Goal: Task Accomplishment & Management: Manage account settings

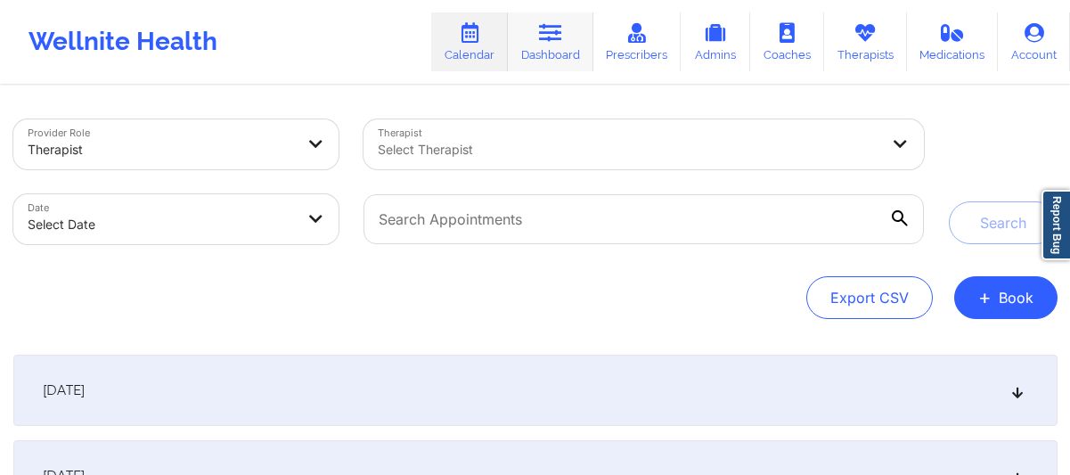
click at [539, 41] on link "Dashboard" at bounding box center [550, 41] width 85 height 59
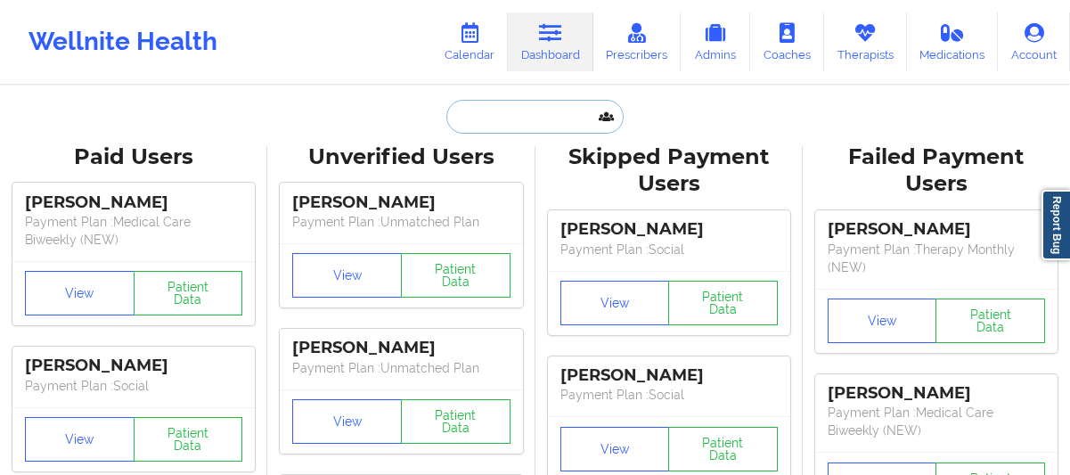
click at [496, 102] on input "text" at bounding box center [534, 117] width 176 height 34
paste input "[PHONE_NUMBER]"
type input "[PHONE_NUMBER]"
paste input "[PERSON_NAME]"
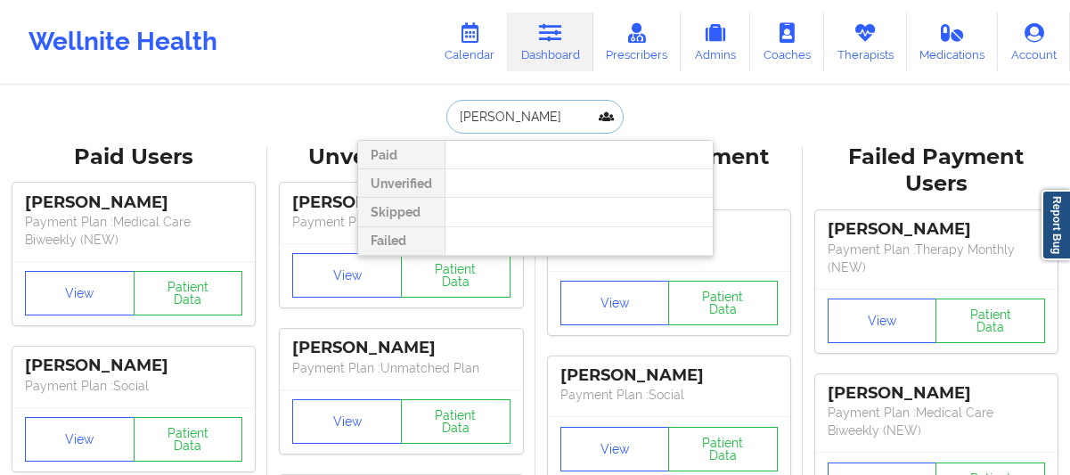
type input "[PERSON_NAME]"
click at [451, 48] on link "Calendar" at bounding box center [469, 41] width 77 height 59
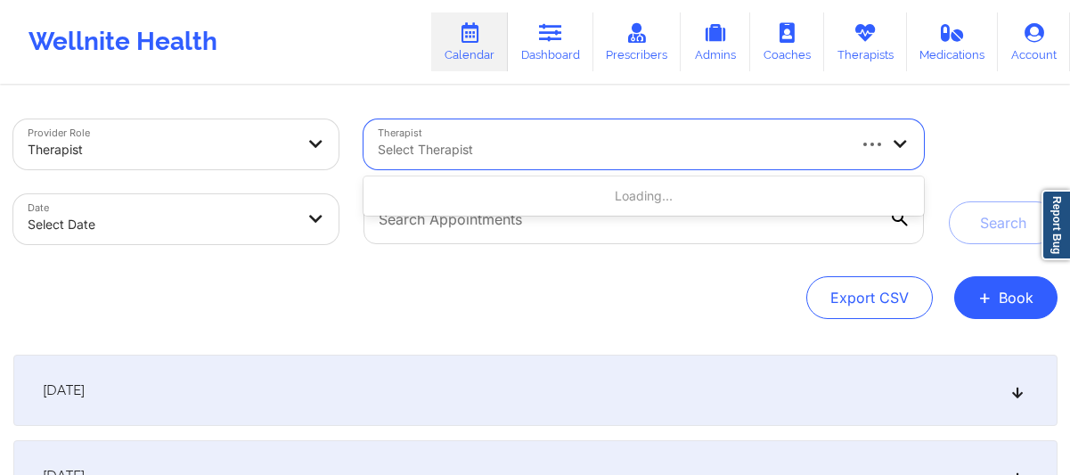
click at [572, 151] on div at bounding box center [611, 149] width 466 height 21
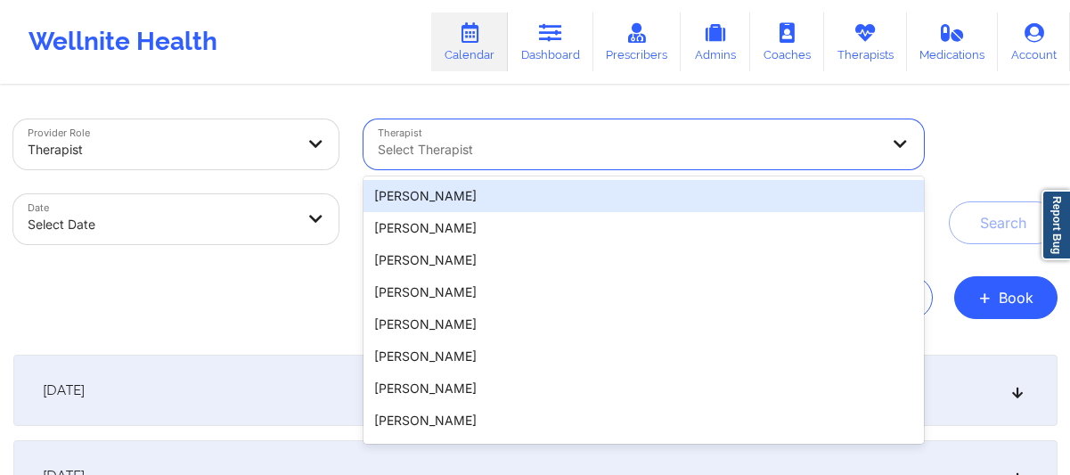
click at [224, 303] on div "Export CSV + Book" at bounding box center [535, 297] width 1044 height 43
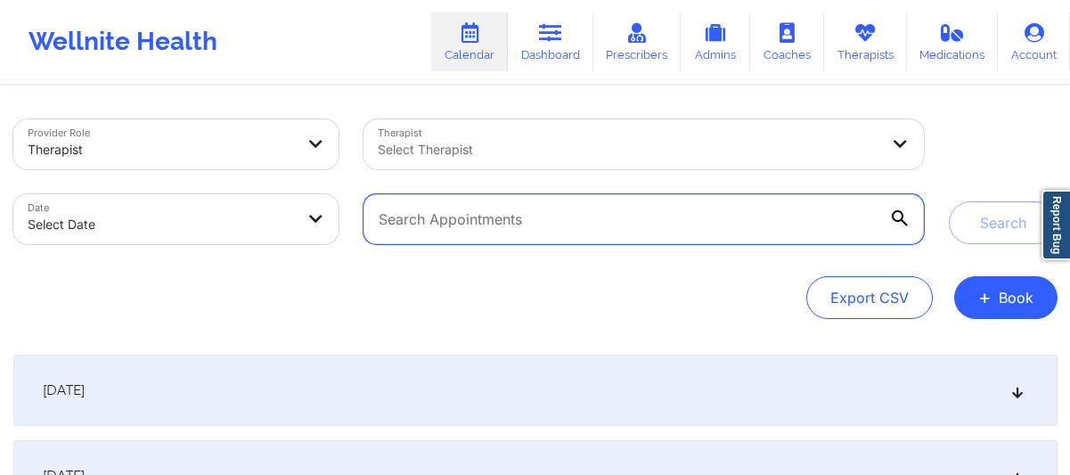
click at [480, 223] on input "text" at bounding box center [642, 219] width 559 height 50
paste input "[EMAIL_ADDRESS][DOMAIN_NAME]"
type input "[EMAIL_ADDRESS][DOMAIN_NAME]"
click at [948, 201] on button "Search" at bounding box center [1002, 222] width 109 height 43
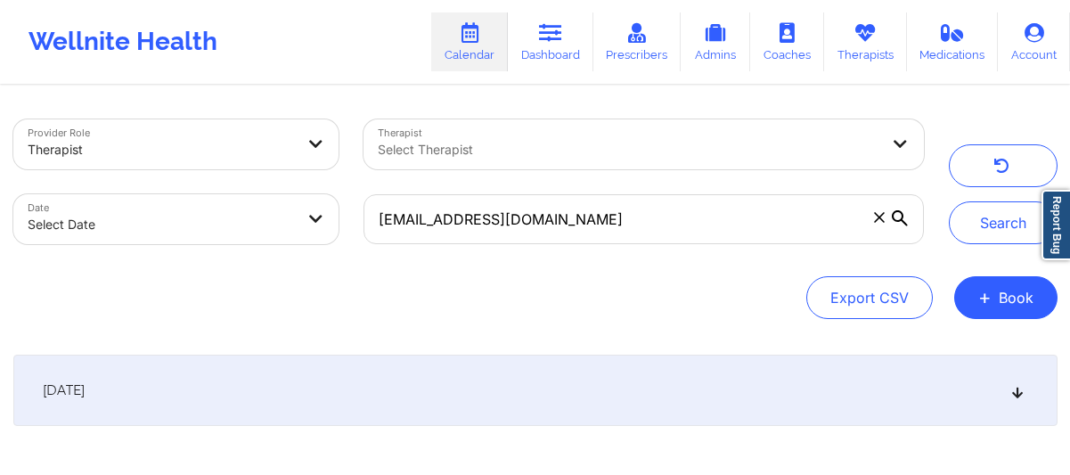
click at [902, 216] on icon at bounding box center [899, 218] width 16 height 16
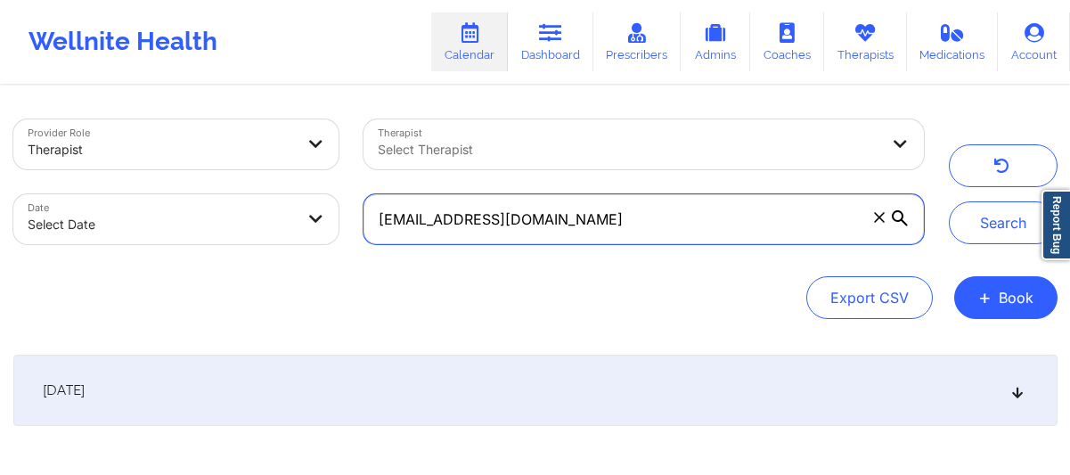
click at [902, 216] on input "[EMAIL_ADDRESS][DOMAIN_NAME]" at bounding box center [642, 219] width 559 height 50
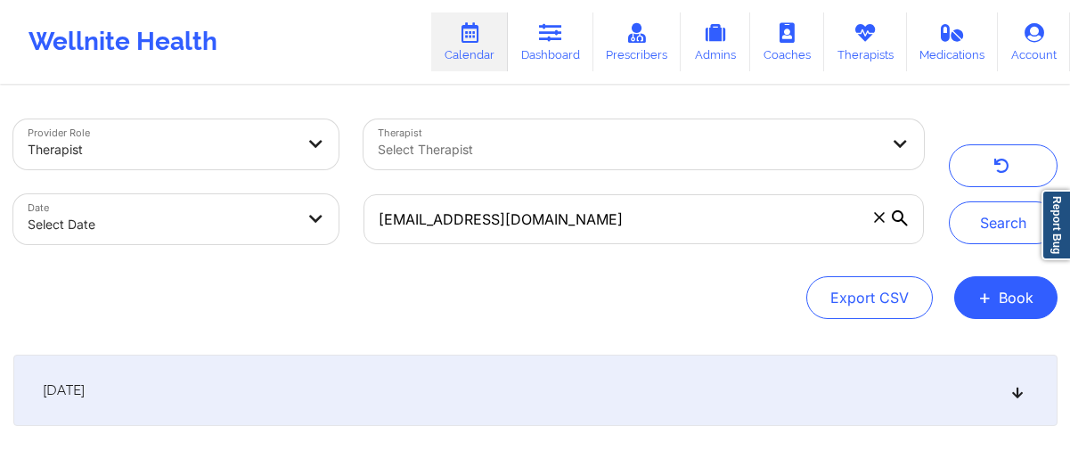
click at [892, 394] on div "[DATE]" at bounding box center [535, 389] width 1044 height 71
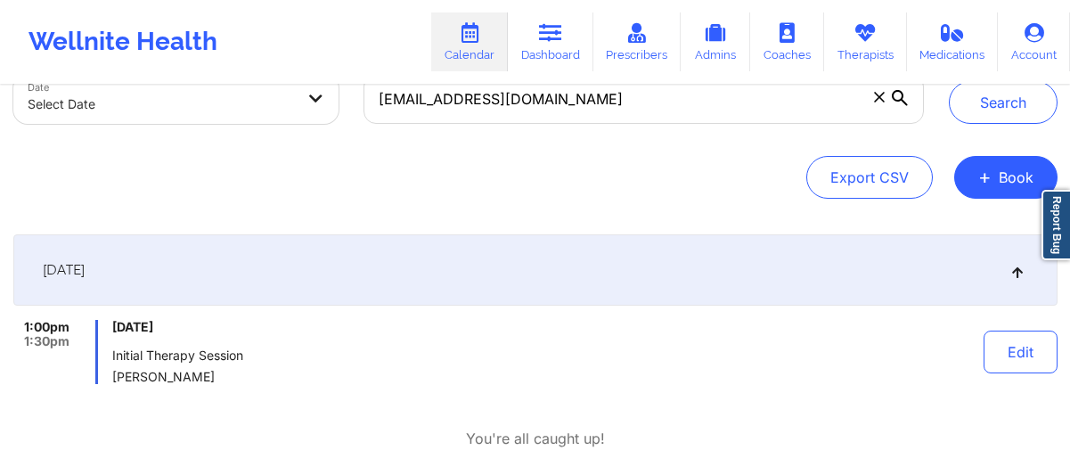
scroll to position [126, 0]
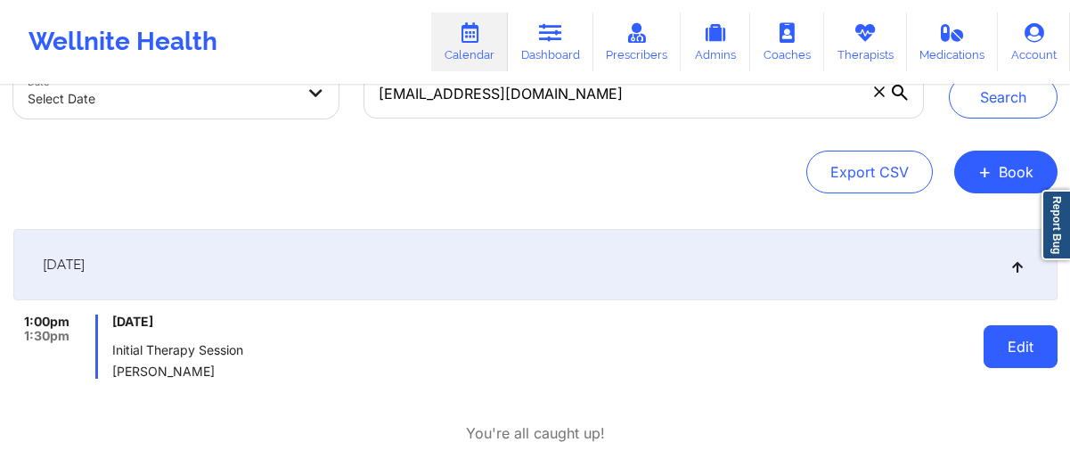
click at [987, 353] on button "Edit" at bounding box center [1020, 346] width 74 height 43
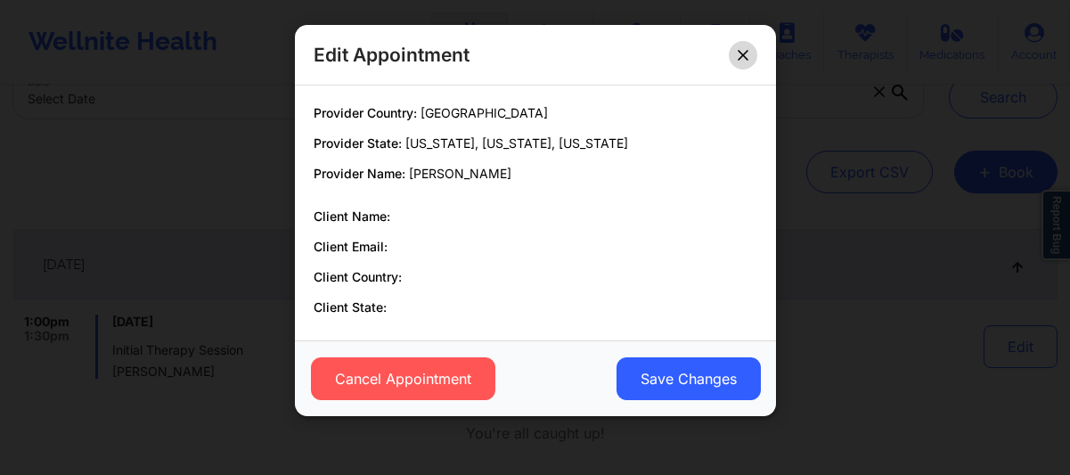
click at [738, 61] on button at bounding box center [742, 55] width 28 height 28
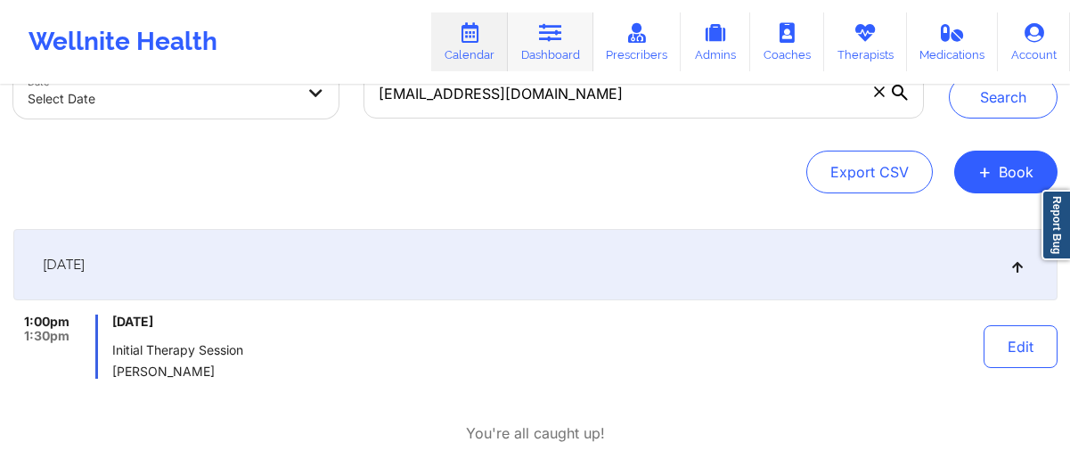
click at [537, 56] on link "Dashboard" at bounding box center [550, 41] width 85 height 59
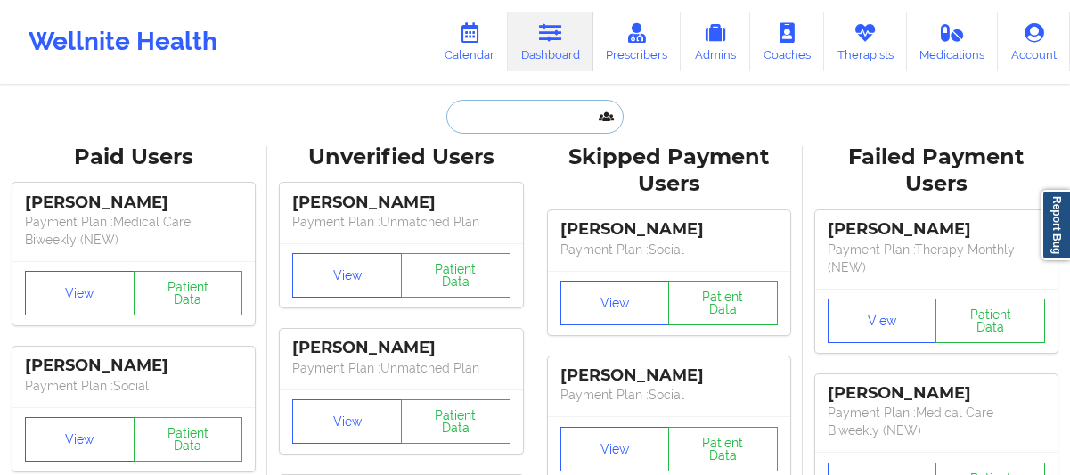
click at [521, 131] on input "text" at bounding box center [534, 117] width 176 height 34
paste input "[EMAIL_ADDRESS][DOMAIN_NAME]"
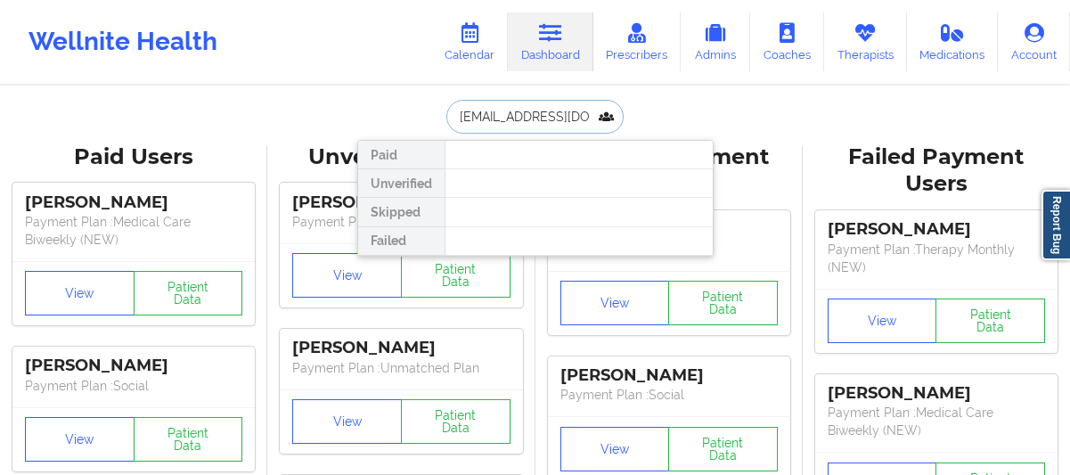
scroll to position [0, 4]
type input "[EMAIL_ADDRESS][DOMAIN_NAME]"
click at [482, 61] on link "Calendar" at bounding box center [469, 41] width 77 height 59
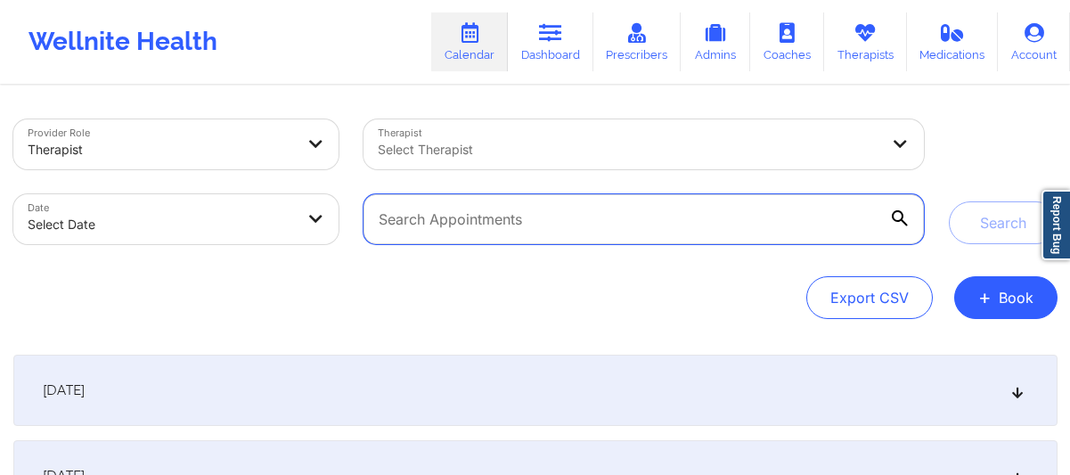
click at [540, 207] on input "text" at bounding box center [642, 219] width 559 height 50
paste input "[PHONE_NUMBER]"
click at [948, 201] on button "Search" at bounding box center [1002, 222] width 109 height 43
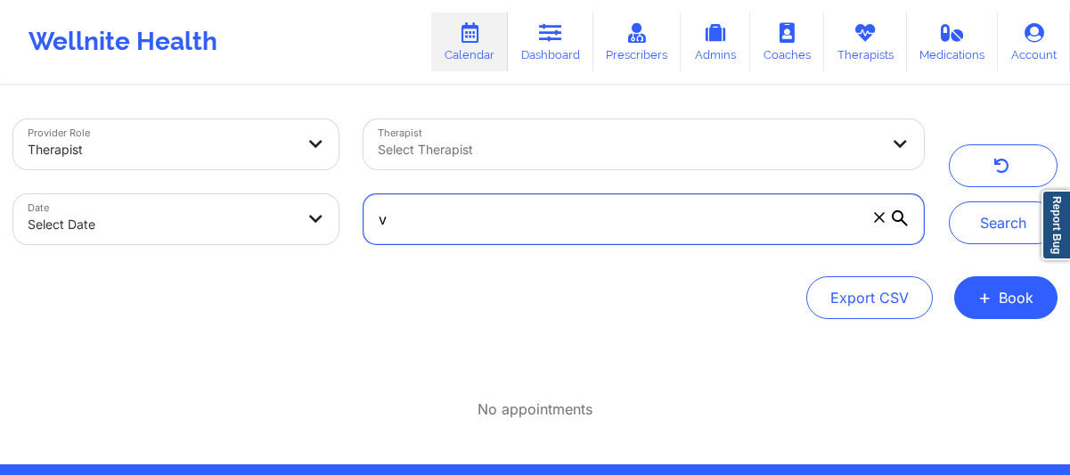
type input "v"
click at [948, 201] on button "Search" at bounding box center [1002, 222] width 109 height 43
paste input "[EMAIL_ADDRESS][DOMAIN_NAME]"
click at [948, 201] on button "Search" at bounding box center [1002, 222] width 109 height 43
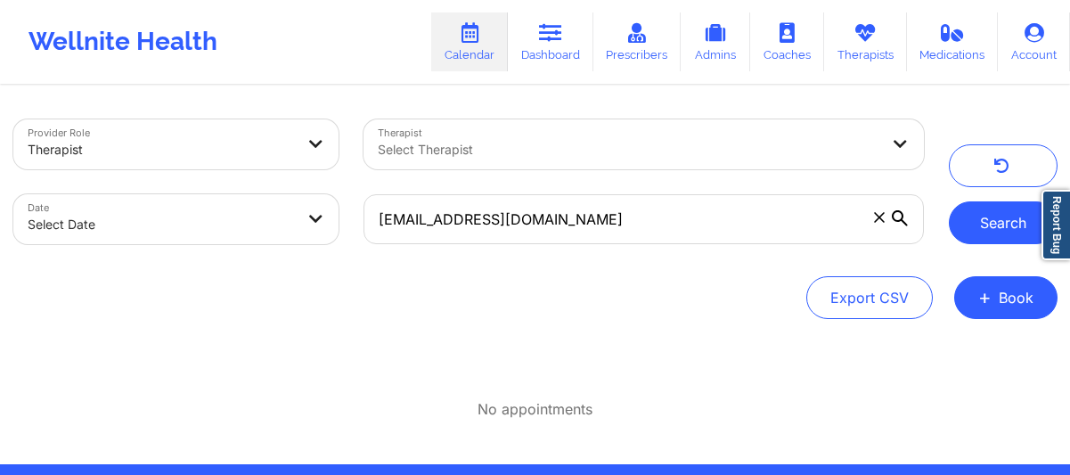
click at [988, 239] on button "Search" at bounding box center [1002, 222] width 109 height 43
click at [899, 219] on icon at bounding box center [899, 218] width 16 height 16
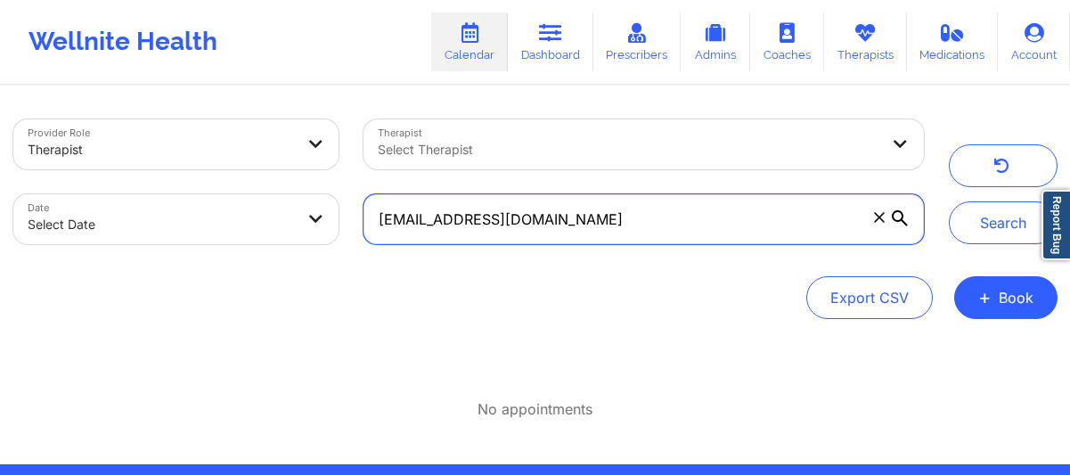
click at [899, 219] on input "[EMAIL_ADDRESS][DOMAIN_NAME]" at bounding box center [642, 219] width 559 height 50
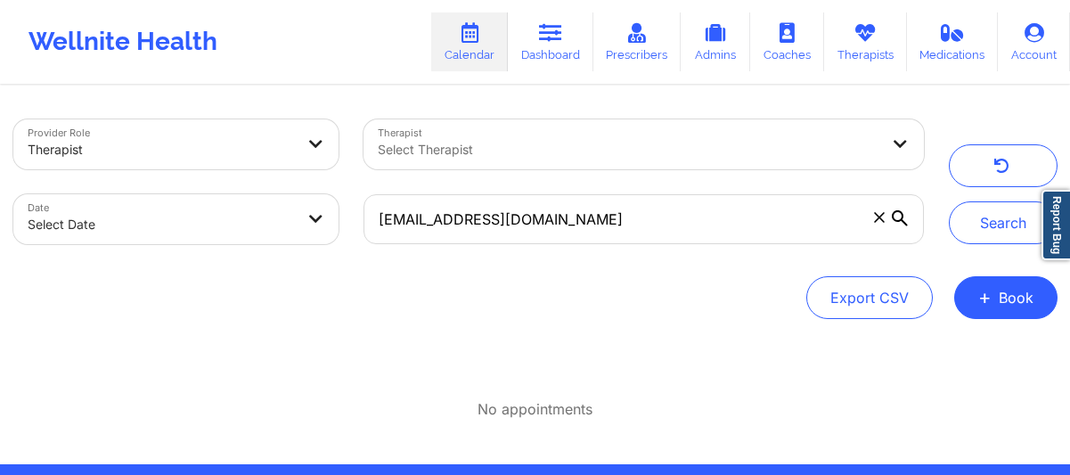
click at [899, 219] on icon at bounding box center [899, 218] width 16 height 16
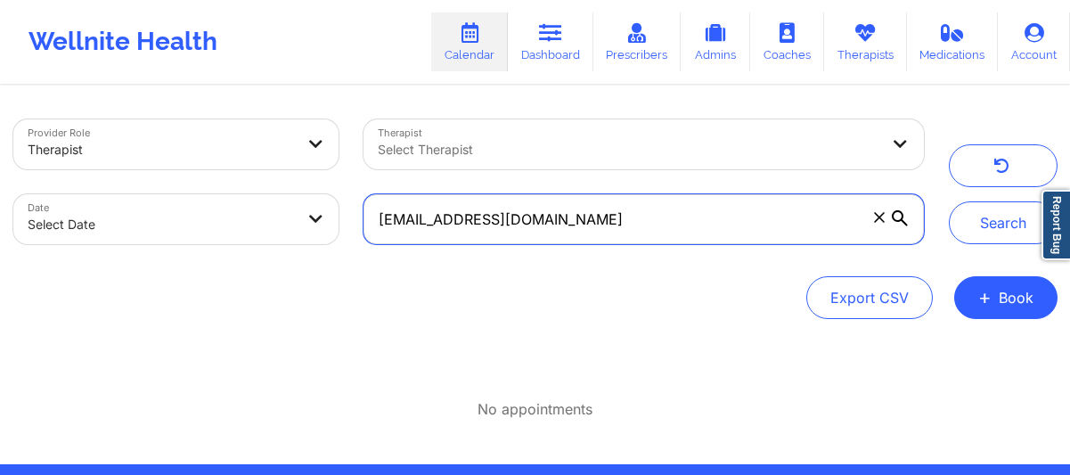
click at [899, 219] on input "[EMAIL_ADDRESS][DOMAIN_NAME]" at bounding box center [642, 219] width 559 height 50
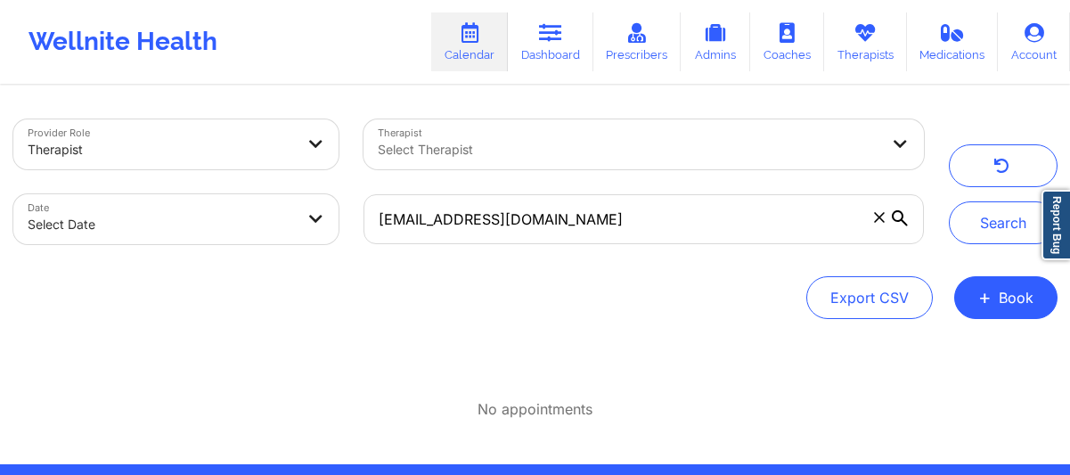
click at [899, 219] on icon at bounding box center [899, 218] width 16 height 16
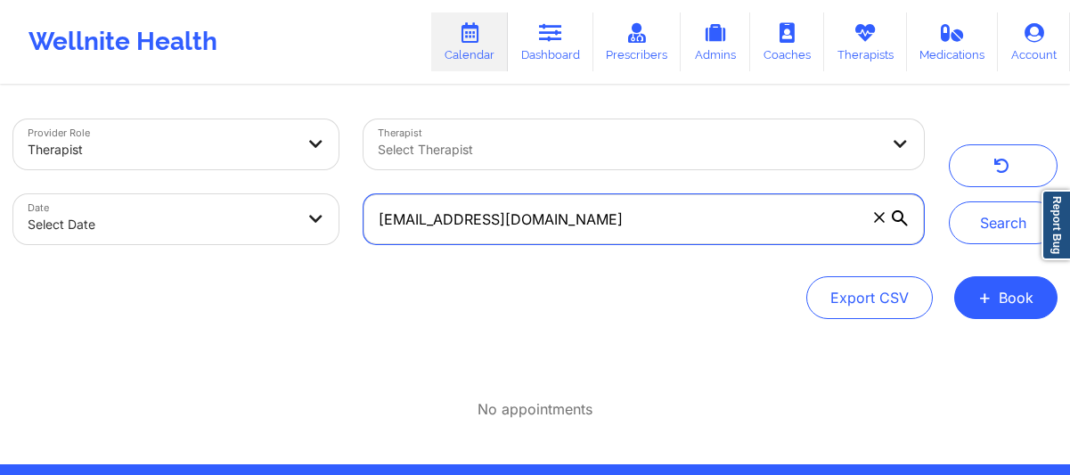
click at [899, 219] on input "[EMAIL_ADDRESS][DOMAIN_NAME]" at bounding box center [642, 219] width 559 height 50
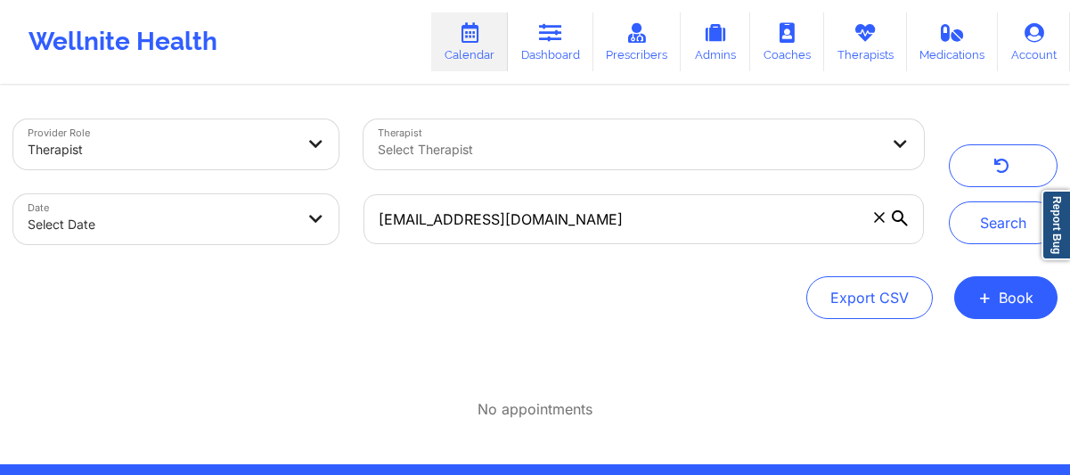
click at [899, 219] on icon at bounding box center [899, 218] width 16 height 16
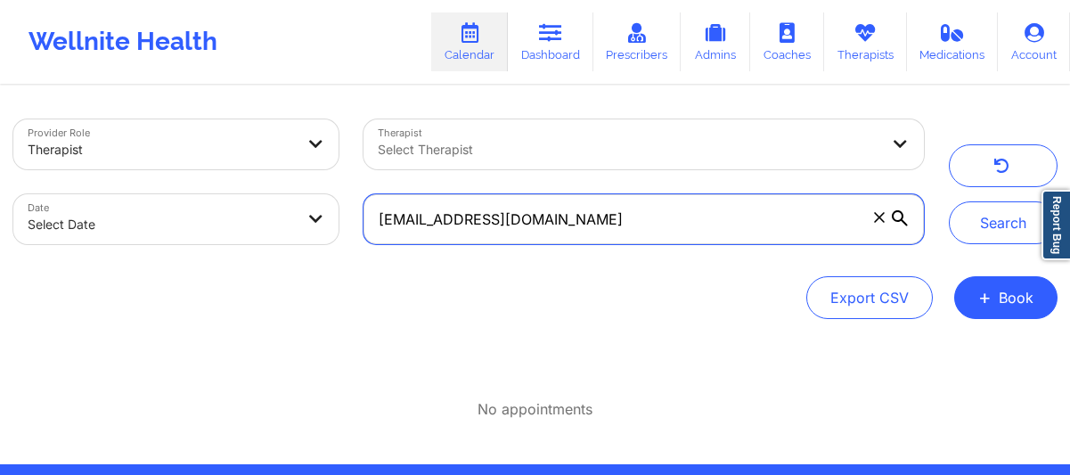
click at [899, 219] on input "[EMAIL_ADDRESS][DOMAIN_NAME]" at bounding box center [642, 219] width 559 height 50
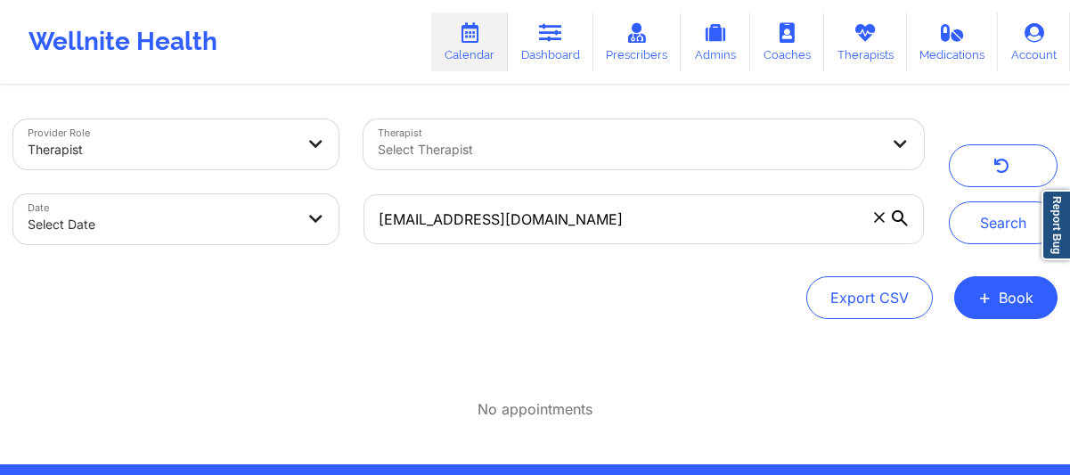
click at [899, 219] on icon at bounding box center [899, 218] width 16 height 16
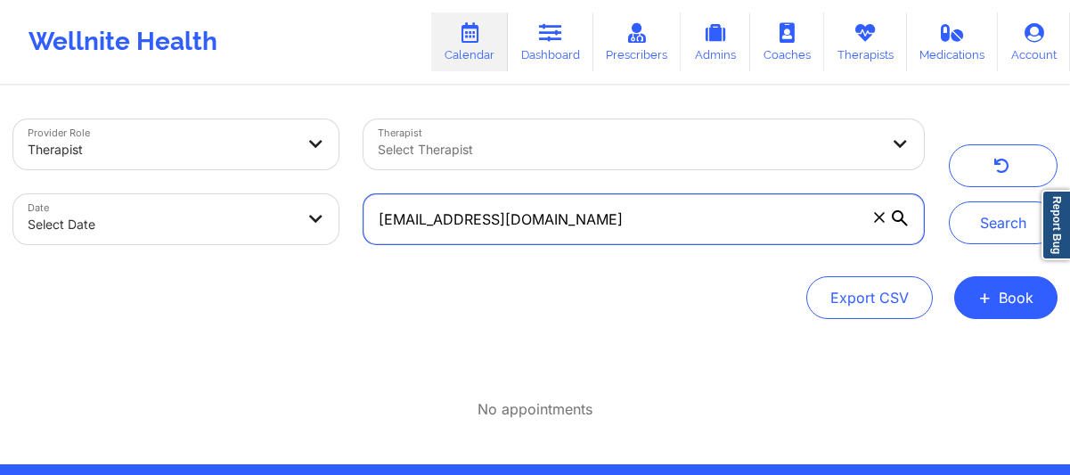
click at [899, 219] on input "[EMAIL_ADDRESS][DOMAIN_NAME]" at bounding box center [642, 219] width 559 height 50
click at [637, 224] on input "[EMAIL_ADDRESS][DOMAIN_NAME]" at bounding box center [642, 219] width 559 height 50
click at [639, 224] on input "[EMAIL_ADDRESS][DOMAIN_NAME]" at bounding box center [642, 219] width 559 height 50
type input "[PERSON_NAME]"
click at [948, 201] on button "Search" at bounding box center [1002, 222] width 109 height 43
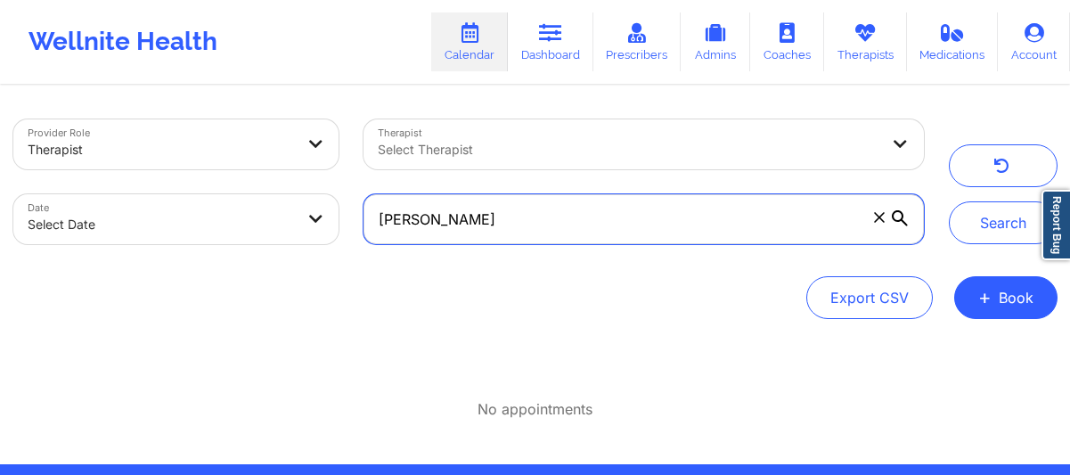
click at [948, 201] on button "Search" at bounding box center [1002, 222] width 109 height 43
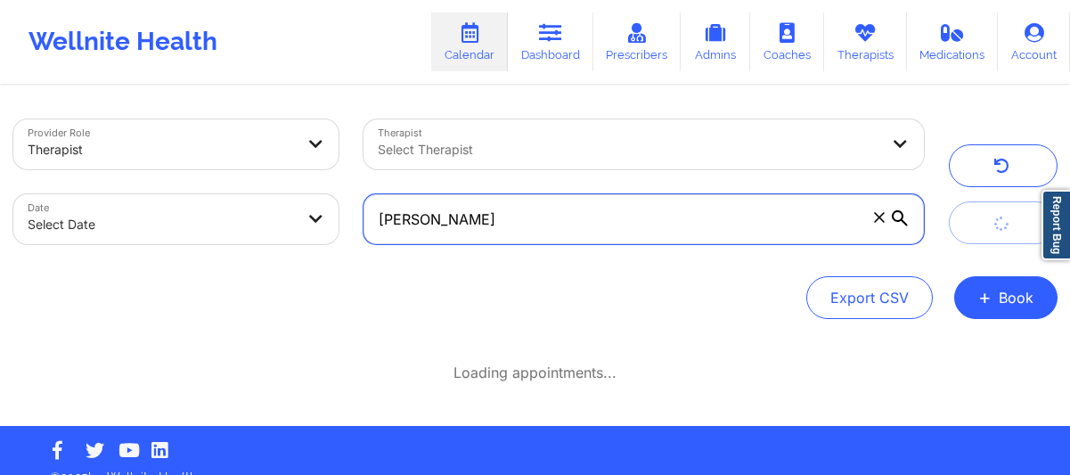
click at [948, 201] on button "submit" at bounding box center [1002, 222] width 109 height 43
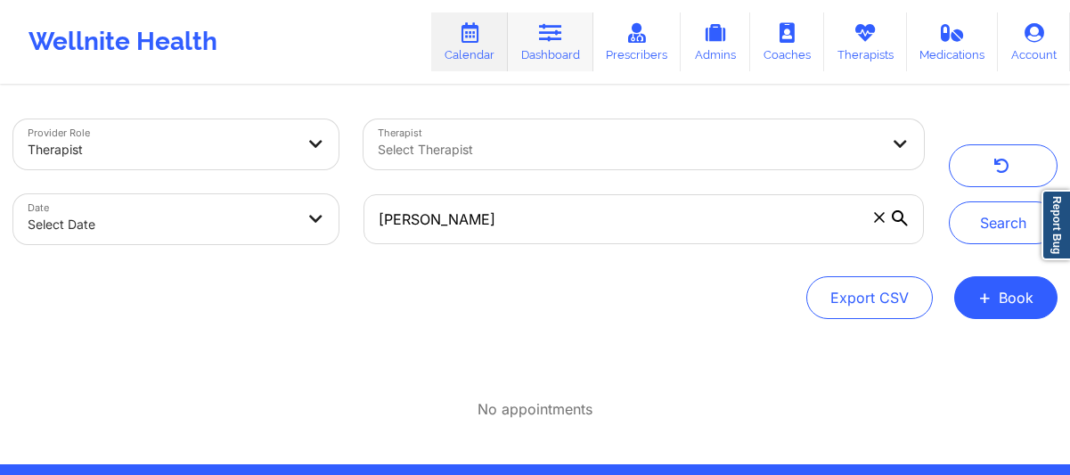
click at [555, 23] on icon at bounding box center [550, 33] width 23 height 20
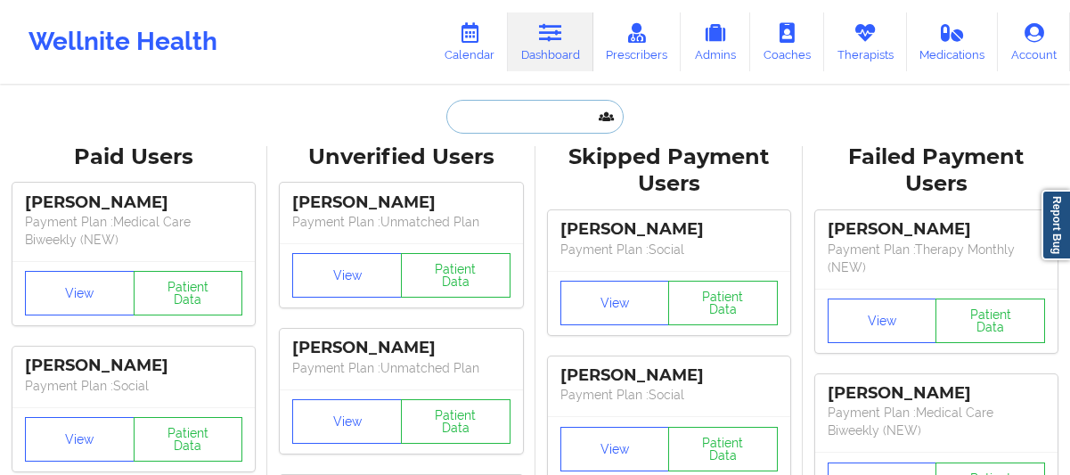
click at [510, 110] on input "text" at bounding box center [534, 117] width 176 height 34
paste input "d"
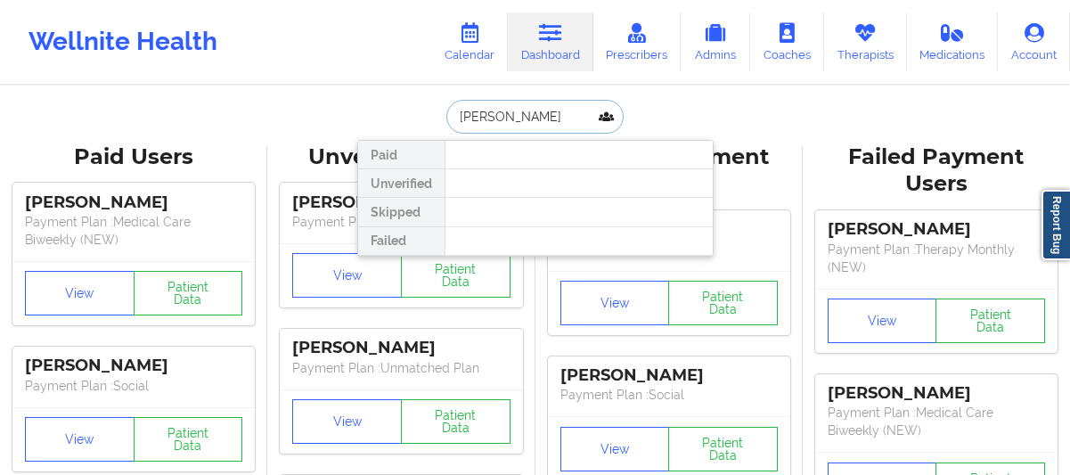
type input "[PERSON_NAME]"
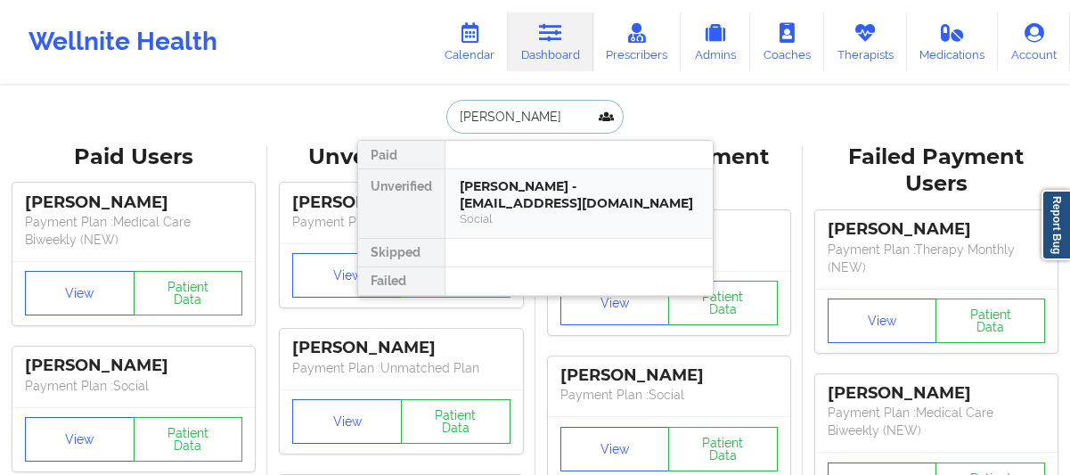
click at [480, 184] on div "[PERSON_NAME] - [EMAIL_ADDRESS][DOMAIN_NAME]" at bounding box center [579, 194] width 239 height 33
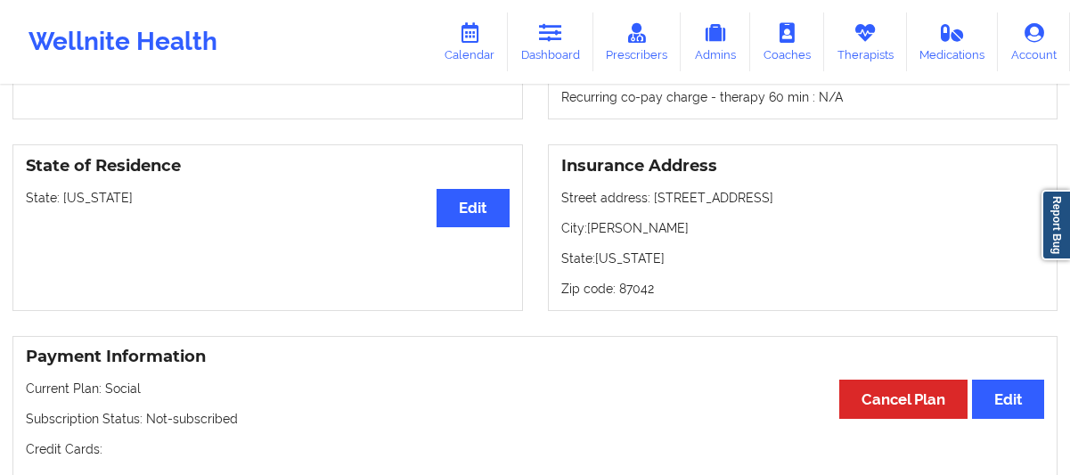
scroll to position [706, 0]
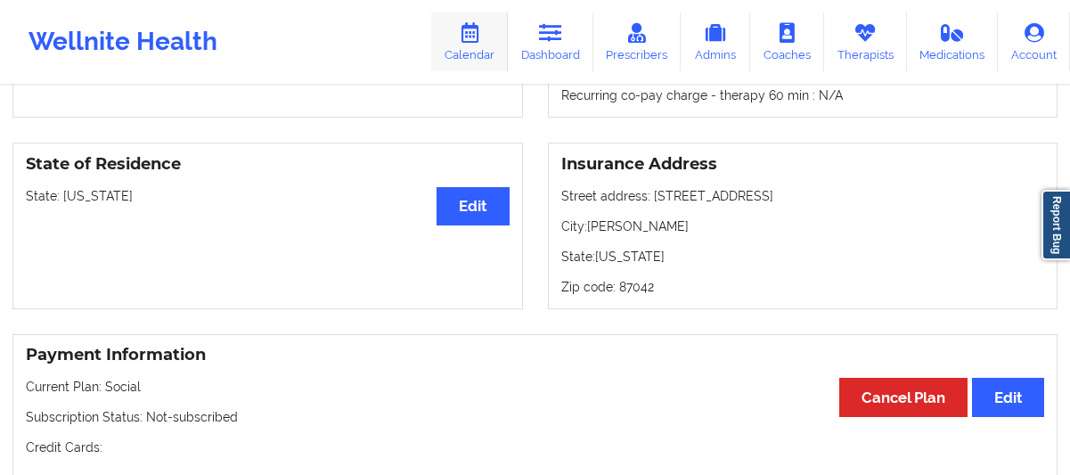
click at [470, 40] on icon at bounding box center [469, 33] width 23 height 20
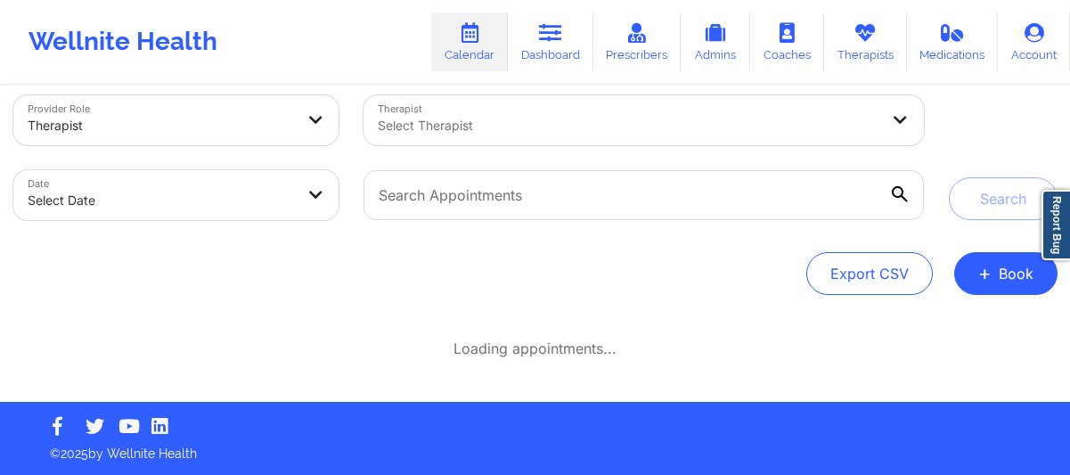
scroll to position [23, 0]
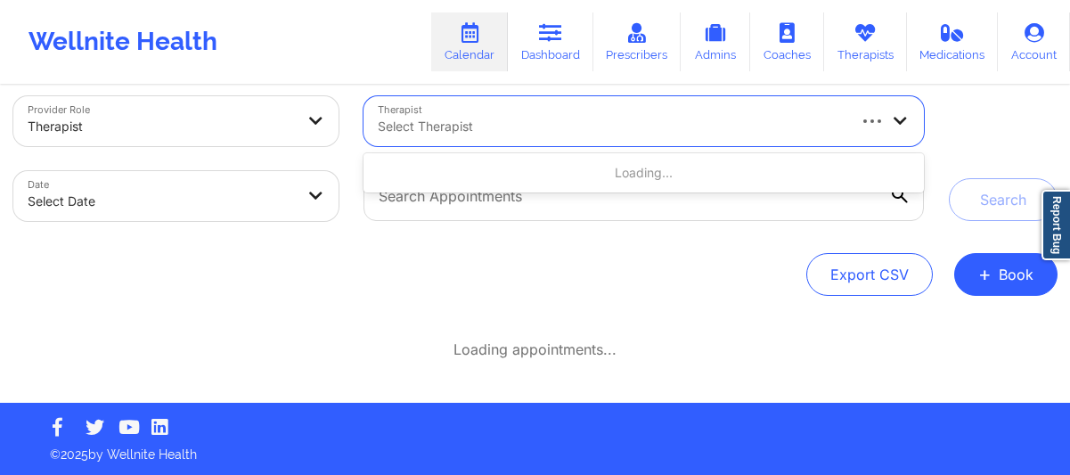
click at [489, 126] on div at bounding box center [611, 126] width 466 height 21
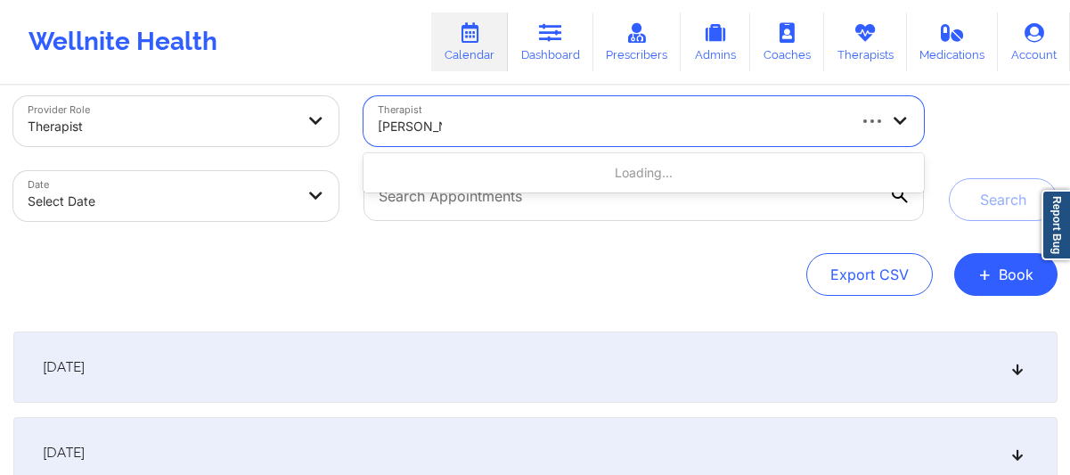
type input "[PERSON_NAME]"
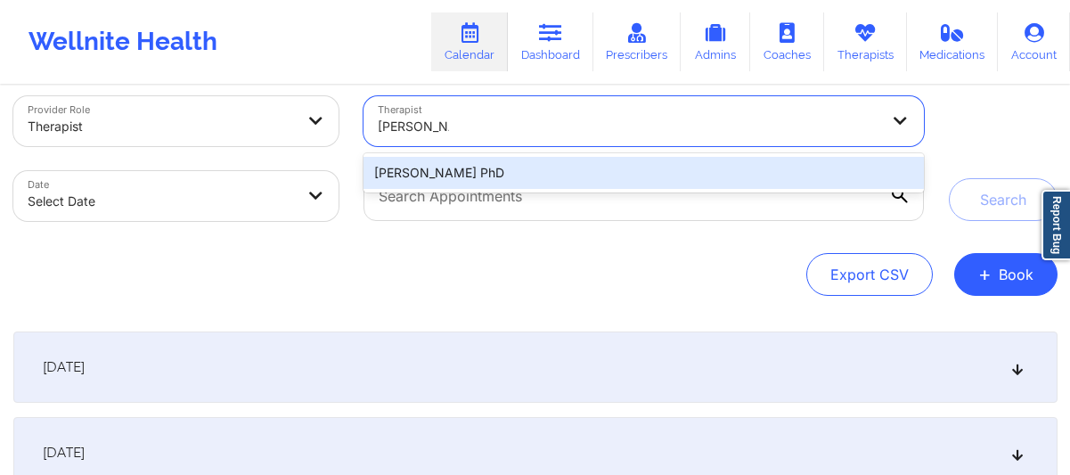
click at [512, 163] on div "[PERSON_NAME] PhD" at bounding box center [642, 173] width 559 height 32
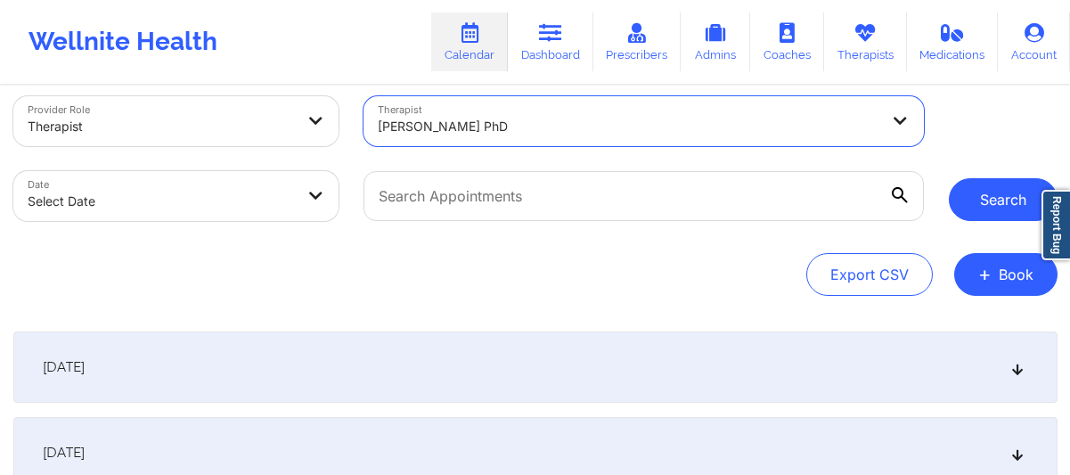
click at [992, 195] on button "Search" at bounding box center [1002, 199] width 109 height 43
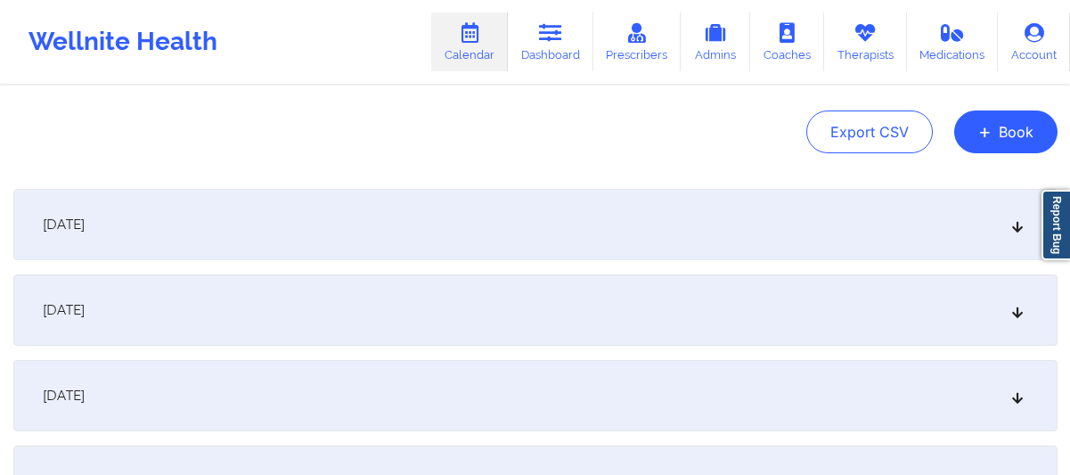
scroll to position [0, 0]
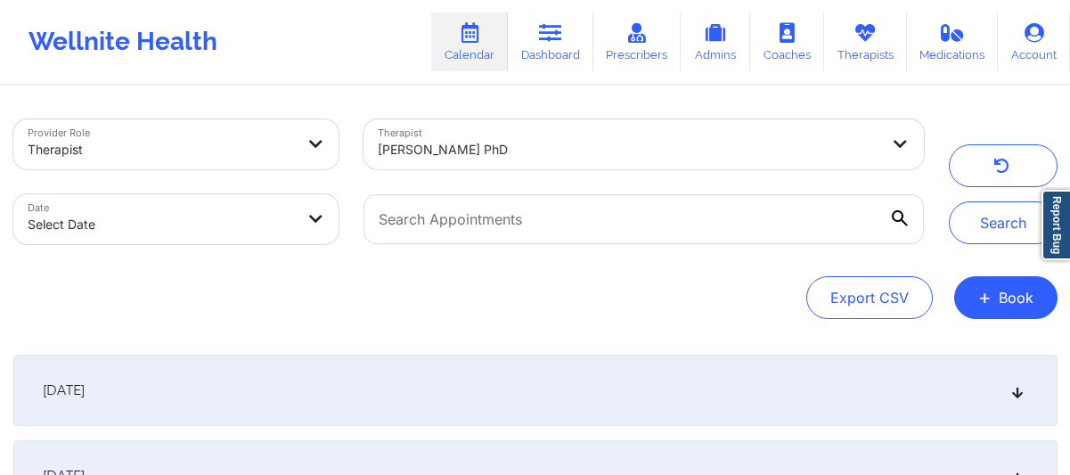
click at [727, 390] on div "[DATE]" at bounding box center [535, 389] width 1044 height 71
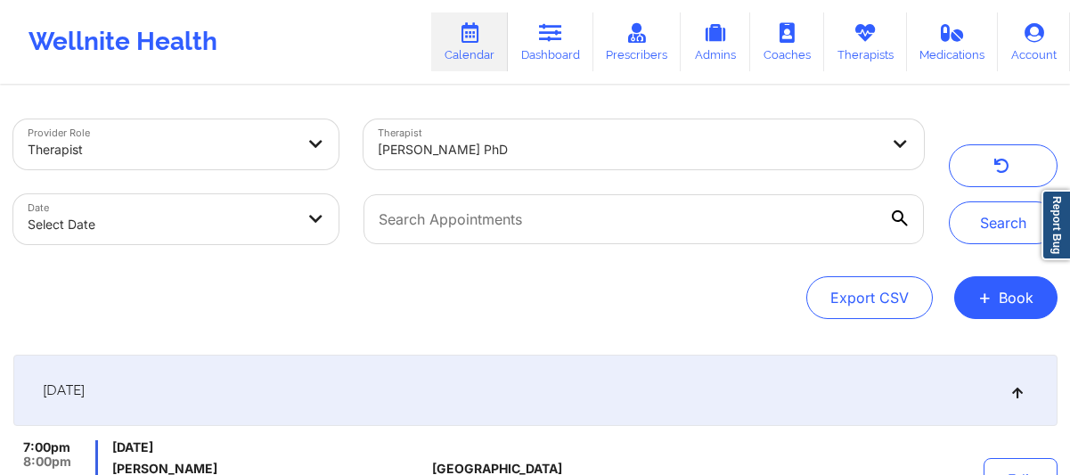
select select "2025-8"
select select "2025-9"
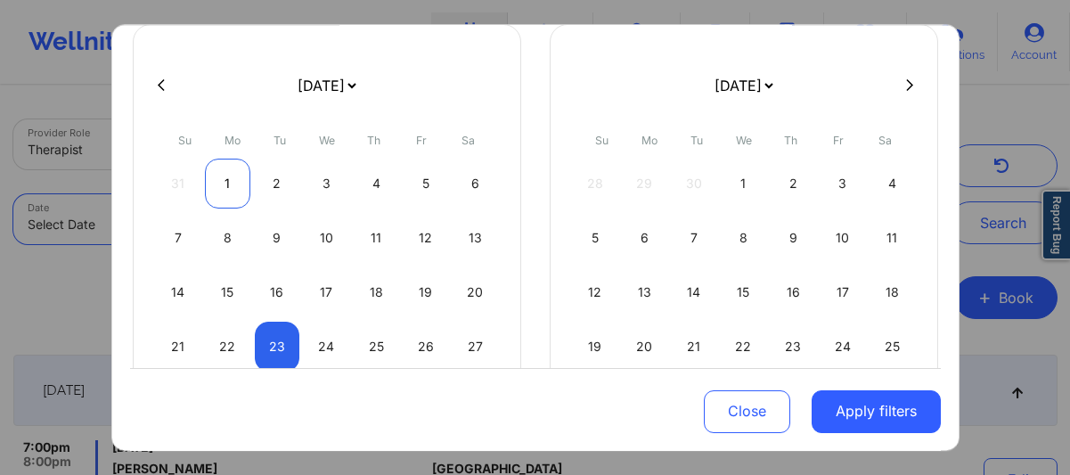
scroll to position [129, 0]
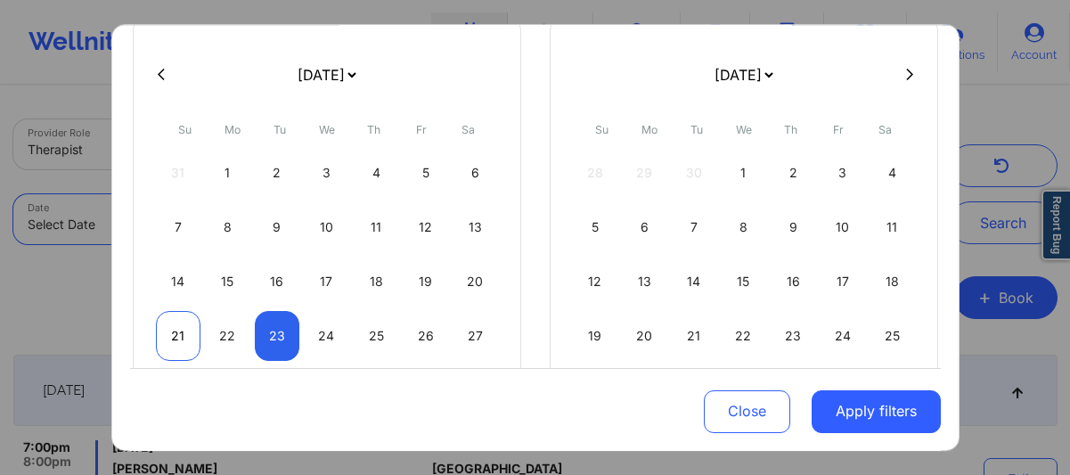
click at [178, 336] on div "21" at bounding box center [178, 336] width 45 height 50
select select "2025-8"
select select "2025-9"
select select "2025-8"
select select "2025-9"
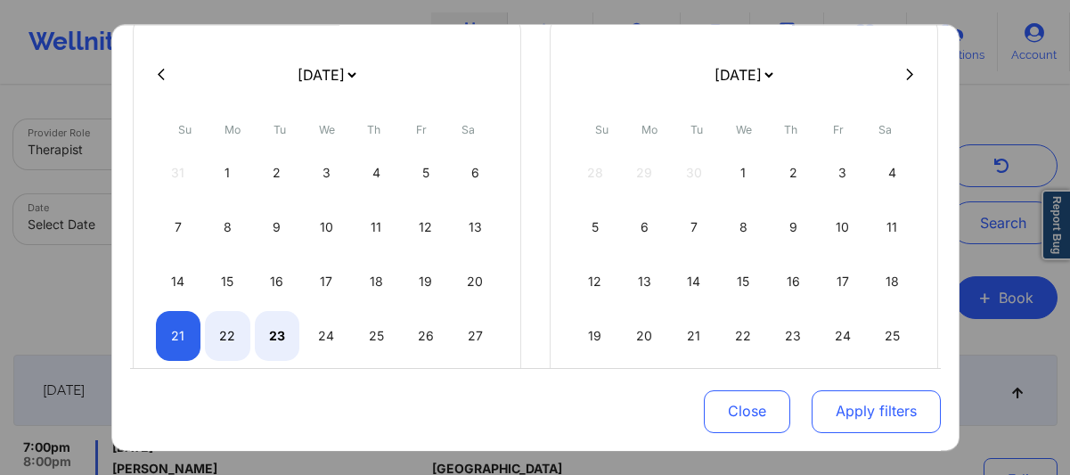
click at [858, 417] on button "Apply filters" at bounding box center [875, 410] width 129 height 43
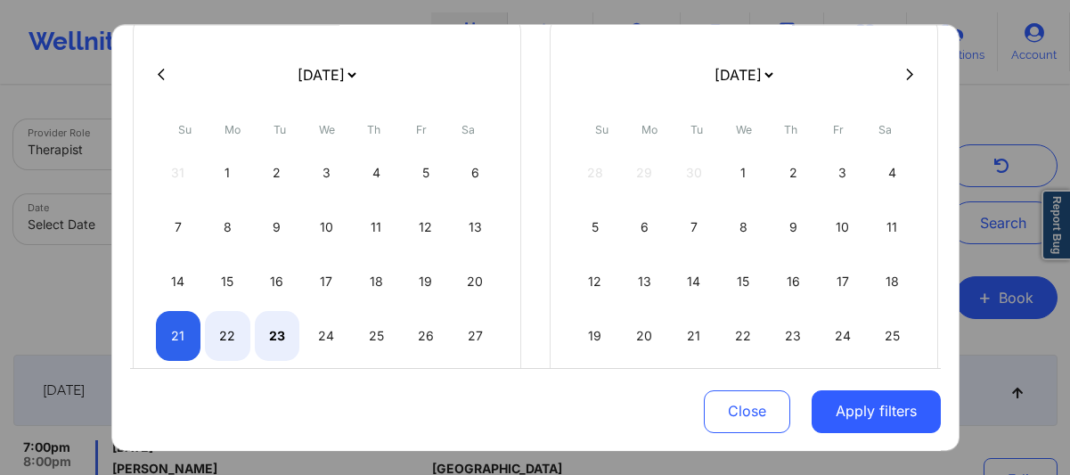
select select "2025-8"
select select "2025-9"
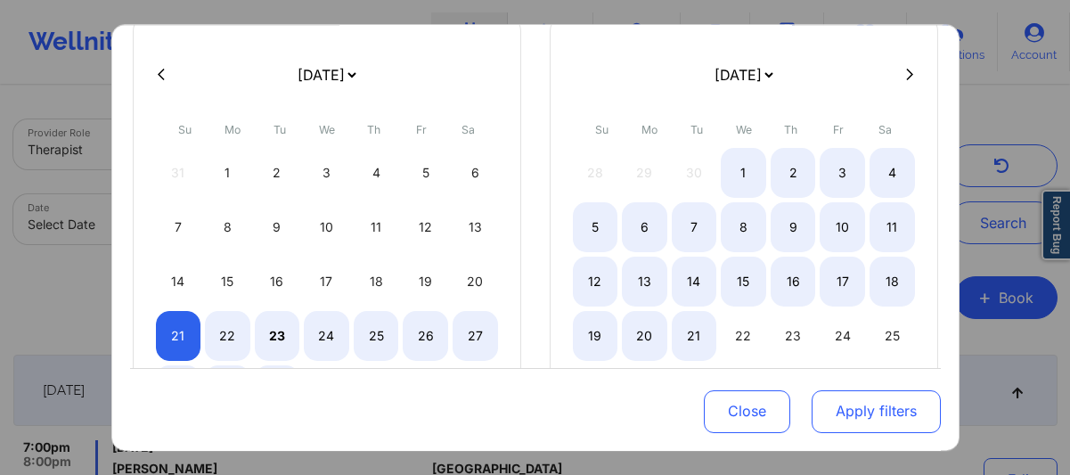
click at [849, 409] on button "Apply filters" at bounding box center [875, 410] width 129 height 43
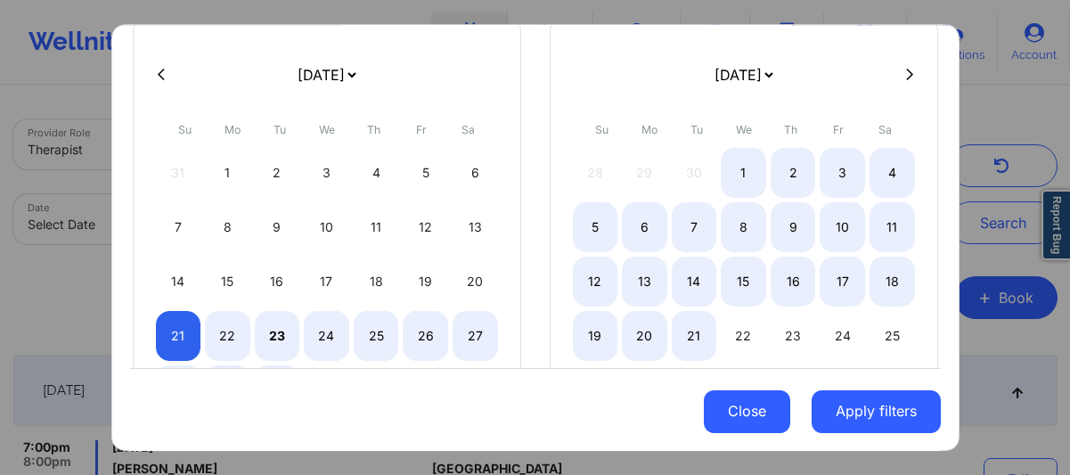
click at [763, 411] on button "Close" at bounding box center [747, 410] width 86 height 43
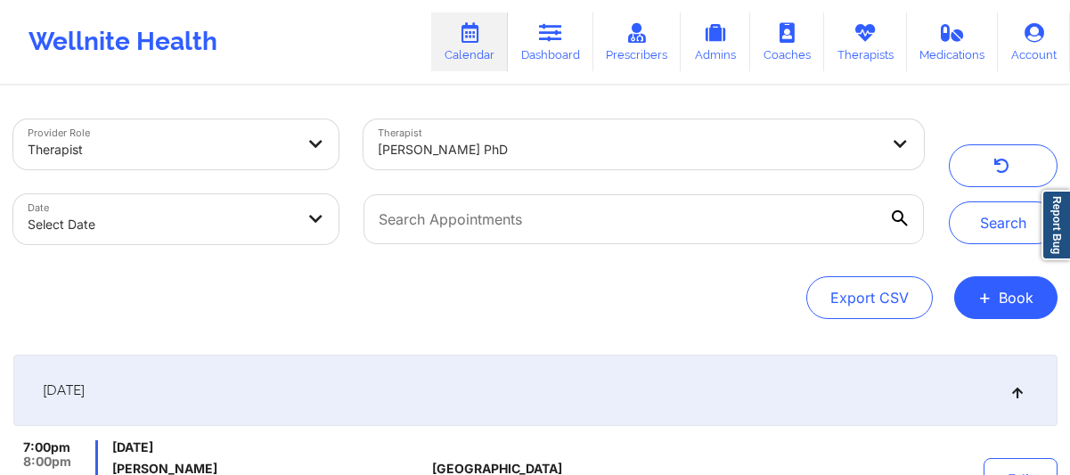
select select "2025-8"
select select "2025-9"
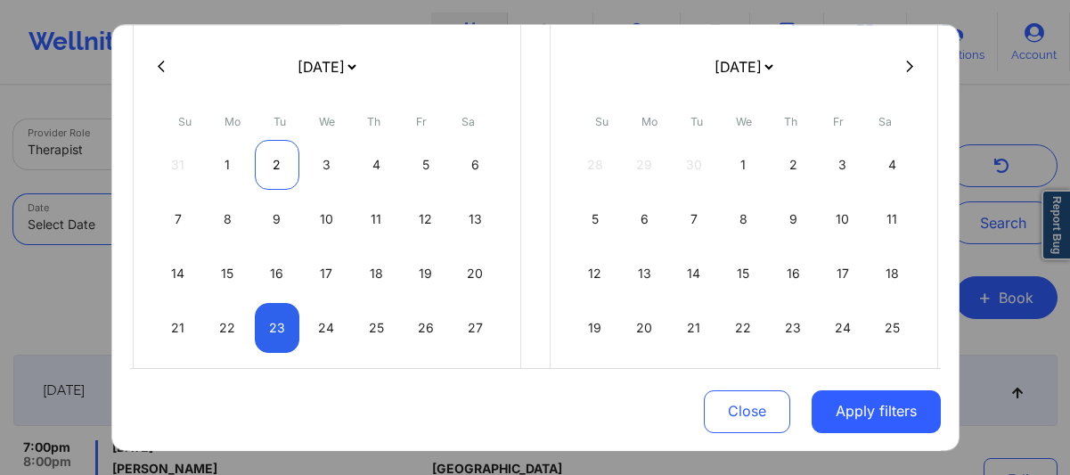
scroll to position [141, 0]
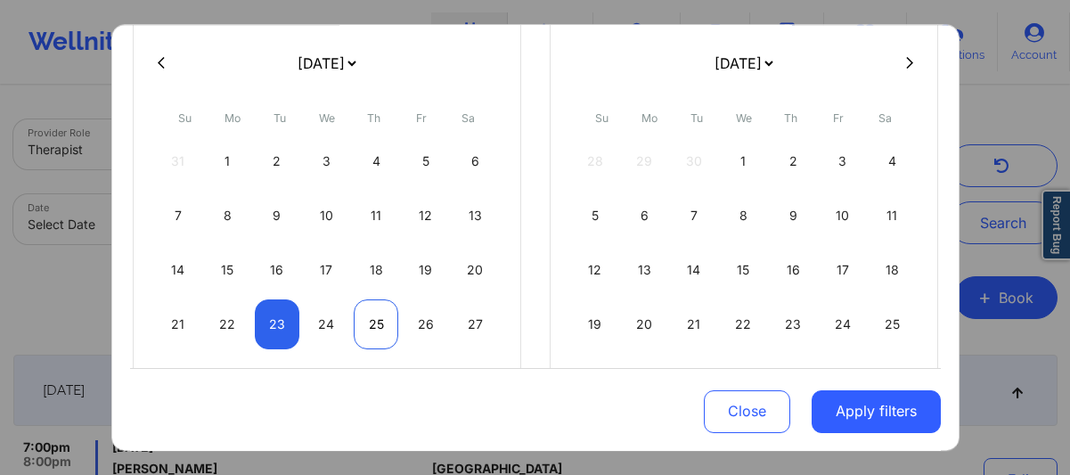
click at [362, 324] on div "25" at bounding box center [376, 324] width 45 height 50
select select "2025-8"
select select "2025-9"
select select "2025-8"
select select "2025-9"
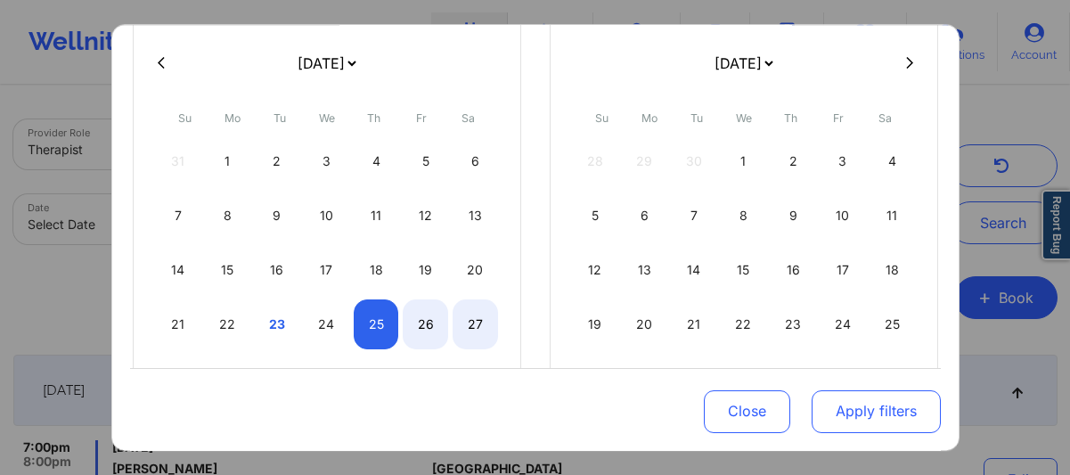
click at [851, 420] on button "Apply filters" at bounding box center [875, 410] width 129 height 43
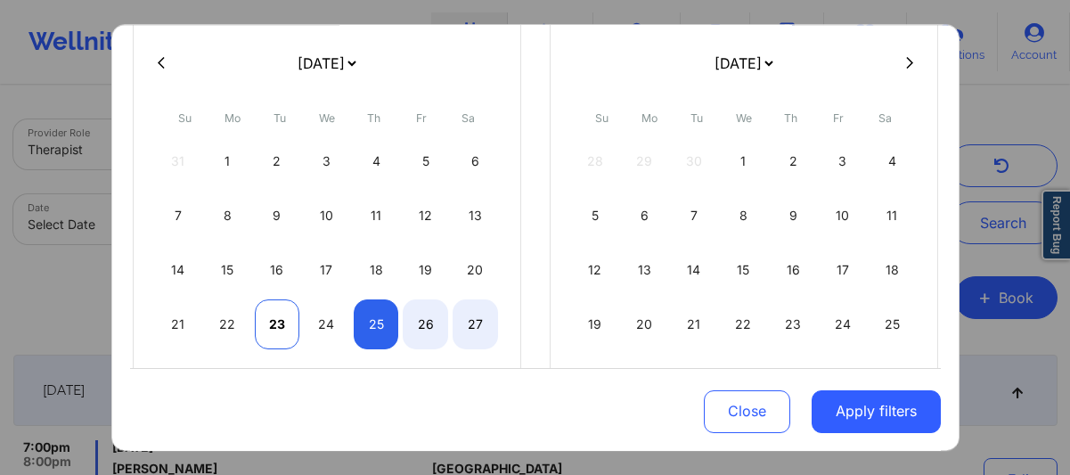
select select "2025-8"
select select "2025-9"
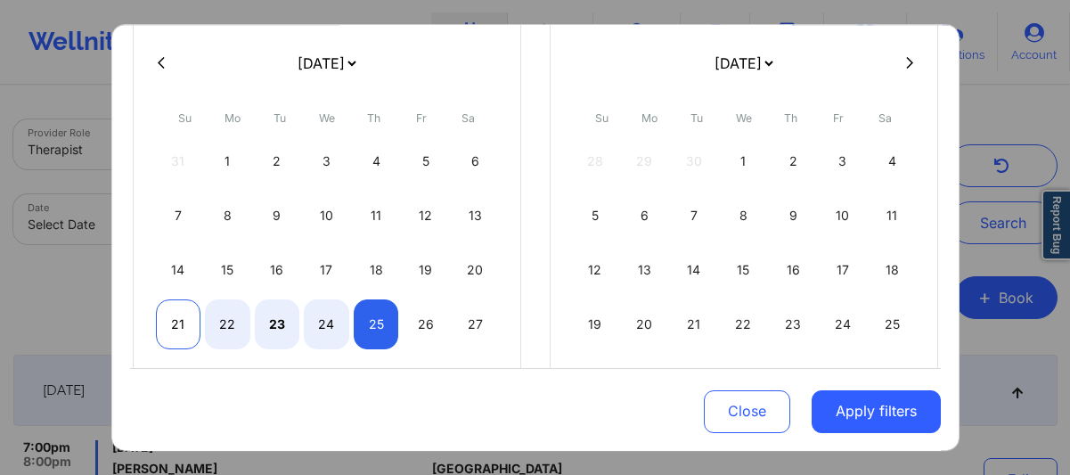
select select "2025-8"
select select "2025-9"
click at [180, 335] on div "21" at bounding box center [178, 324] width 45 height 50
select select "2025-8"
select select "2025-9"
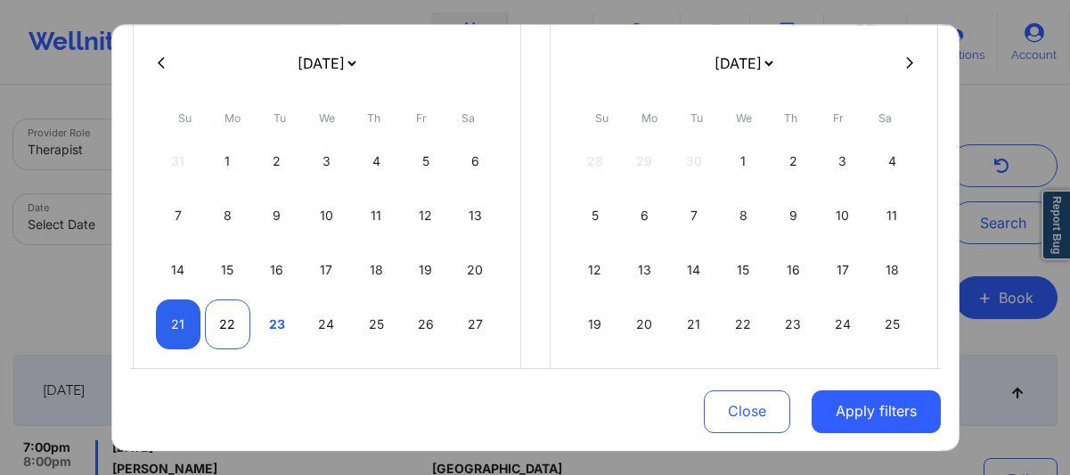
select select "2025-8"
select select "2025-9"
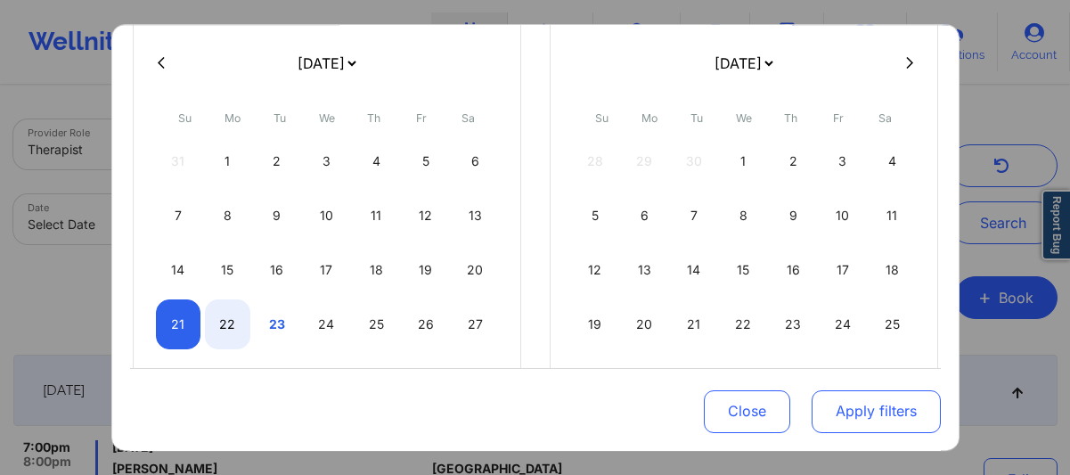
click at [834, 418] on button "Apply filters" at bounding box center [875, 410] width 129 height 43
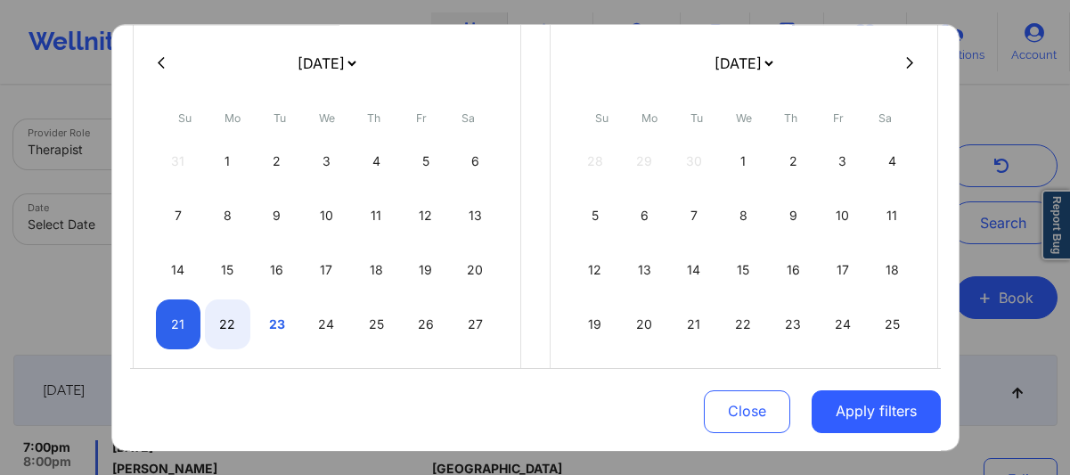
select select "2025-8"
select select "2025-9"
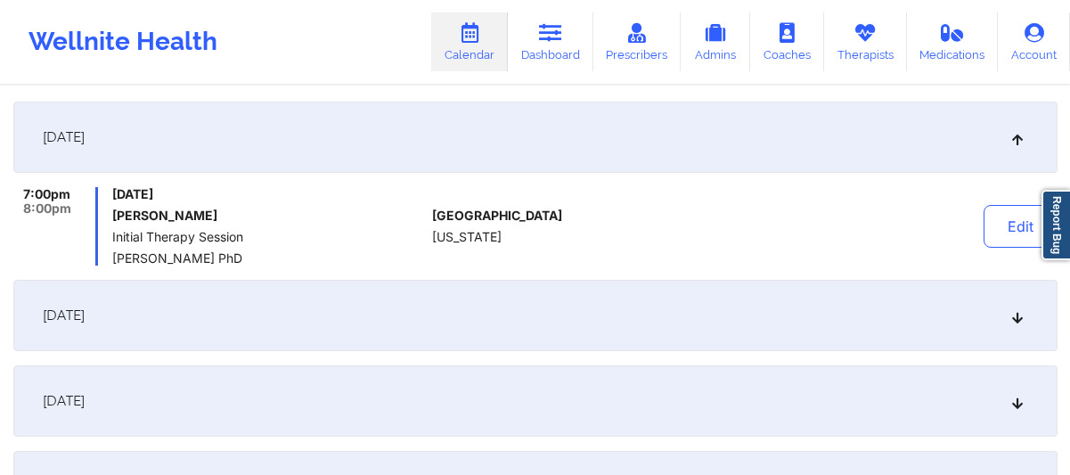
scroll to position [110, 0]
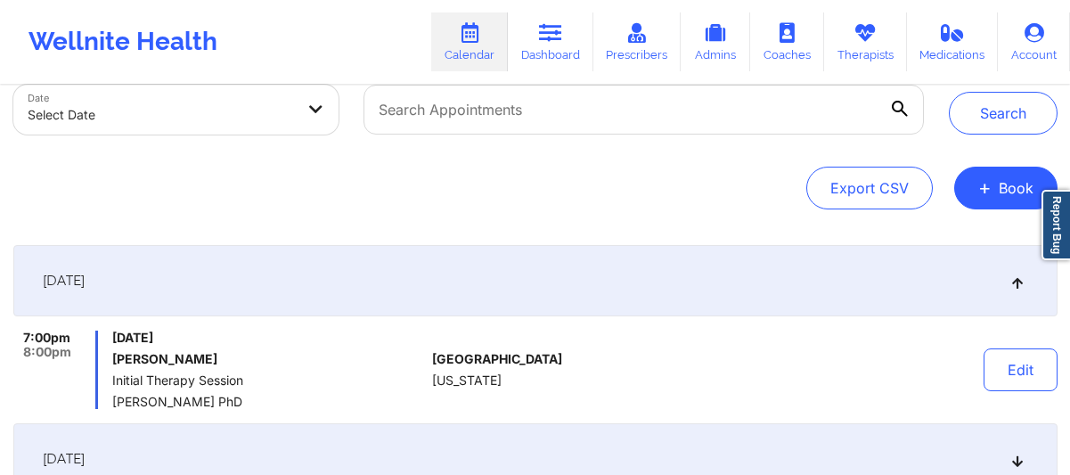
click at [1015, 284] on icon at bounding box center [1016, 280] width 15 height 12
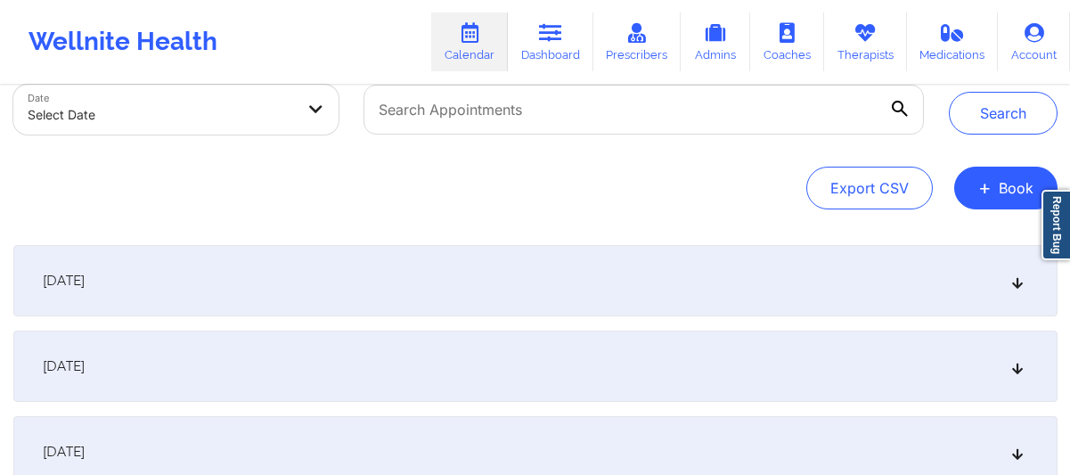
click at [1015, 284] on icon at bounding box center [1016, 280] width 15 height 12
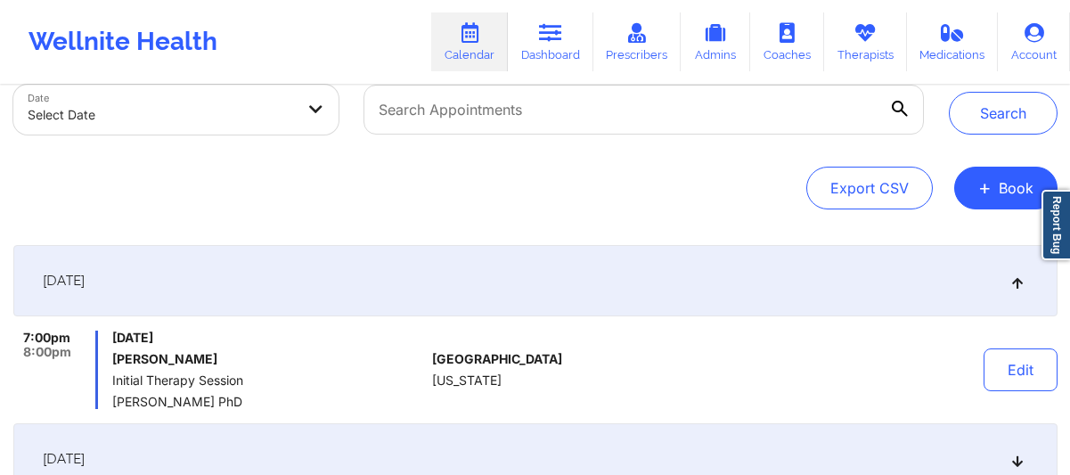
click at [1015, 284] on icon at bounding box center [1016, 280] width 15 height 12
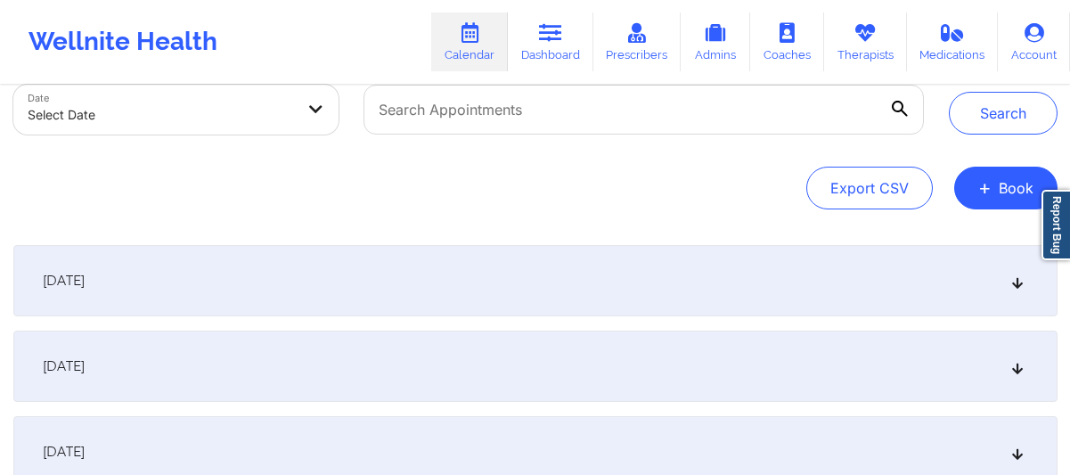
click at [1015, 284] on icon at bounding box center [1016, 280] width 15 height 12
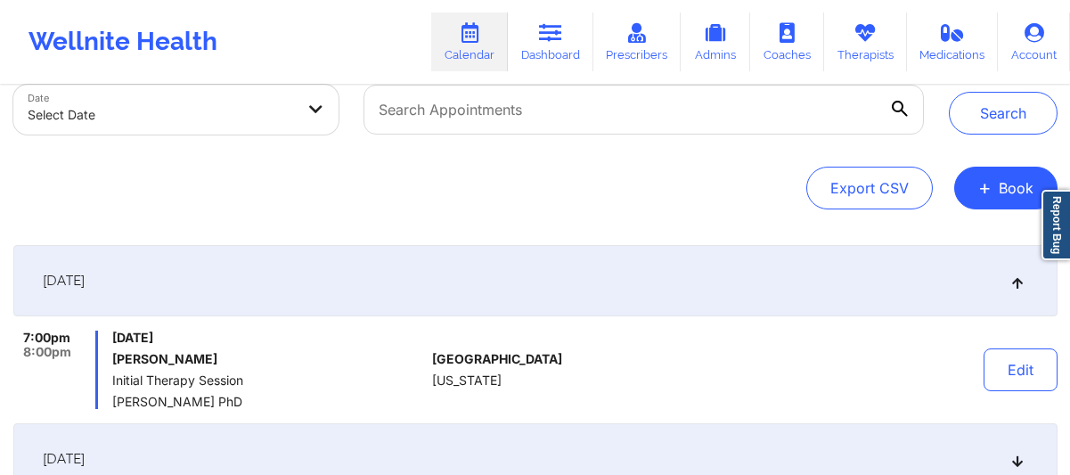
click at [1015, 284] on icon at bounding box center [1016, 280] width 15 height 12
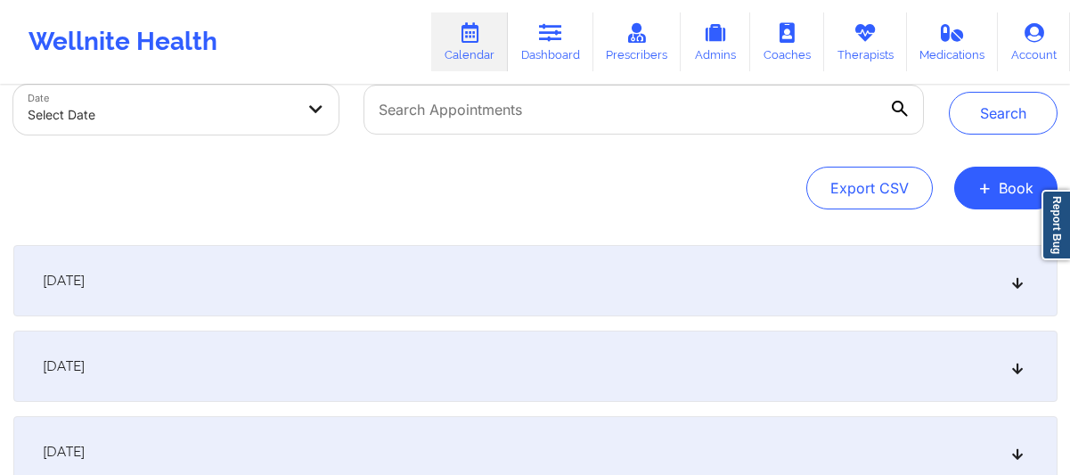
click at [1015, 284] on icon at bounding box center [1016, 280] width 15 height 12
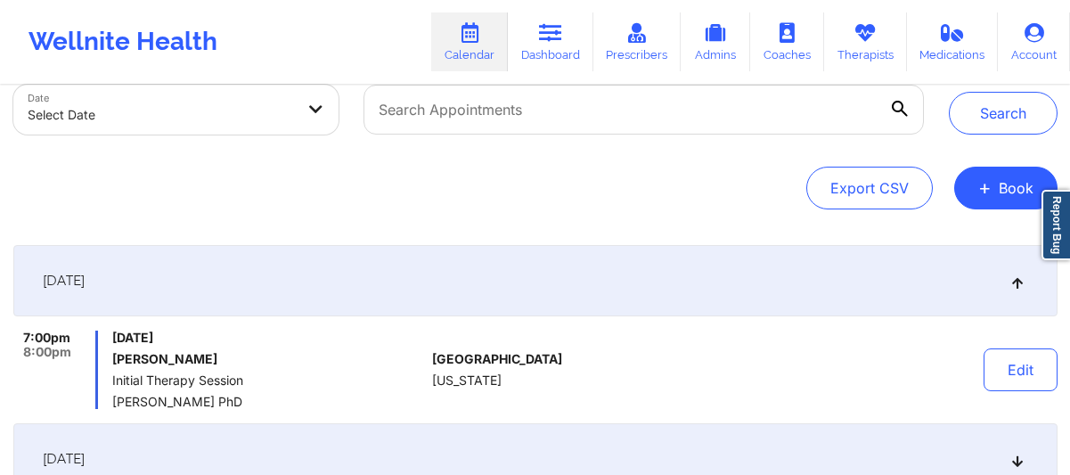
click at [1015, 284] on icon at bounding box center [1016, 280] width 15 height 12
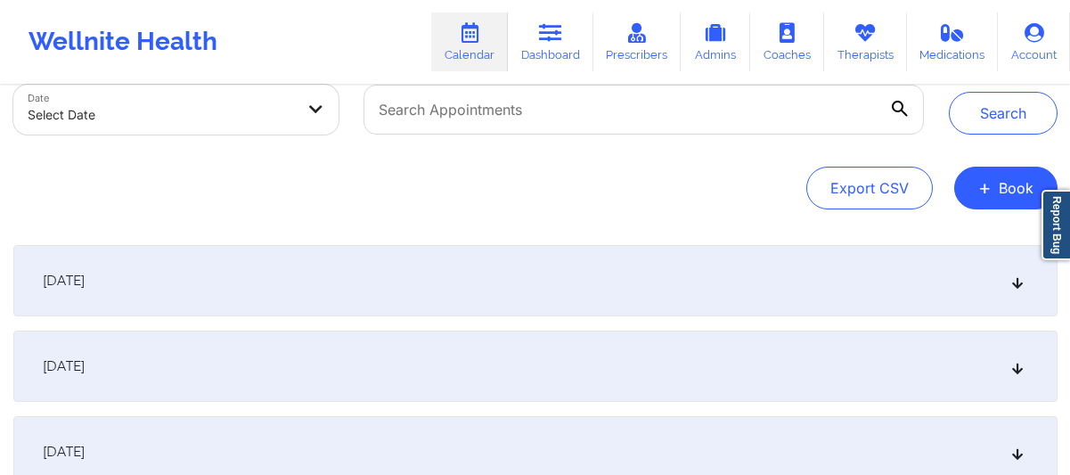
scroll to position [0, 0]
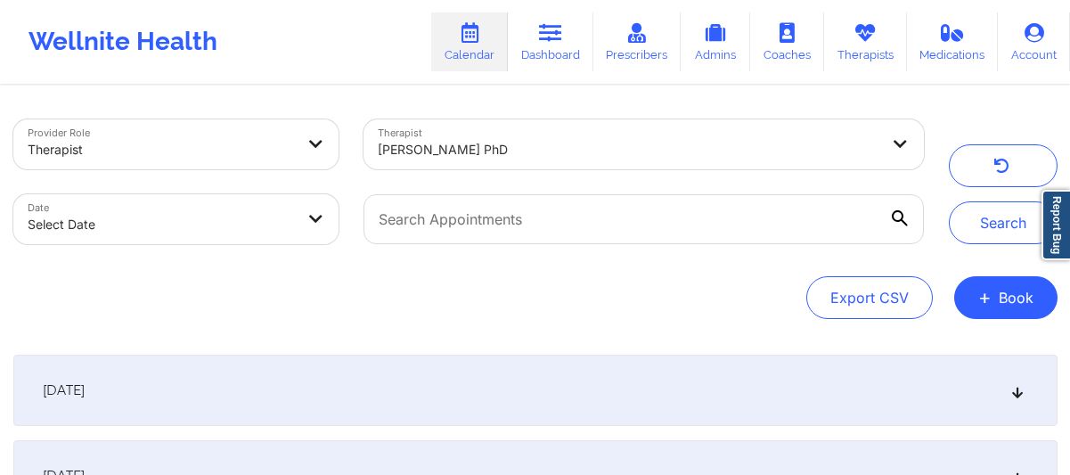
click at [771, 165] on div "[PERSON_NAME] PhD" at bounding box center [628, 149] width 501 height 39
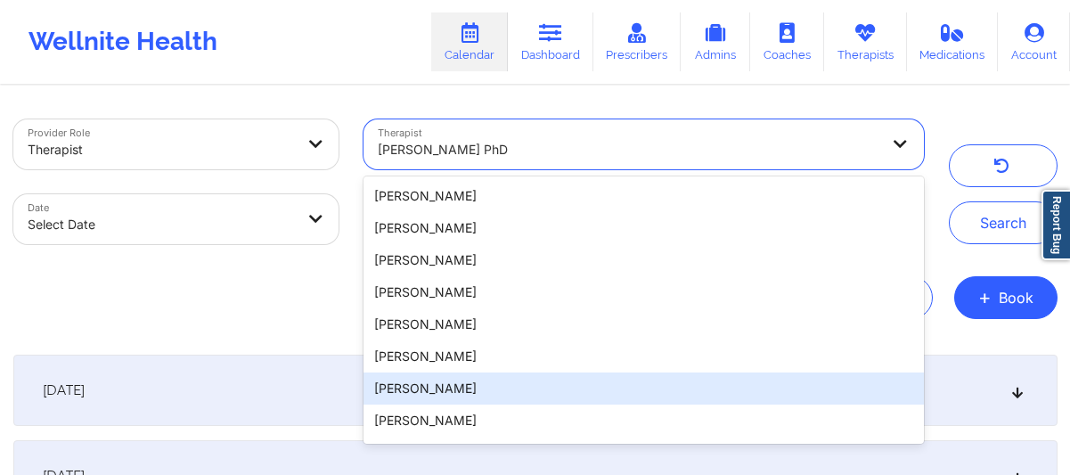
click at [583, 395] on div "[PERSON_NAME]" at bounding box center [642, 388] width 559 height 32
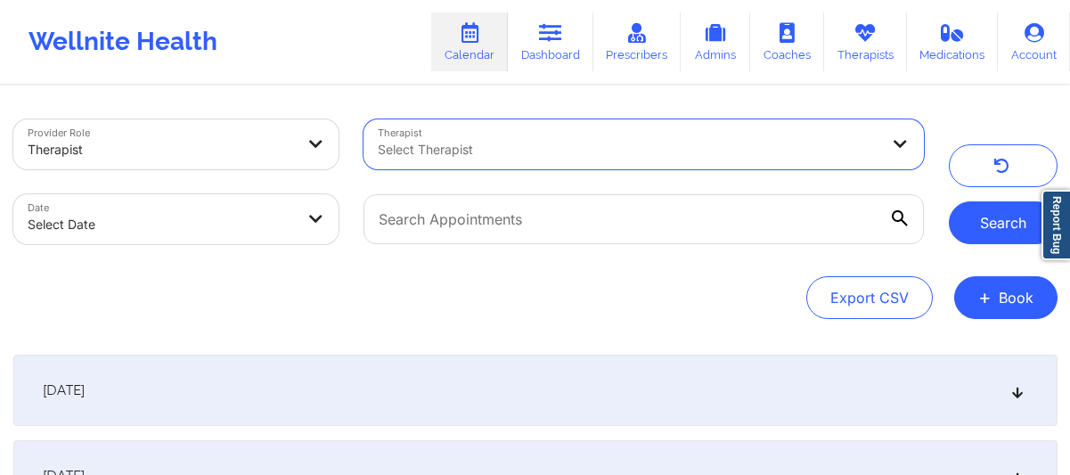
click at [968, 228] on button "Search" at bounding box center [1002, 222] width 109 height 43
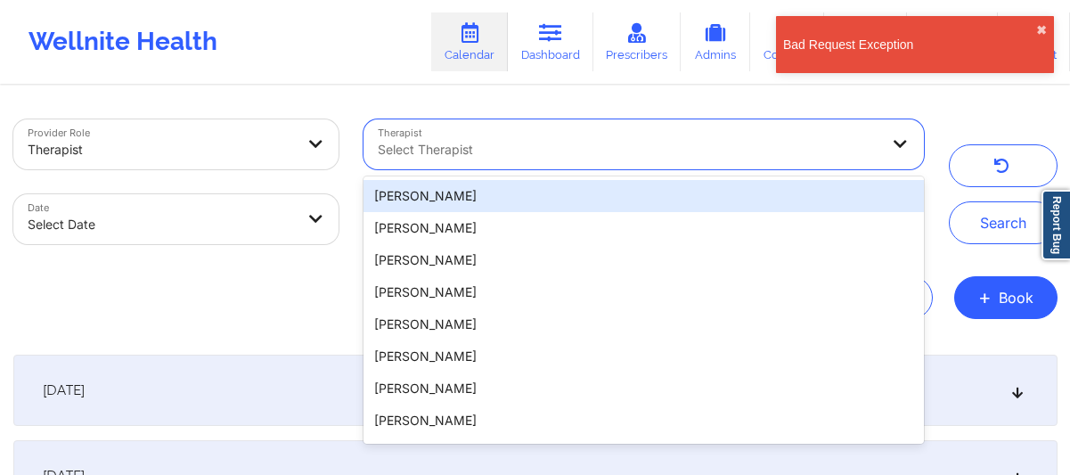
click at [611, 155] on div at bounding box center [628, 149] width 501 height 21
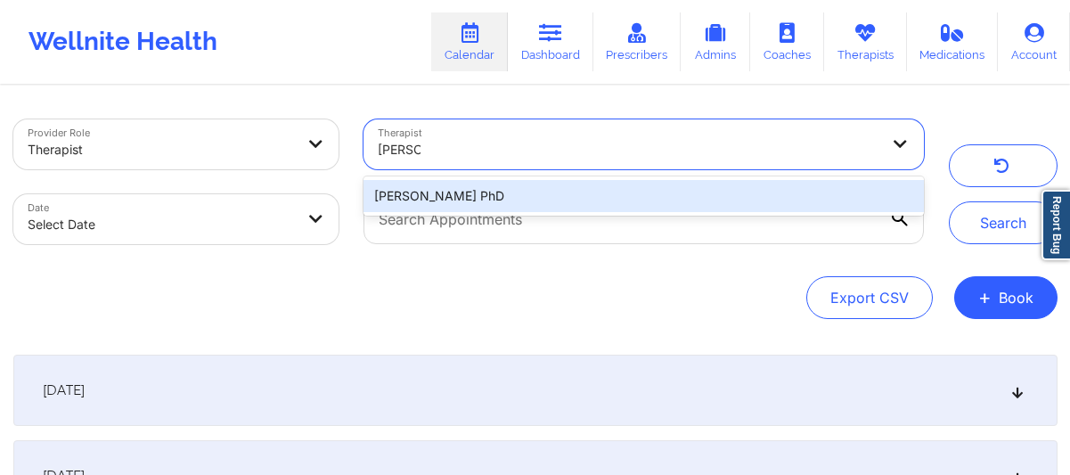
type input "[PERSON_NAME]"
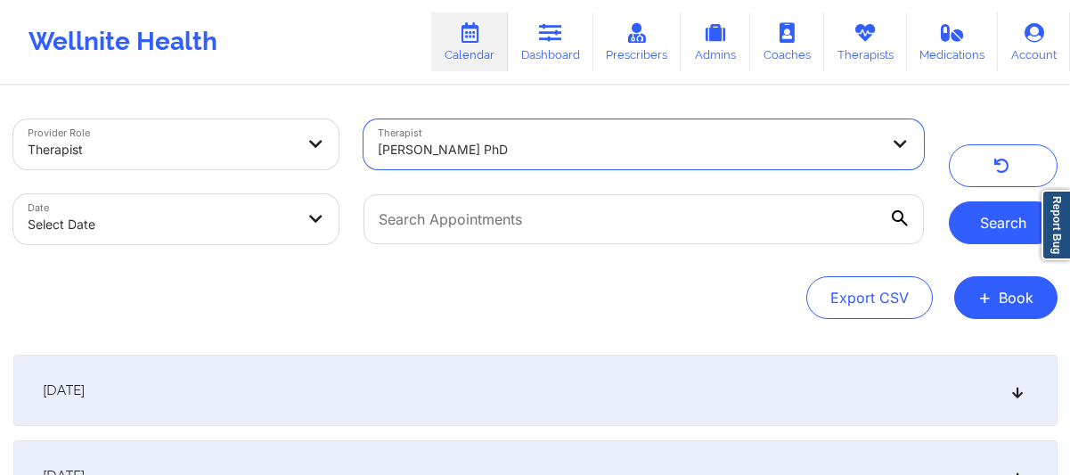
click at [985, 220] on button "Search" at bounding box center [1002, 222] width 109 height 43
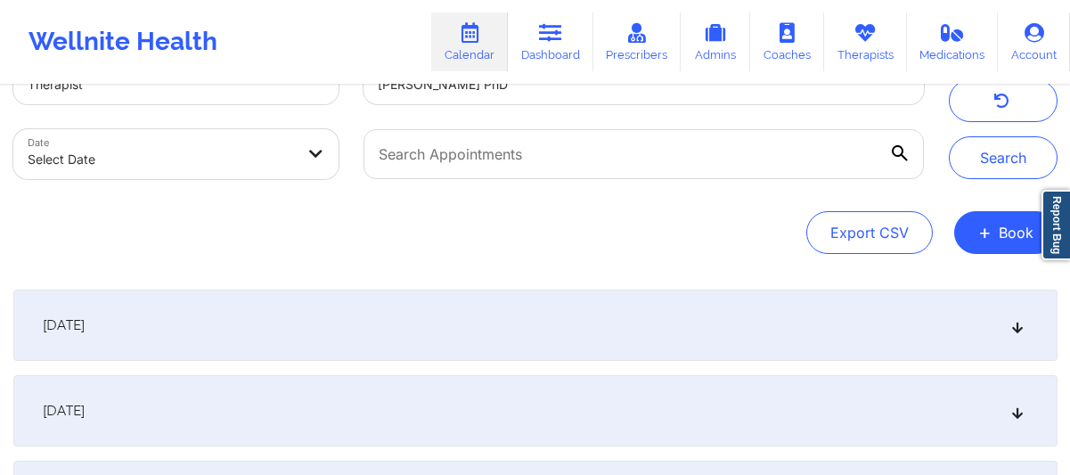
scroll to position [87, 0]
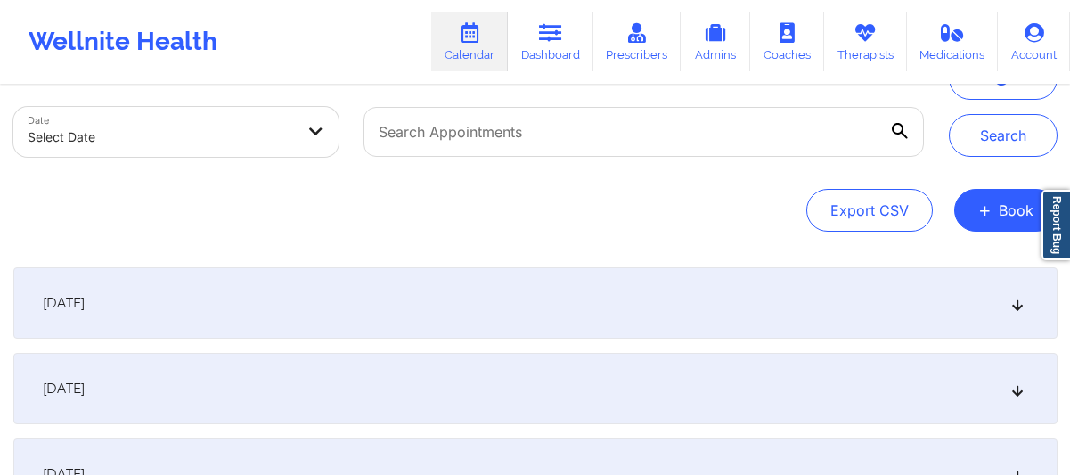
click at [615, 304] on div "[DATE]" at bounding box center [535, 302] width 1044 height 71
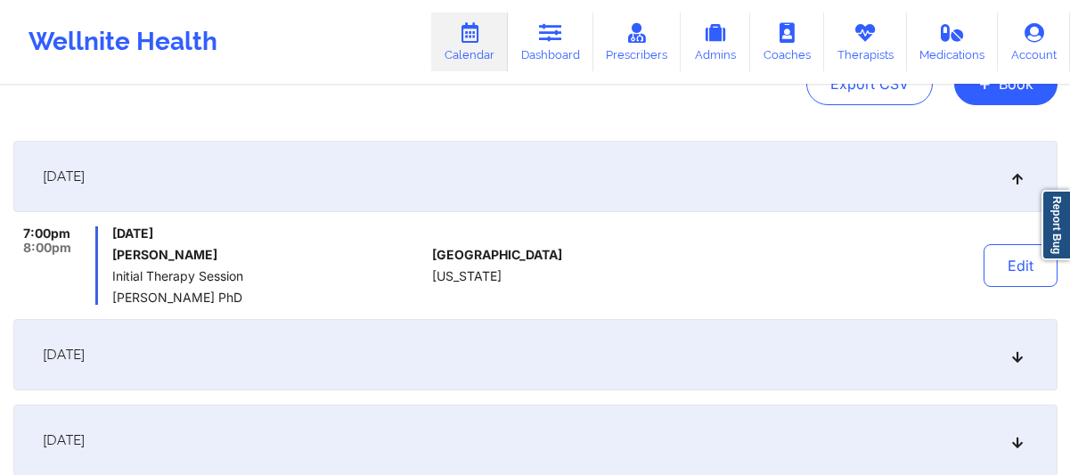
click at [605, 344] on div "[DATE]" at bounding box center [535, 354] width 1044 height 71
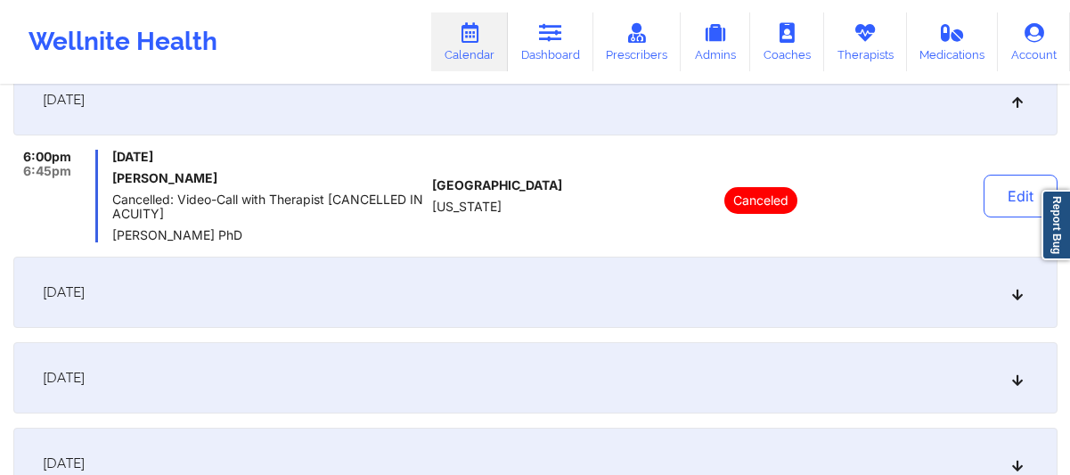
scroll to position [384, 0]
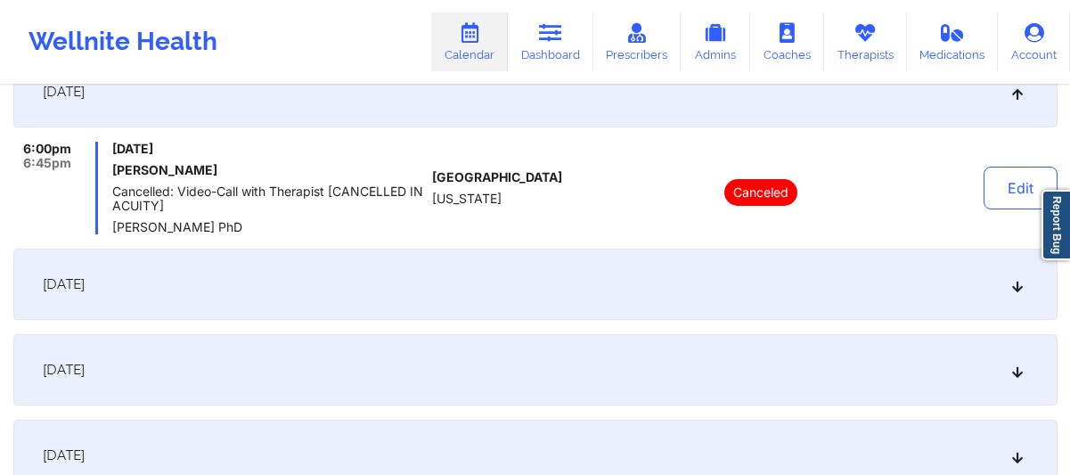
click at [558, 386] on div "[DATE]" at bounding box center [535, 369] width 1044 height 71
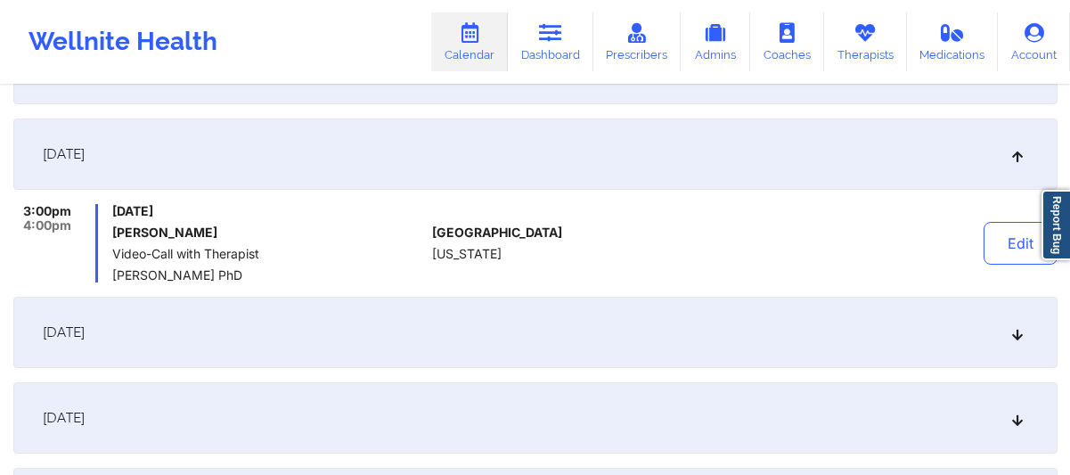
scroll to position [493, 0]
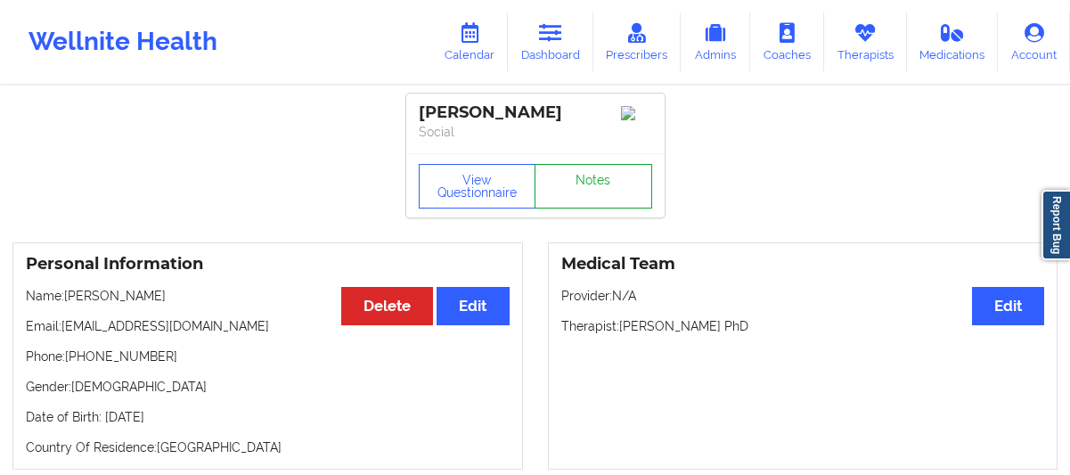
click at [602, 183] on link "Notes" at bounding box center [593, 186] width 118 height 45
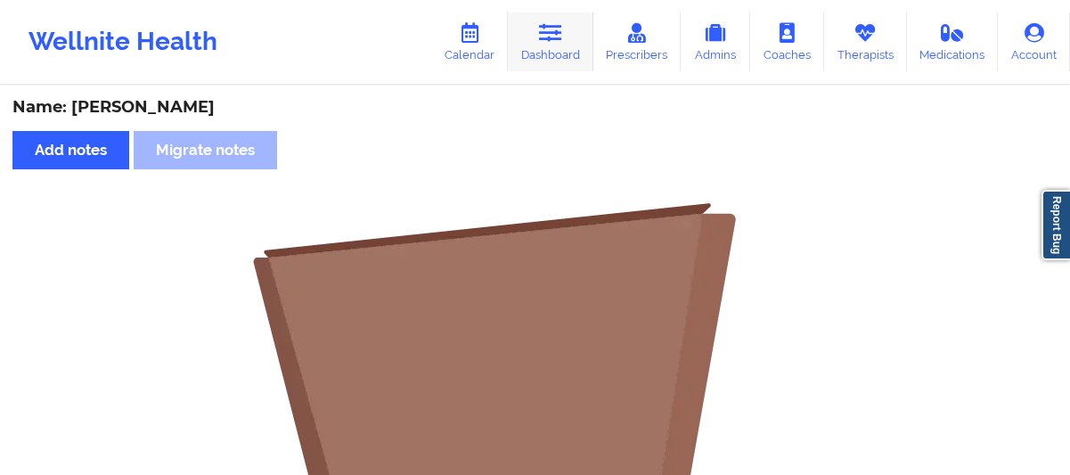
click at [557, 55] on link "Dashboard" at bounding box center [550, 41] width 85 height 59
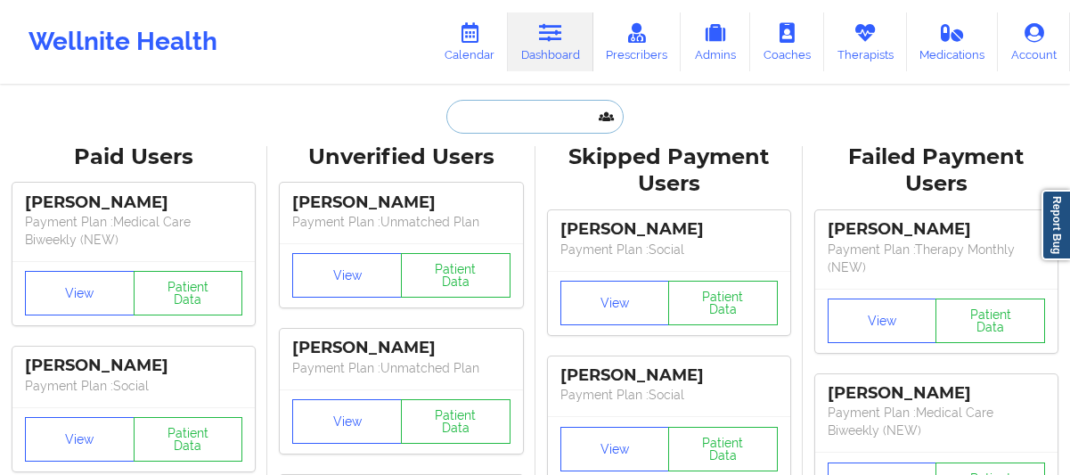
click at [500, 118] on input "text" at bounding box center [534, 117] width 176 height 34
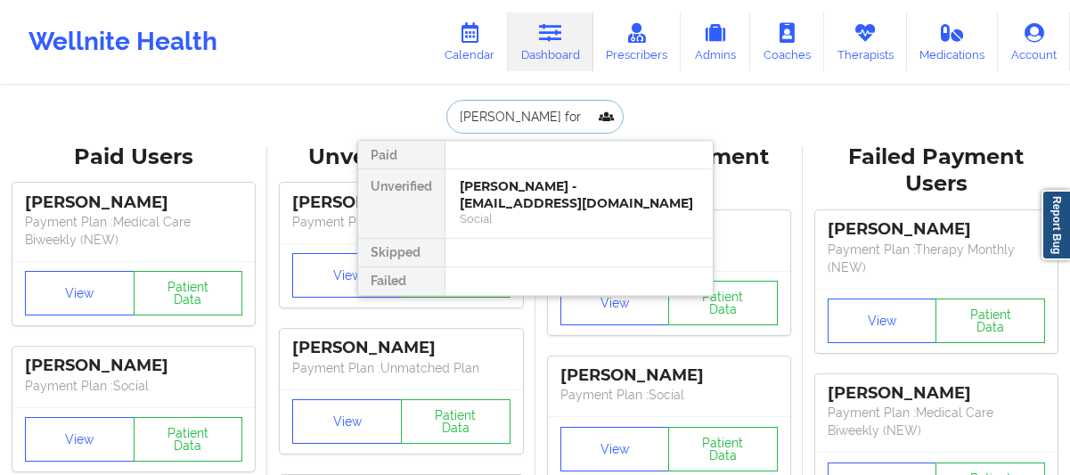
type input "[PERSON_NAME]"
click at [472, 196] on div "[PERSON_NAME] - [EMAIL_ADDRESS][DOMAIN_NAME]" at bounding box center [579, 194] width 239 height 33
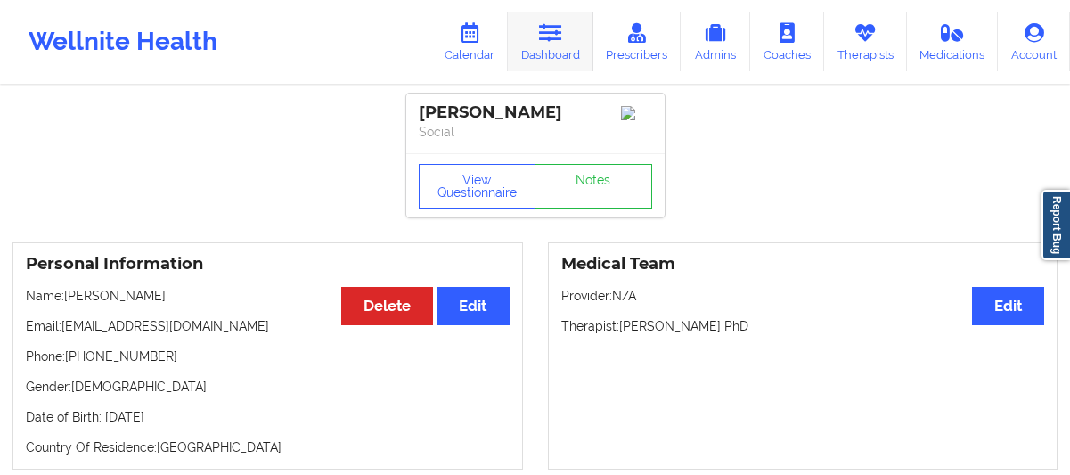
drag, startPoint x: 532, startPoint y: 39, endPoint x: 519, endPoint y: 40, distance: 12.5
click at [532, 40] on link "Dashboard" at bounding box center [550, 41] width 85 height 59
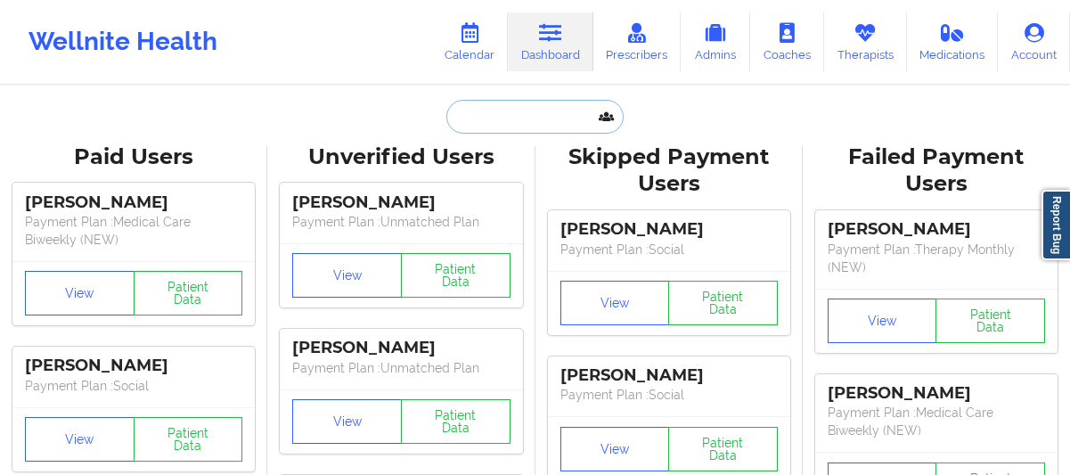
click at [496, 126] on input "text" at bounding box center [534, 117] width 176 height 34
paste input "[PERSON_NAME]"
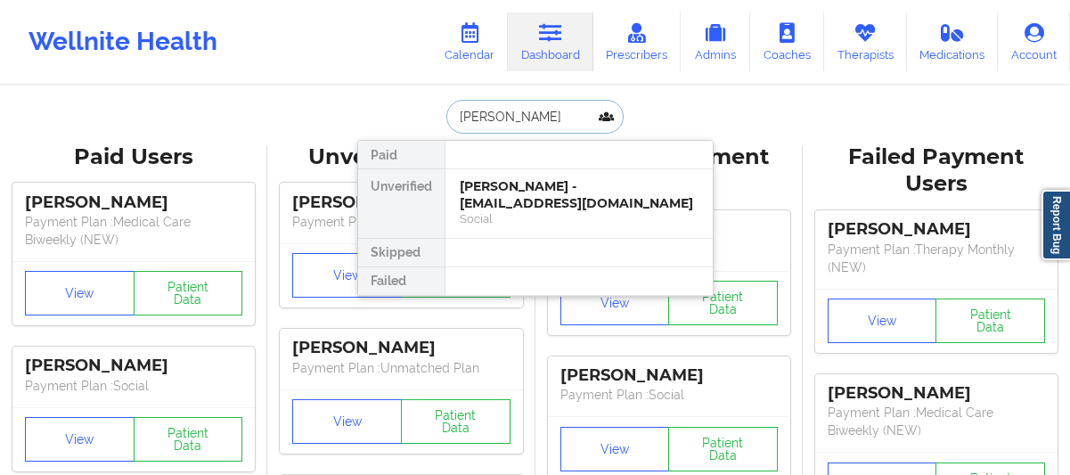
type input "[PERSON_NAME]"
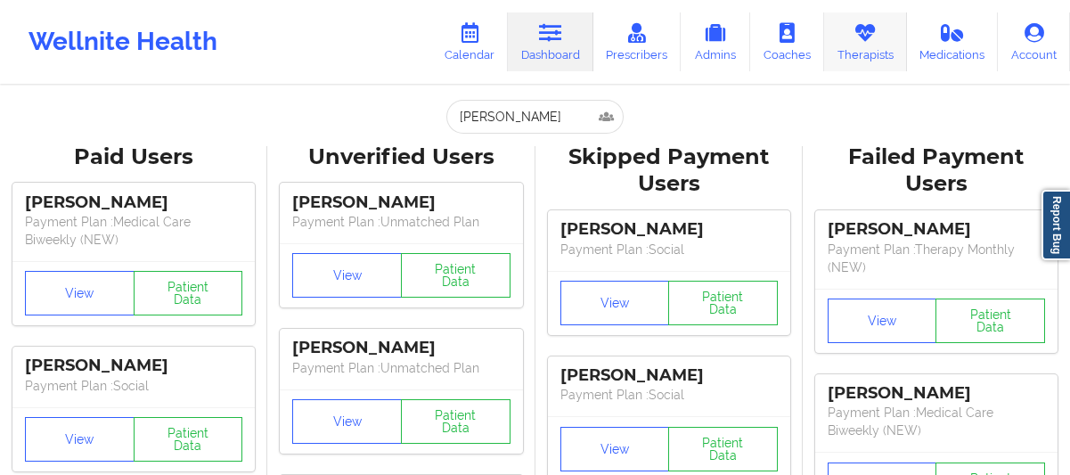
click at [845, 49] on link "Therapists" at bounding box center [865, 41] width 83 height 59
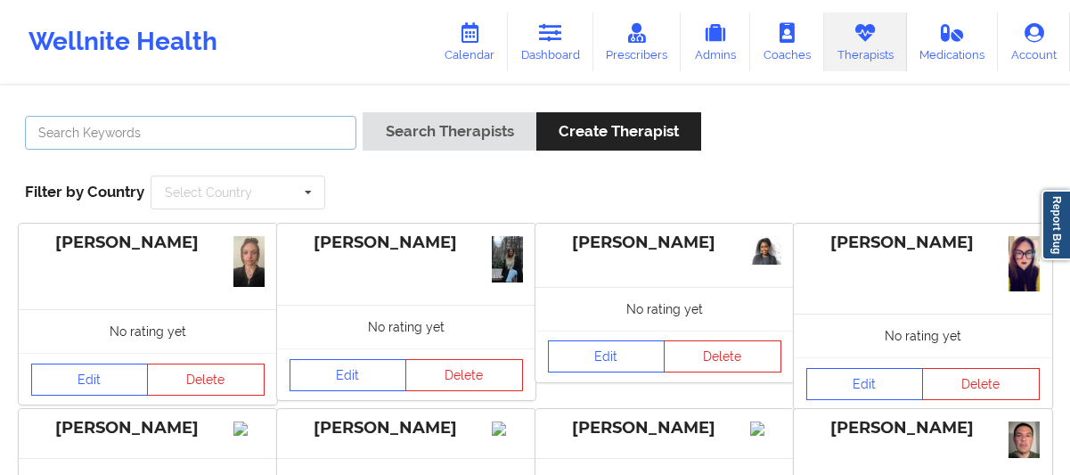
click at [286, 133] on input "text" at bounding box center [190, 133] width 331 height 34
paste input "[US_STATE][PERSON_NAME]"
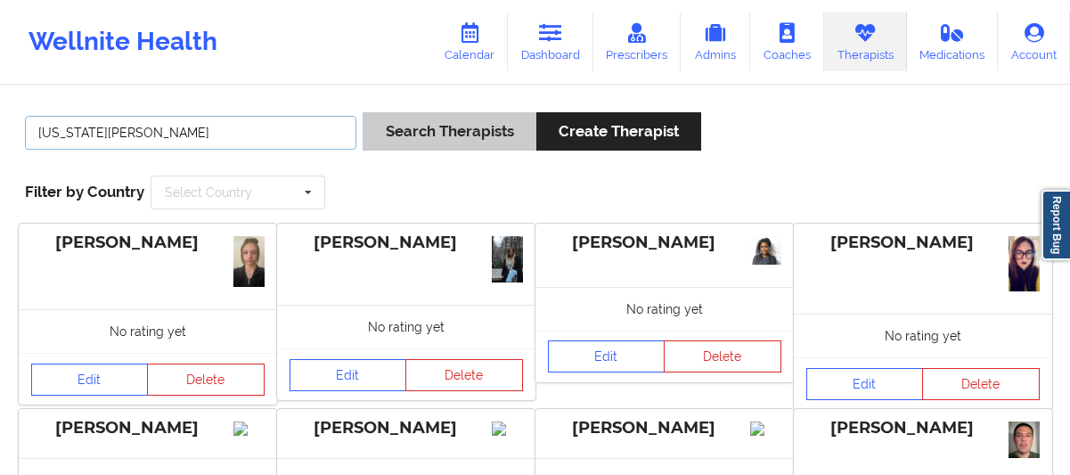
type input "[US_STATE][PERSON_NAME]"
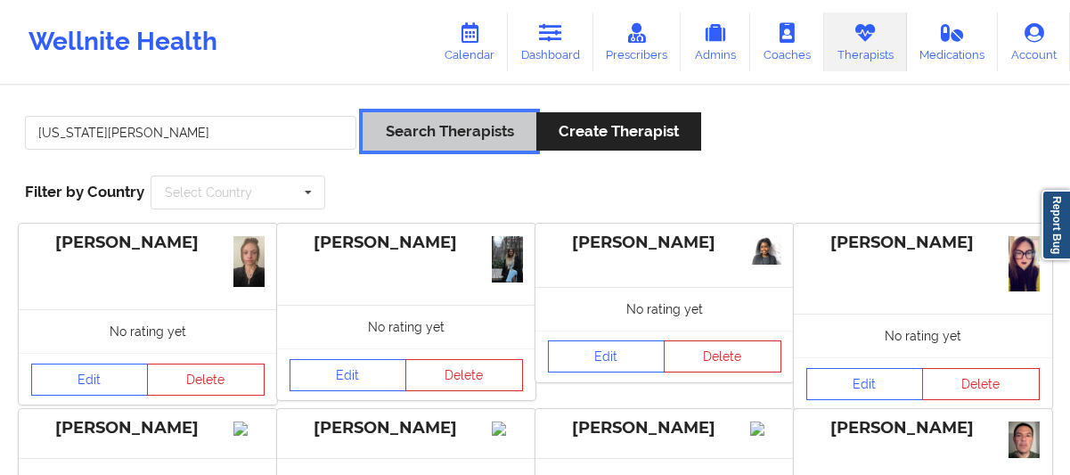
click at [443, 137] on button "Search Therapists" at bounding box center [448, 131] width 173 height 38
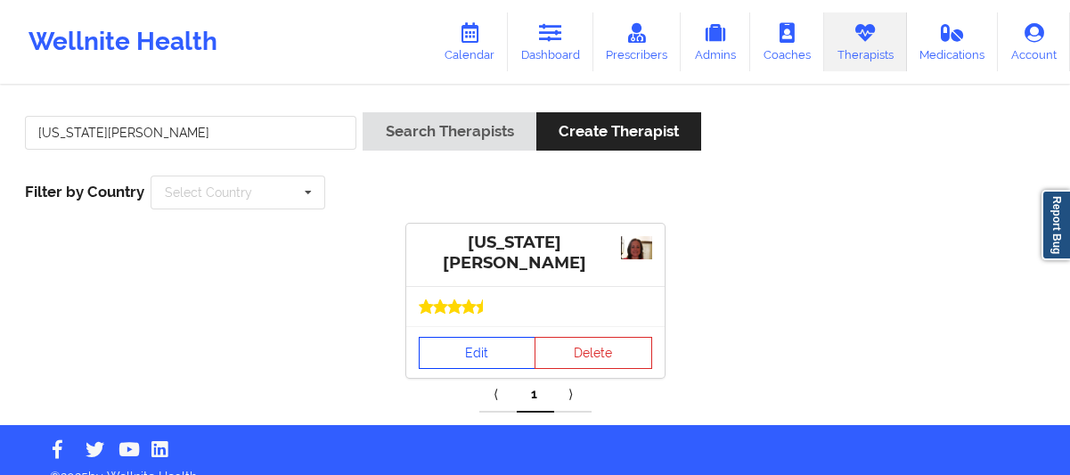
click at [454, 346] on link "Edit" at bounding box center [478, 353] width 118 height 32
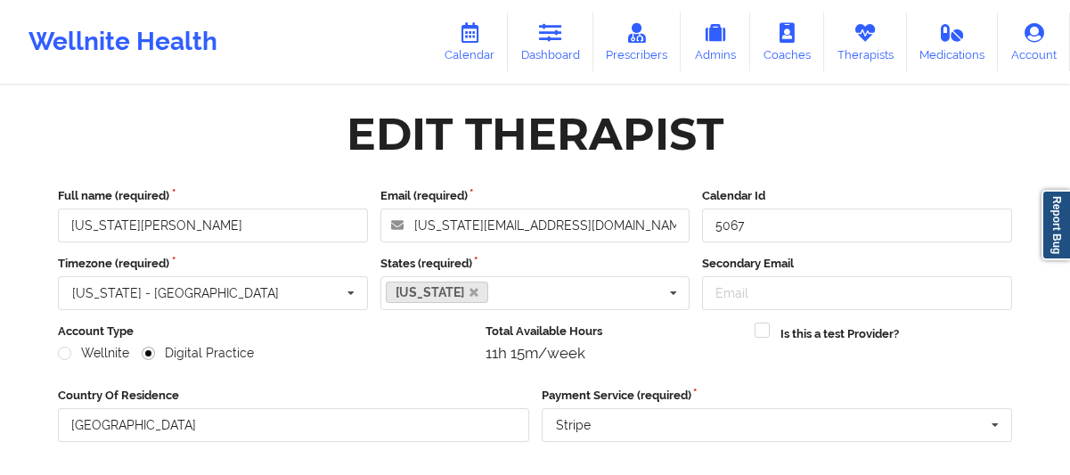
scroll to position [323, 0]
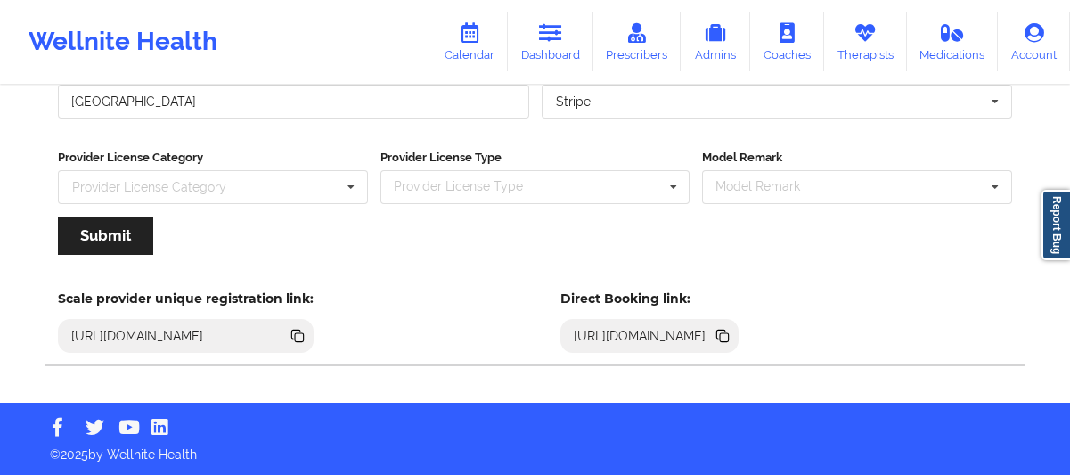
click at [732, 335] on icon at bounding box center [722, 336] width 20 height 20
click at [860, 34] on icon at bounding box center [864, 33] width 23 height 20
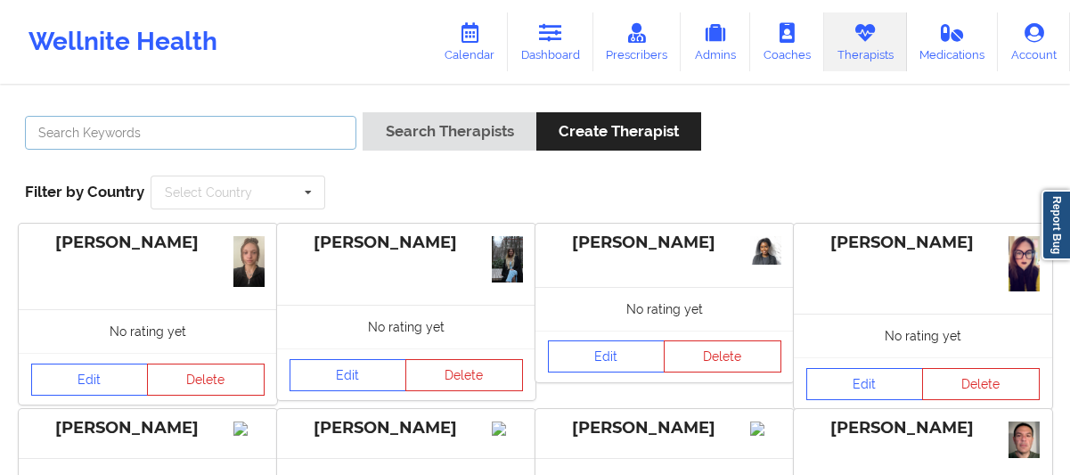
click at [201, 133] on input "text" at bounding box center [190, 133] width 331 height 34
paste input "[PERSON_NAME]"
type input "[PERSON_NAME]"
click at [362, 112] on button "Search Therapists" at bounding box center [448, 131] width 173 height 38
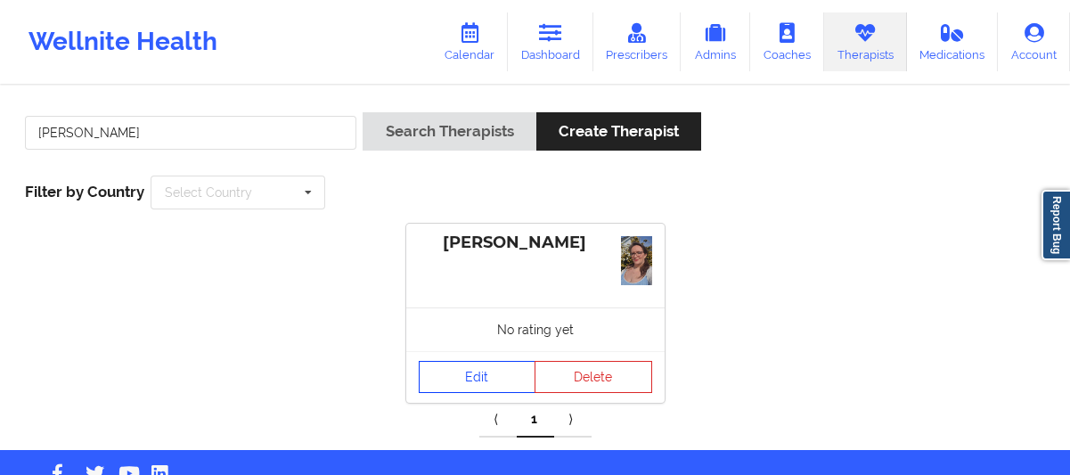
click at [455, 377] on link "Edit" at bounding box center [478, 377] width 118 height 32
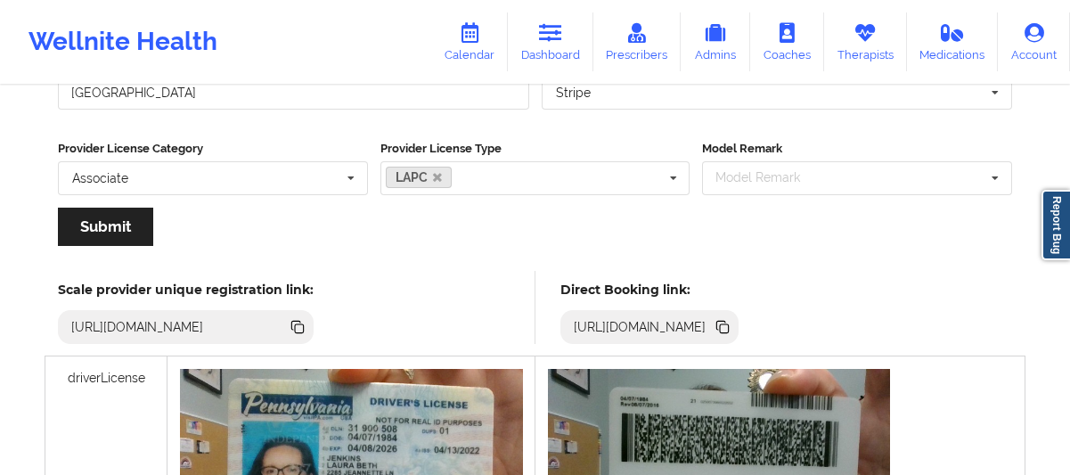
scroll to position [238, 0]
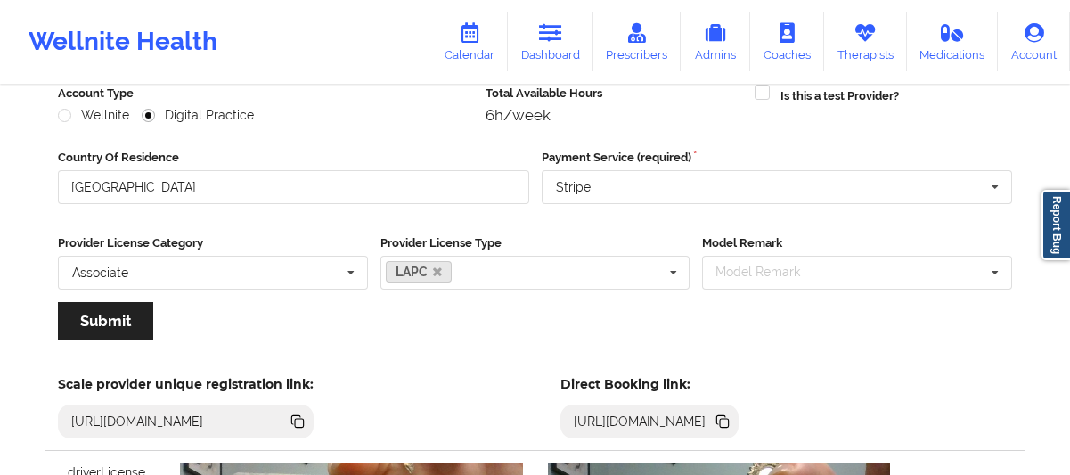
click at [728, 419] on icon at bounding box center [724, 423] width 9 height 9
click at [874, 49] on link "Therapists" at bounding box center [865, 41] width 83 height 59
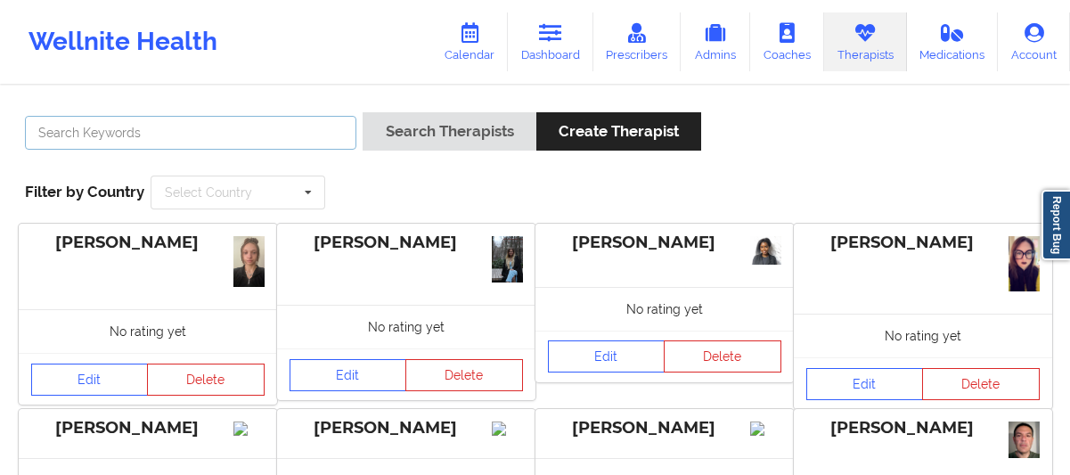
click at [289, 122] on input "text" at bounding box center [190, 133] width 331 height 34
paste input "[PERSON_NAME]"
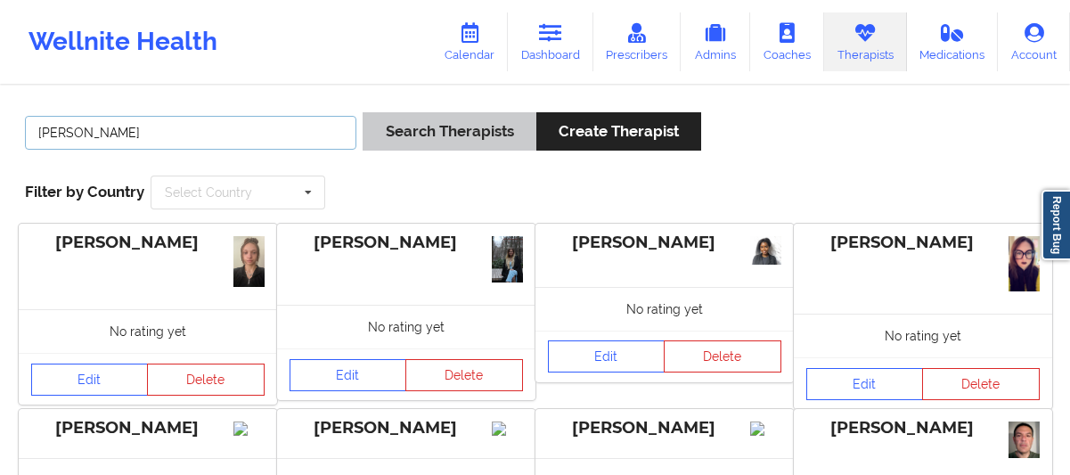
type input "[PERSON_NAME]"
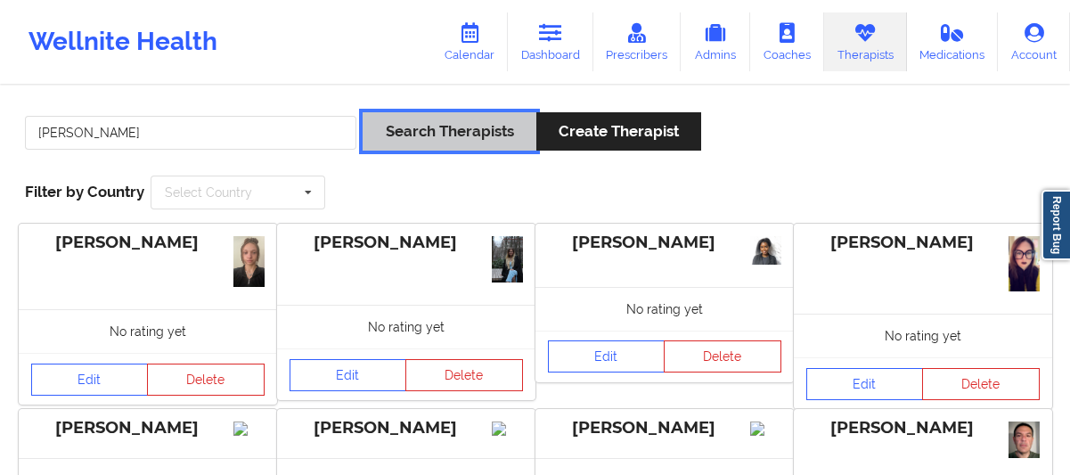
click at [411, 141] on button "Search Therapists" at bounding box center [448, 131] width 173 height 38
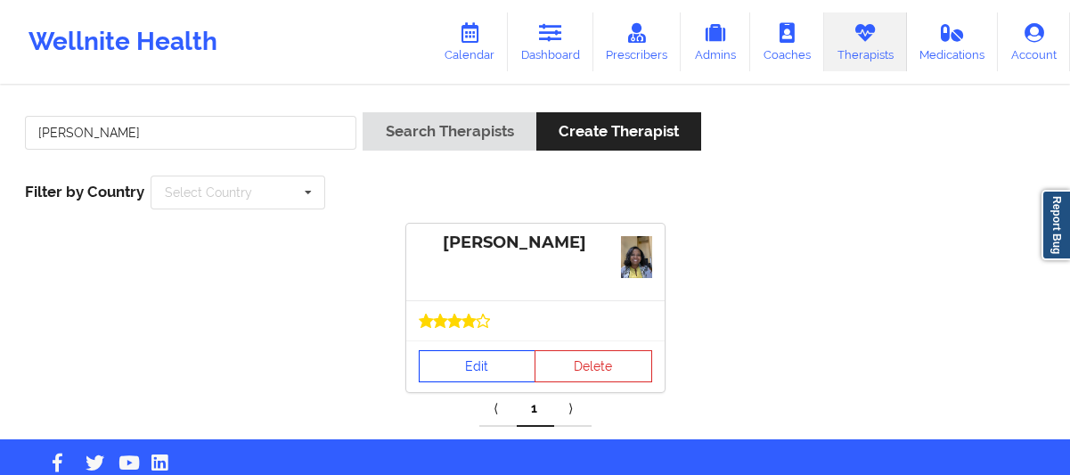
click at [451, 358] on link "Edit" at bounding box center [478, 366] width 118 height 32
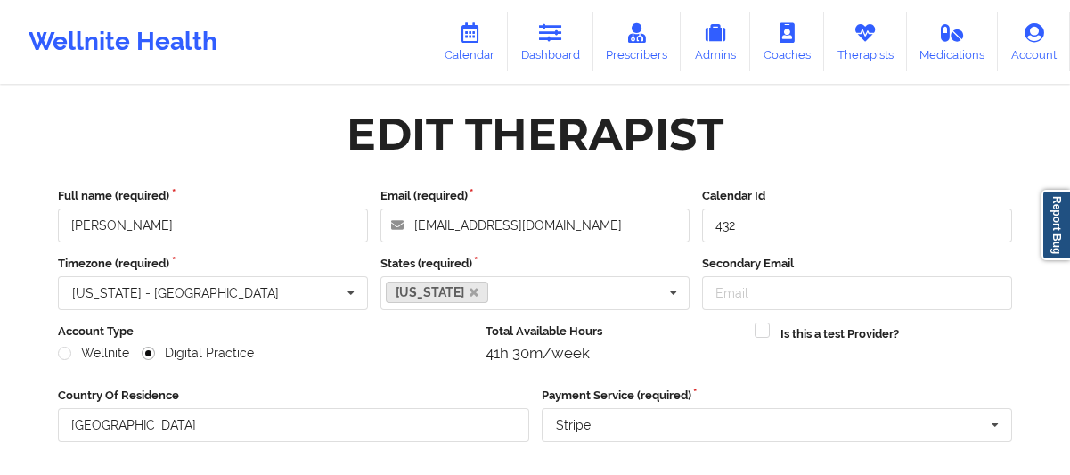
scroll to position [323, 0]
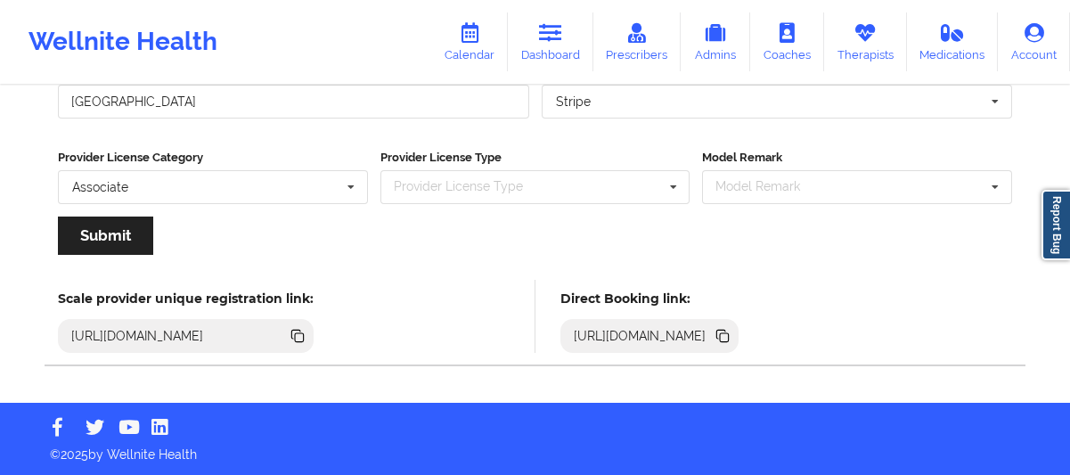
click at [728, 337] on icon at bounding box center [724, 337] width 9 height 9
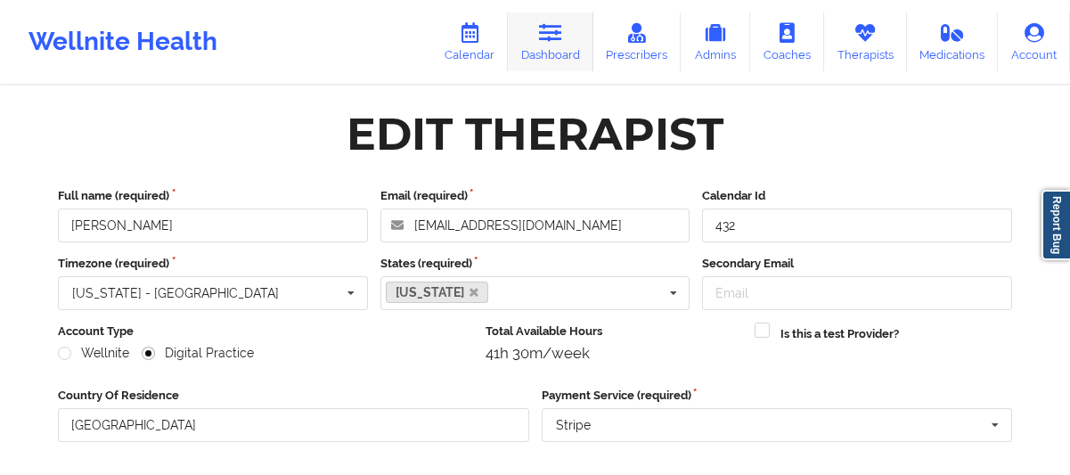
click at [538, 33] on link "Dashboard" at bounding box center [550, 41] width 85 height 59
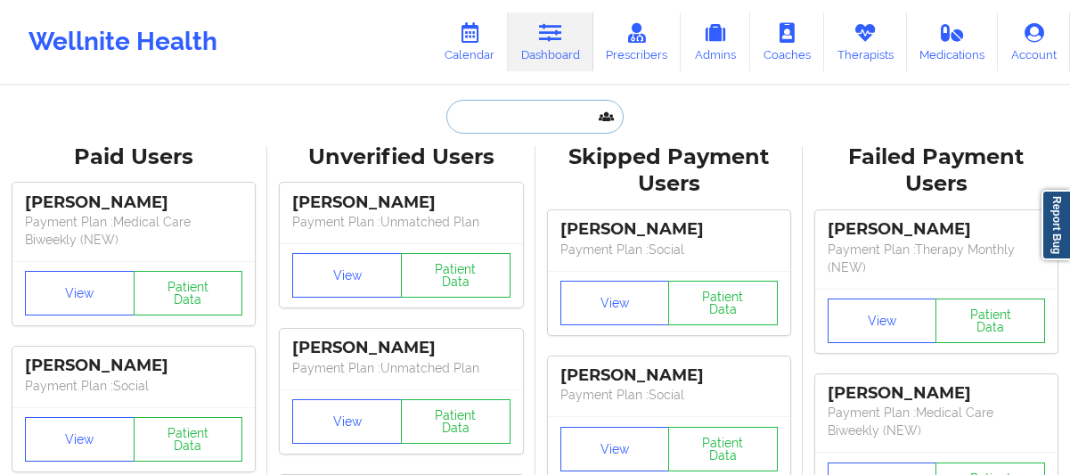
click at [496, 124] on input "text" at bounding box center [534, 117] width 176 height 34
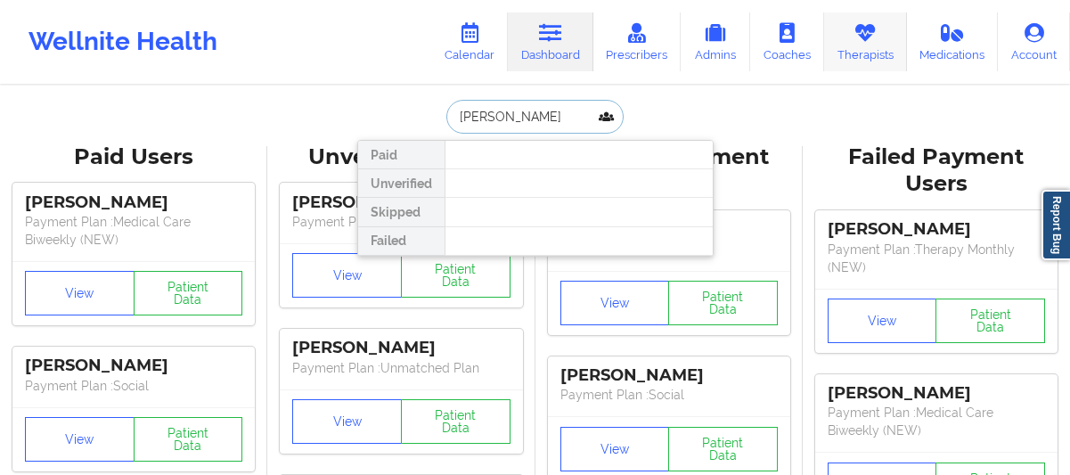
type input "[PERSON_NAME]"
click at [891, 51] on link "Therapists" at bounding box center [865, 41] width 83 height 59
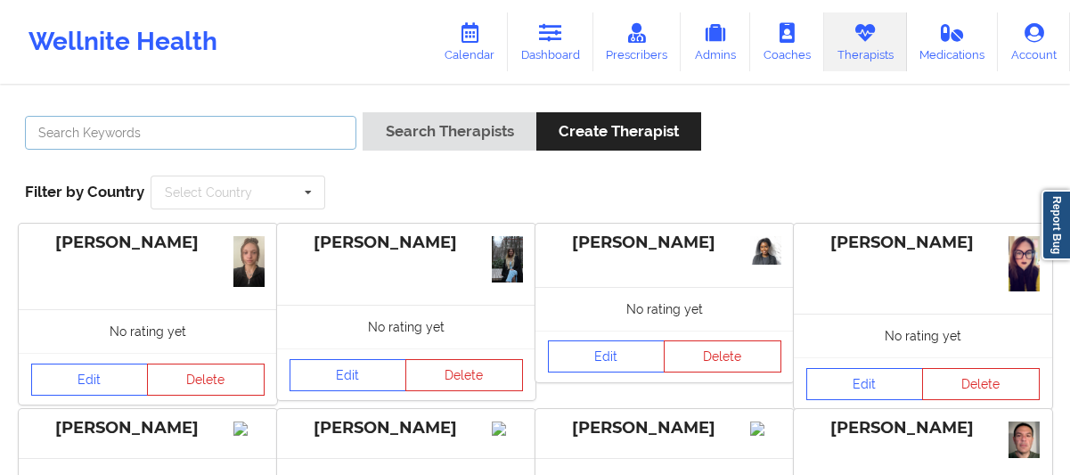
click at [290, 131] on input "text" at bounding box center [190, 133] width 331 height 34
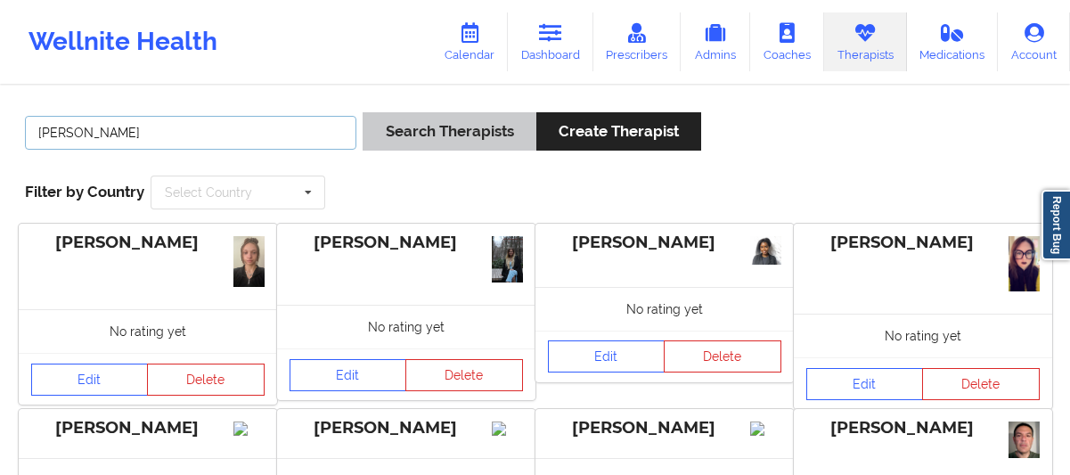
type input "[PERSON_NAME]"
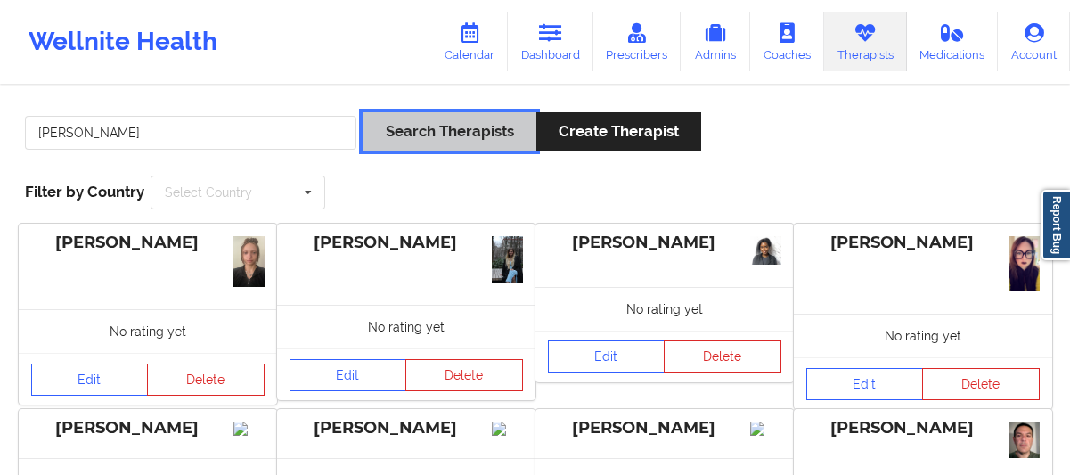
click at [414, 137] on button "Search Therapists" at bounding box center [448, 131] width 173 height 38
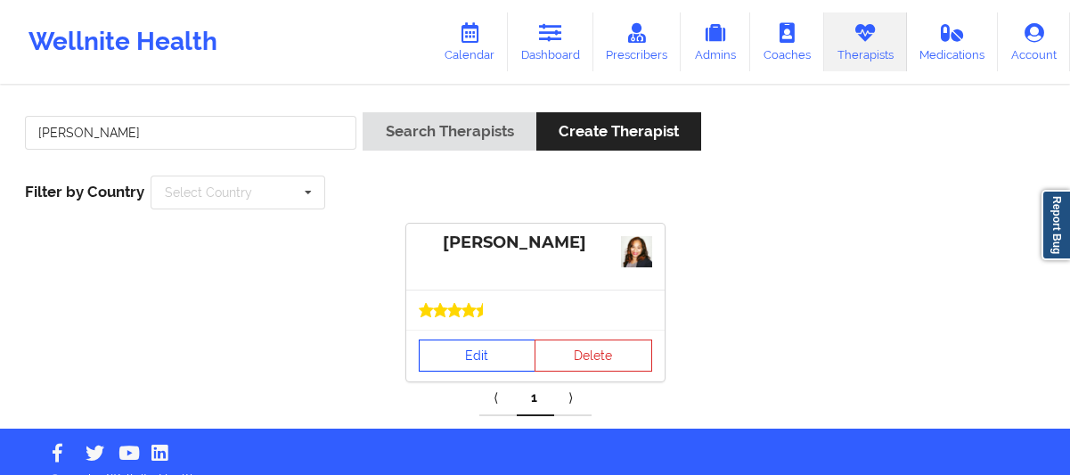
click at [448, 358] on link "Edit" at bounding box center [478, 355] width 118 height 32
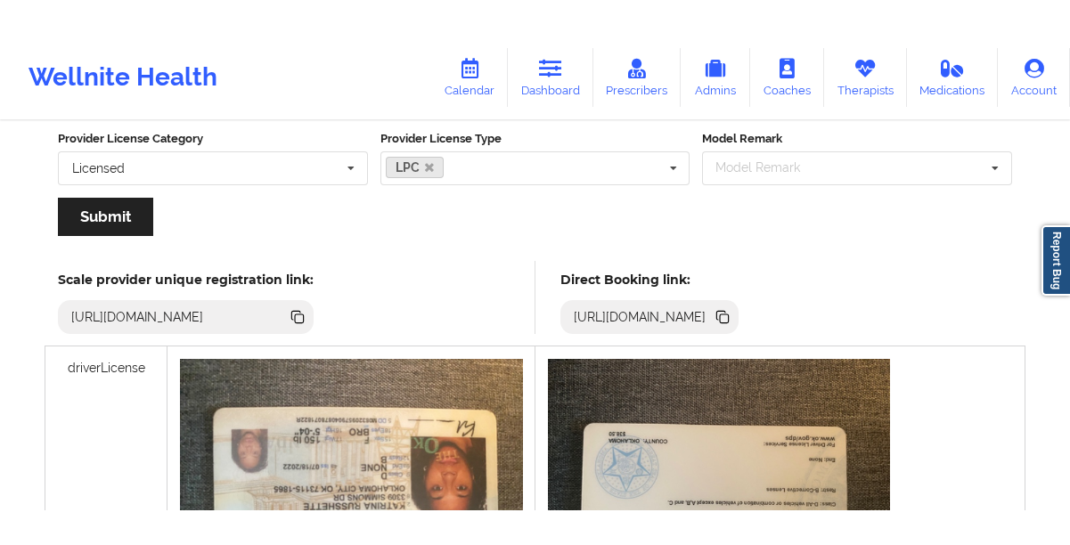
scroll to position [377, 0]
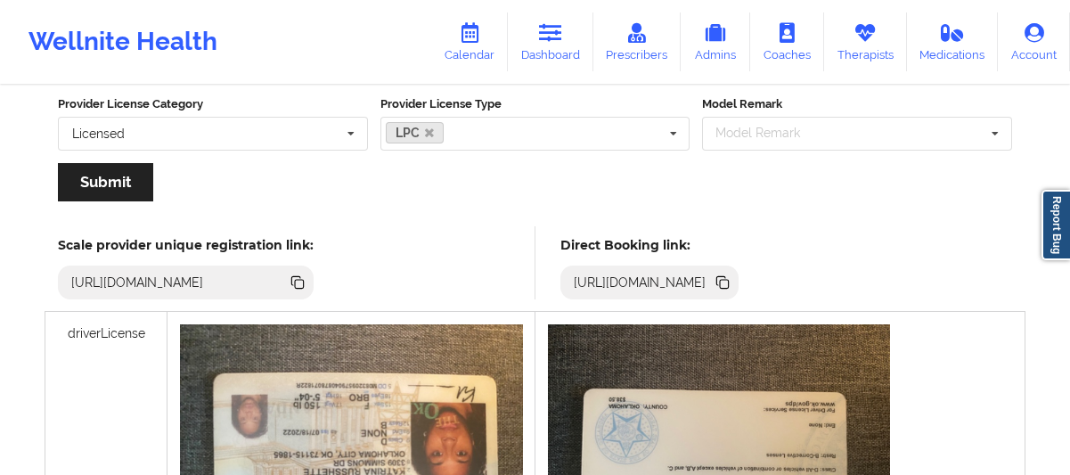
click at [728, 285] on icon at bounding box center [724, 284] width 9 height 9
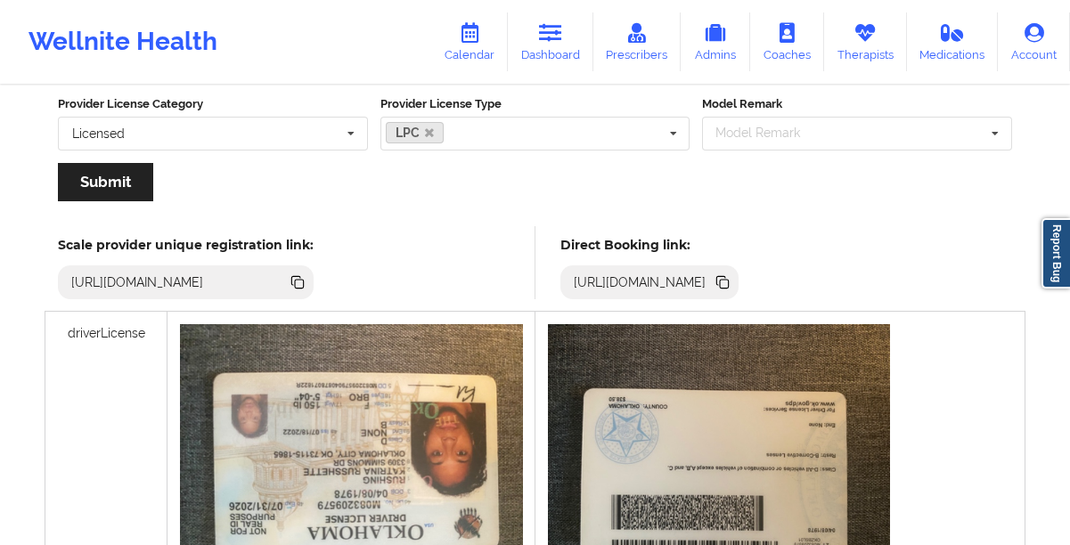
click at [546, 53] on link "Dashboard" at bounding box center [550, 41] width 85 height 59
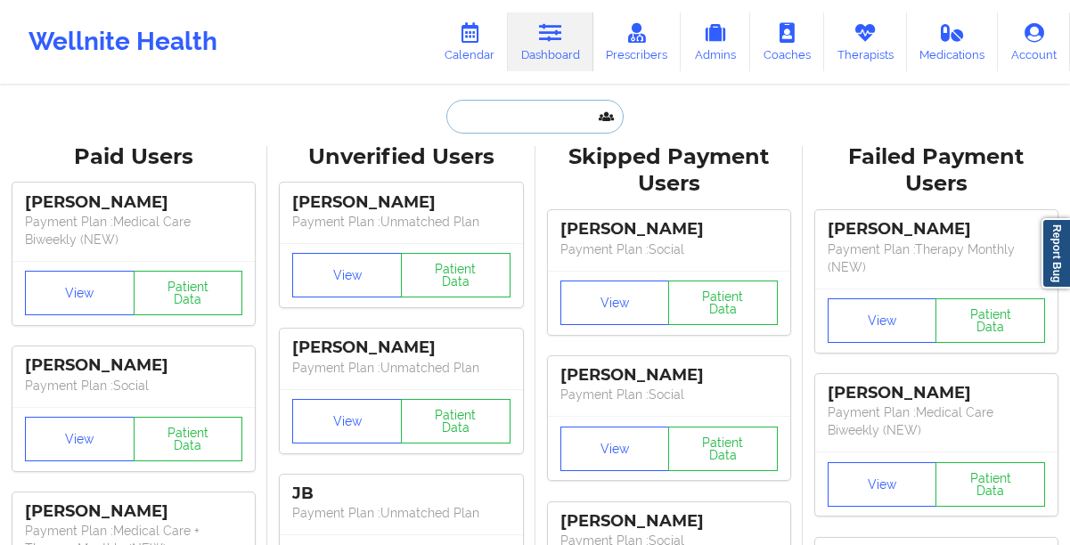
click at [467, 113] on input "text" at bounding box center [534, 117] width 176 height 34
paste input "[PERSON_NAME]"
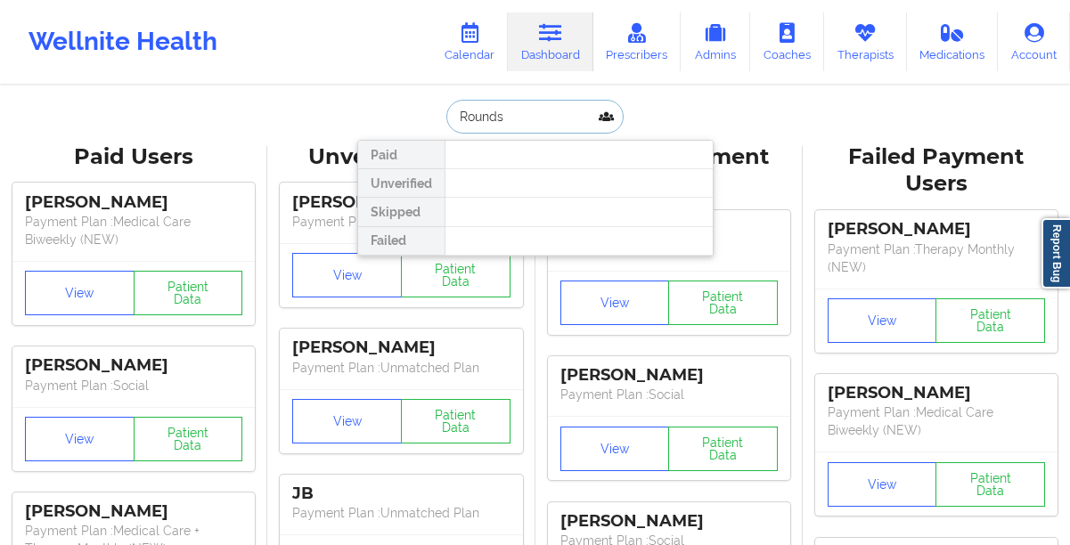
type input "Rounds"
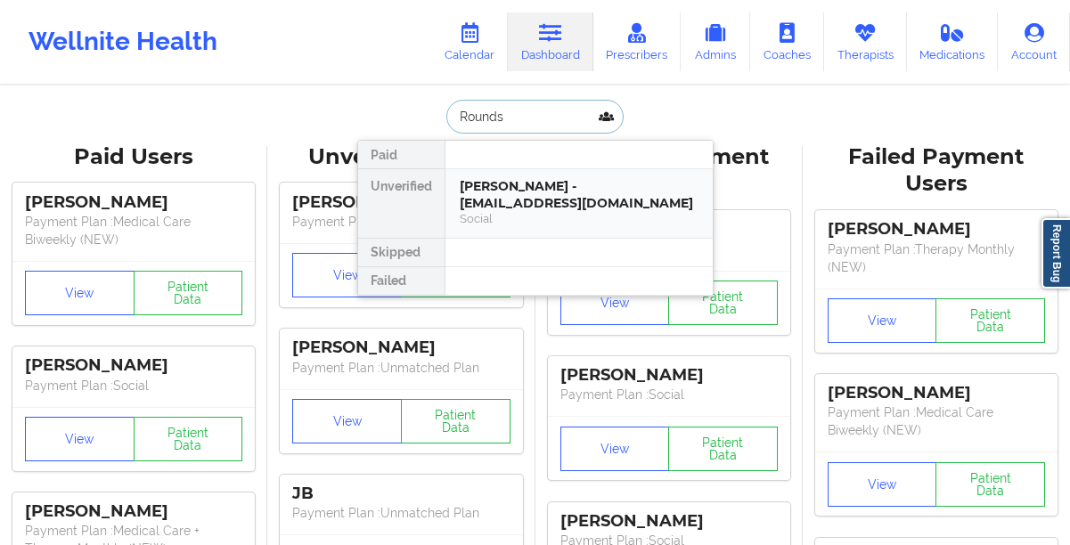
click at [481, 199] on div "[PERSON_NAME] - [EMAIL_ADDRESS][DOMAIN_NAME]" at bounding box center [579, 194] width 239 height 33
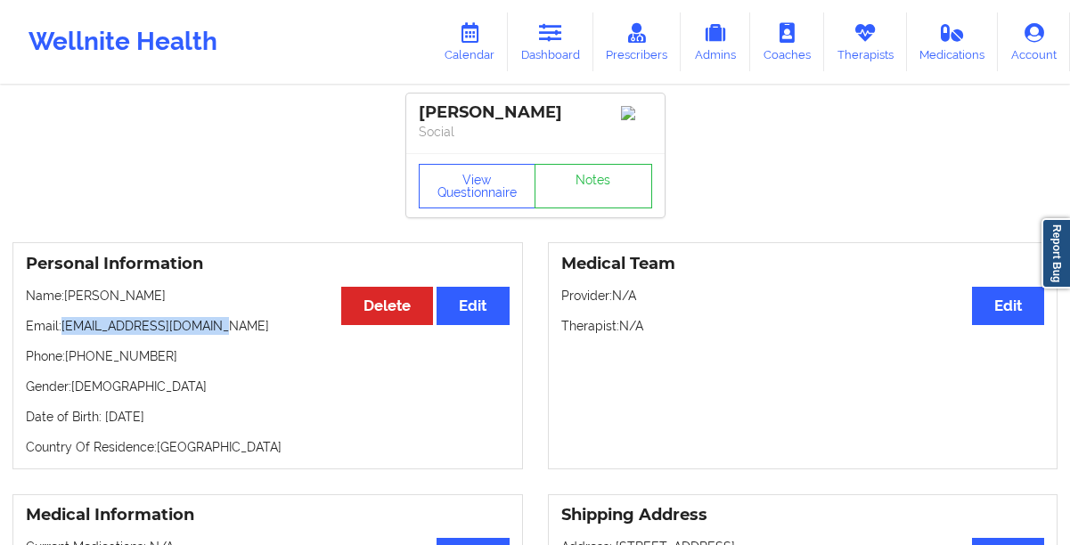
drag, startPoint x: 217, startPoint y: 338, endPoint x: 63, endPoint y: 337, distance: 154.1
click at [63, 335] on p "Email: [EMAIL_ADDRESS][DOMAIN_NAME]" at bounding box center [268, 326] width 484 height 18
copy p "[EMAIL_ADDRESS][DOMAIN_NAME]"
click at [486, 197] on button "View Questionnaire" at bounding box center [478, 186] width 118 height 45
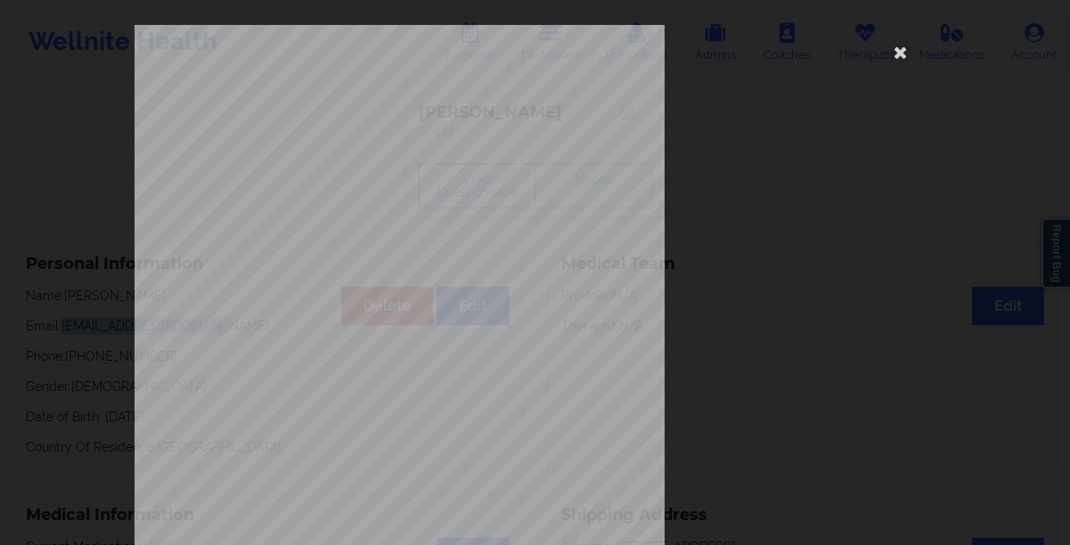
scroll to position [305, 0]
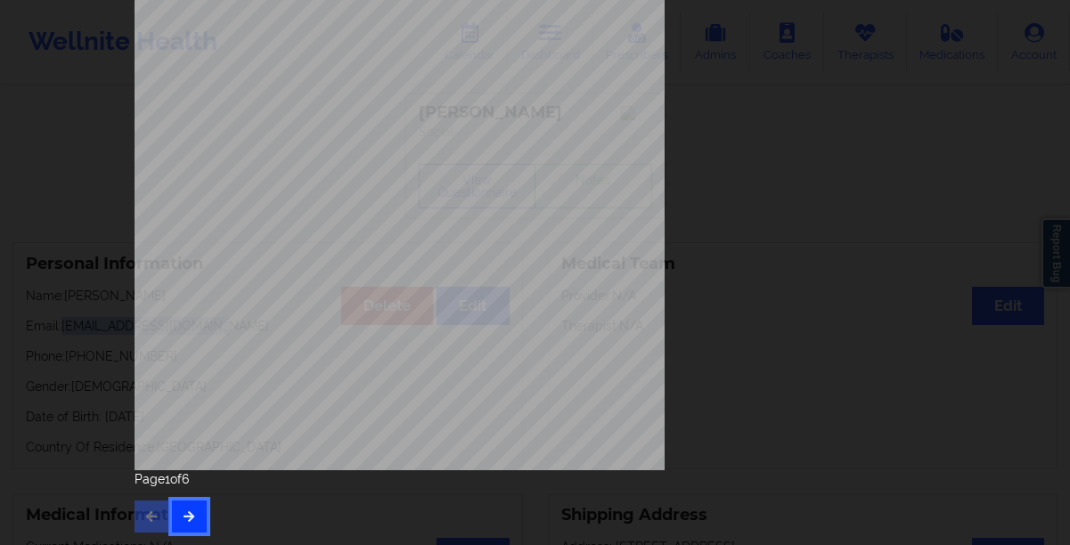
click at [175, 474] on button "button" at bounding box center [189, 516] width 35 height 32
click at [177, 474] on button "button" at bounding box center [189, 516] width 35 height 32
click at [148, 474] on icon "button" at bounding box center [151, 515] width 15 height 11
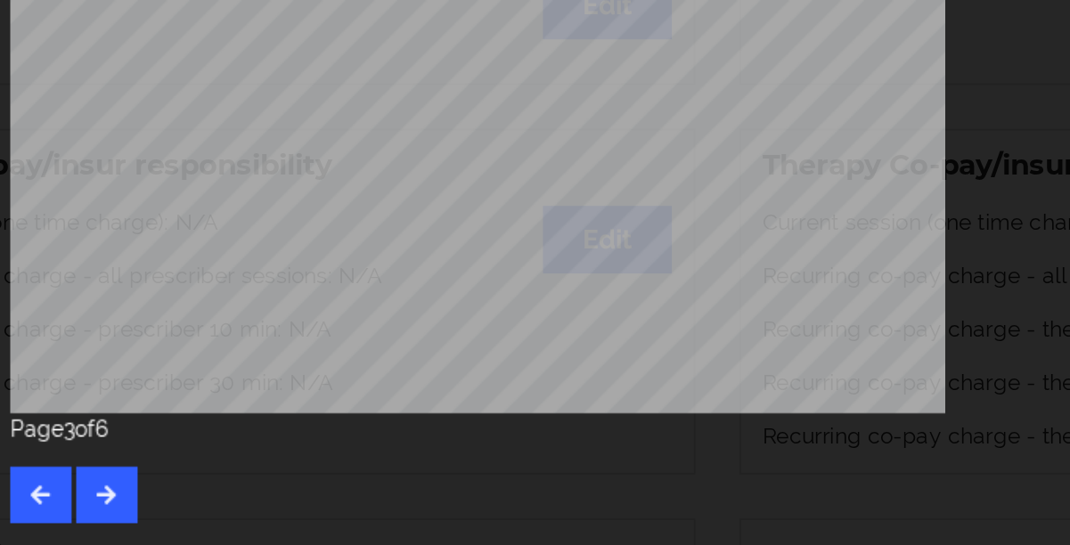
scroll to position [327, 0]
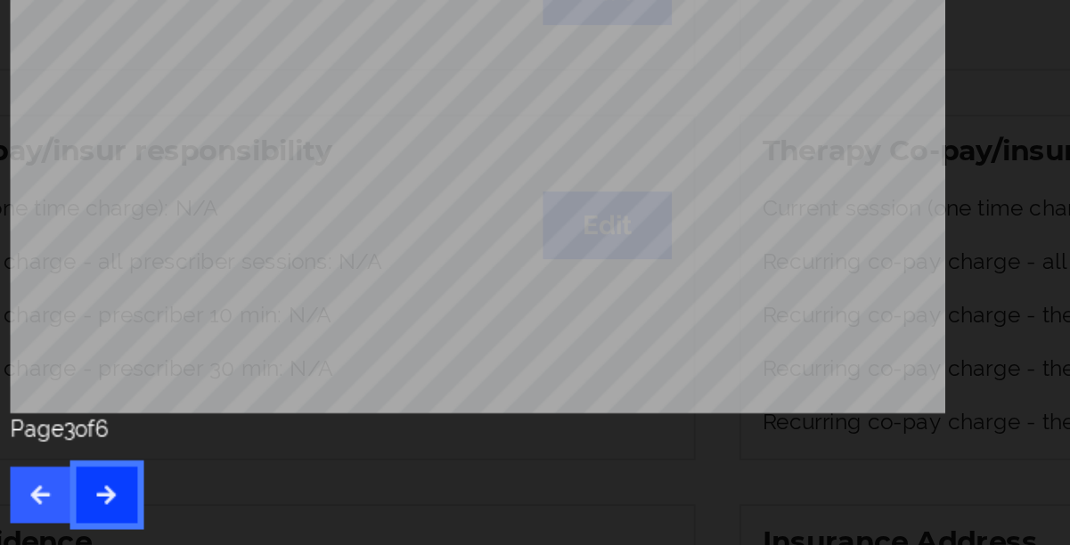
click at [175, 474] on button "button" at bounding box center [189, 516] width 35 height 32
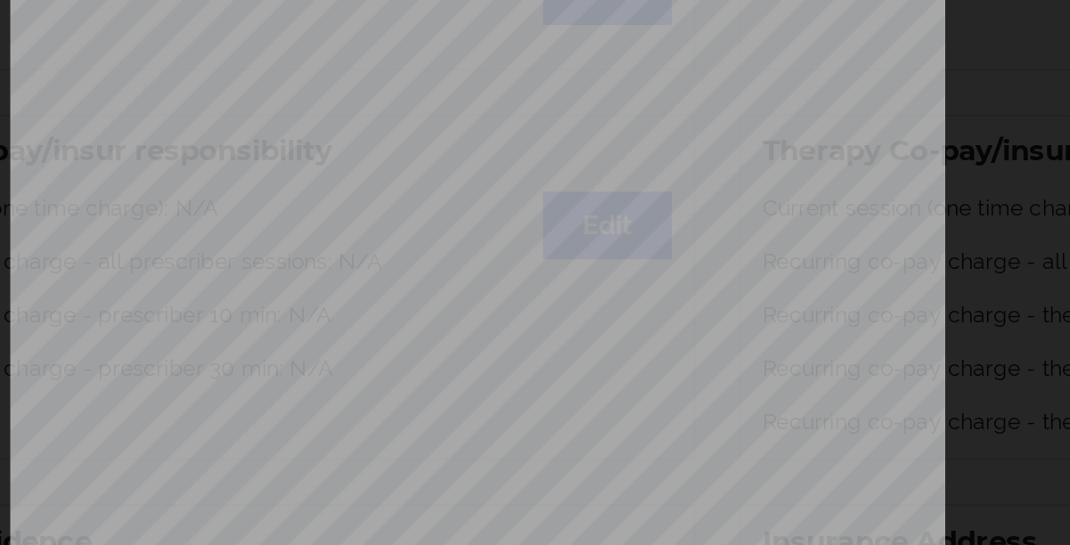
scroll to position [305, 0]
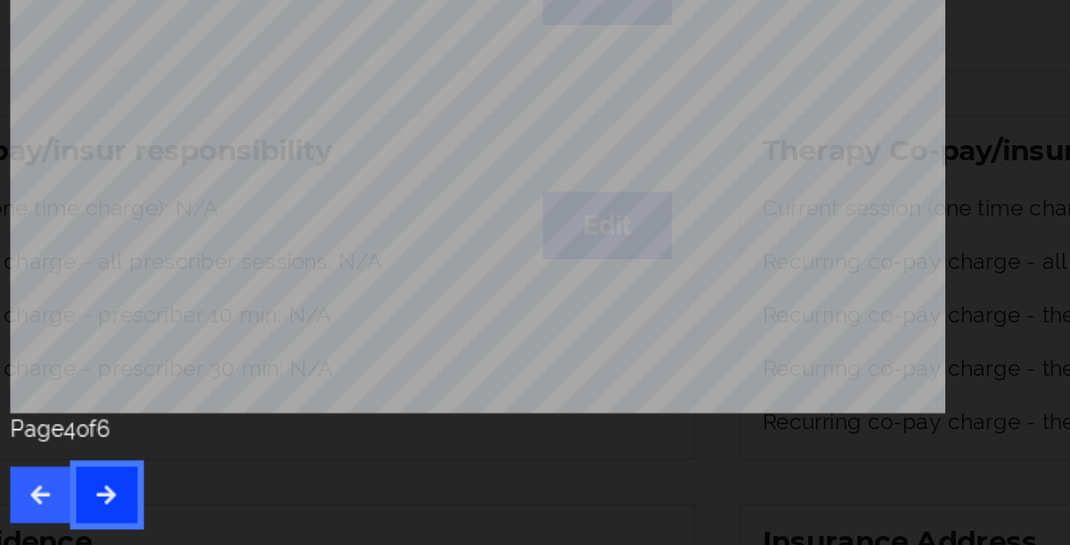
click at [185, 474] on icon "button" at bounding box center [189, 515] width 15 height 11
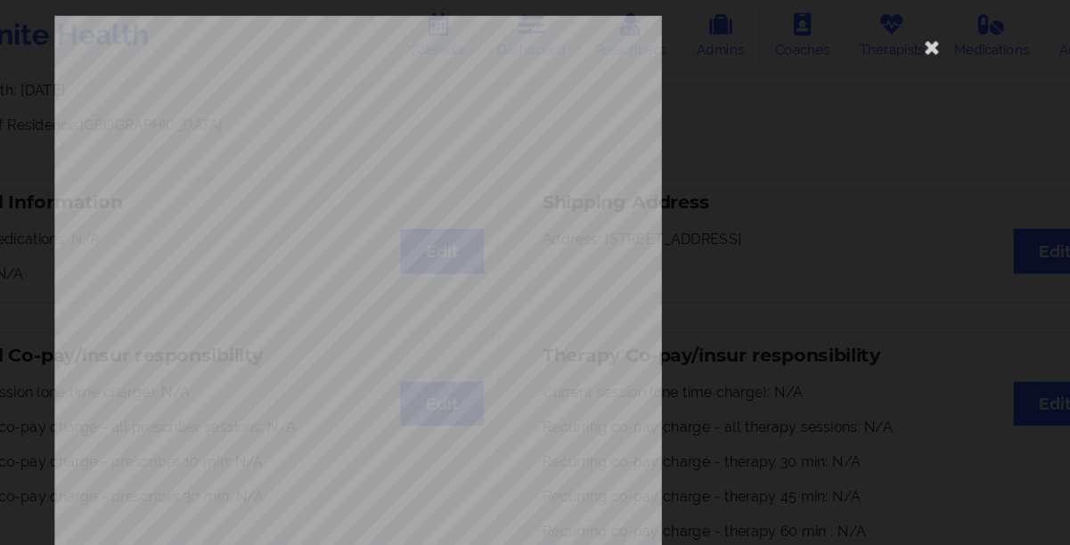
click at [686, 354] on div "Insurance Member ID for patient HAP805873149 Insurance company name details by …" at bounding box center [534, 400] width 801 height 750
click at [887, 53] on icon at bounding box center [900, 51] width 28 height 28
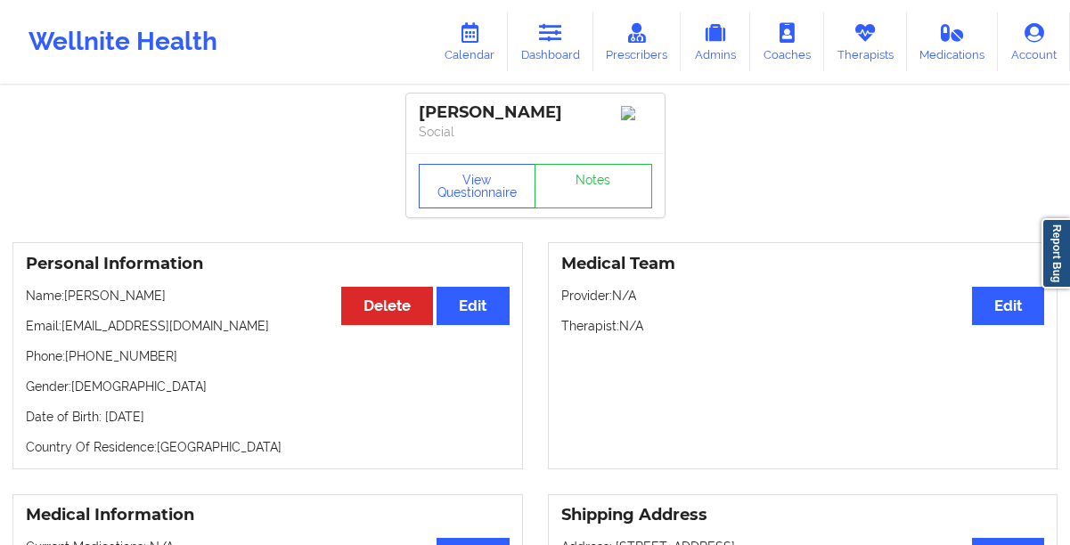
drag, startPoint x: 256, startPoint y: 426, endPoint x: 108, endPoint y: 427, distance: 147.8
click at [108, 426] on p "Date of Birth: [DEMOGRAPHIC_DATA]" at bounding box center [268, 417] width 484 height 18
copy p "[DATE]"
click at [556, 47] on link "Dashboard" at bounding box center [550, 41] width 85 height 59
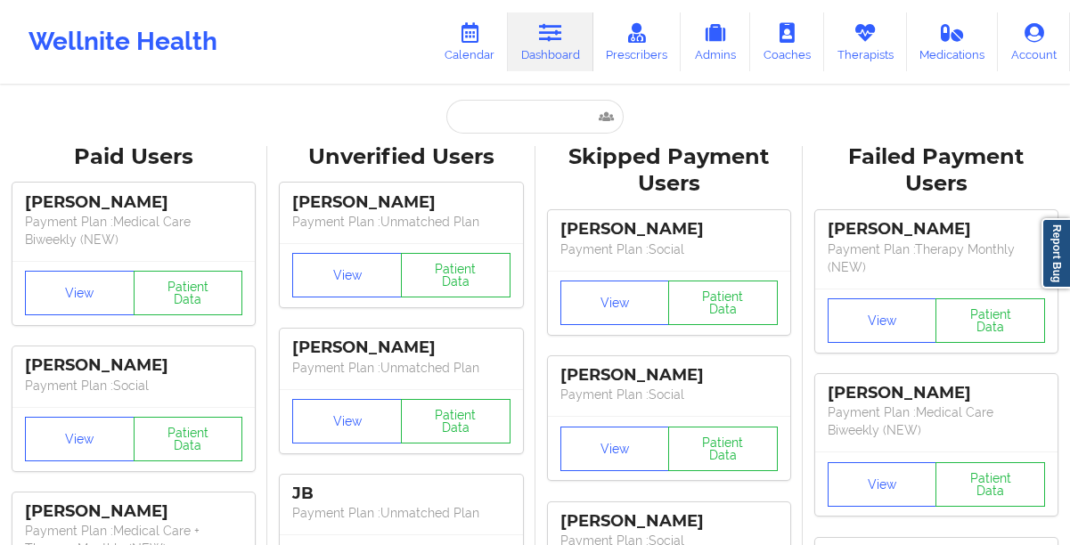
click at [473, 127] on input "text" at bounding box center [534, 117] width 176 height 34
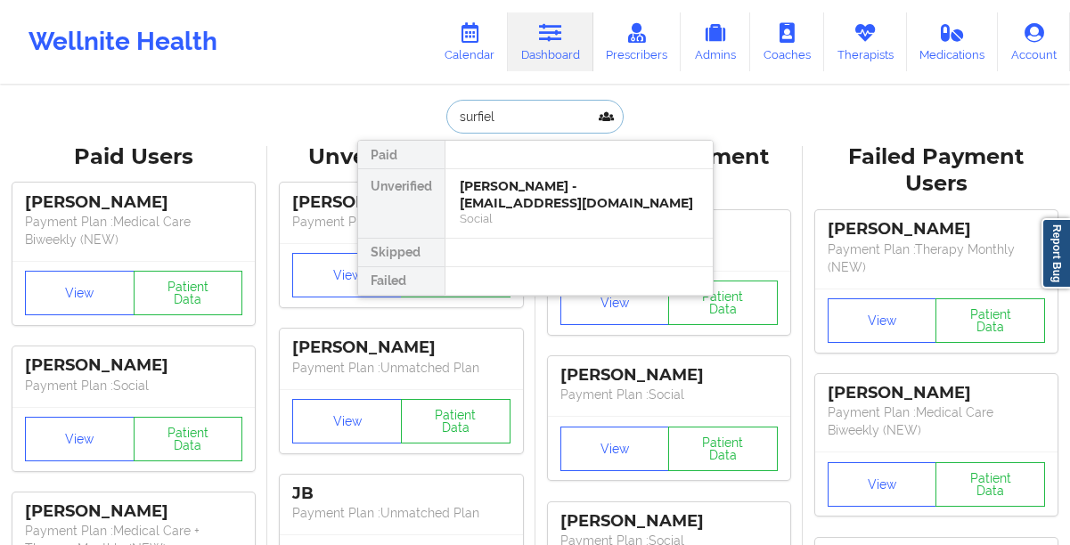
type input "surfield"
click at [476, 197] on div "[PERSON_NAME] - [EMAIL_ADDRESS][DOMAIN_NAME]" at bounding box center [579, 194] width 239 height 33
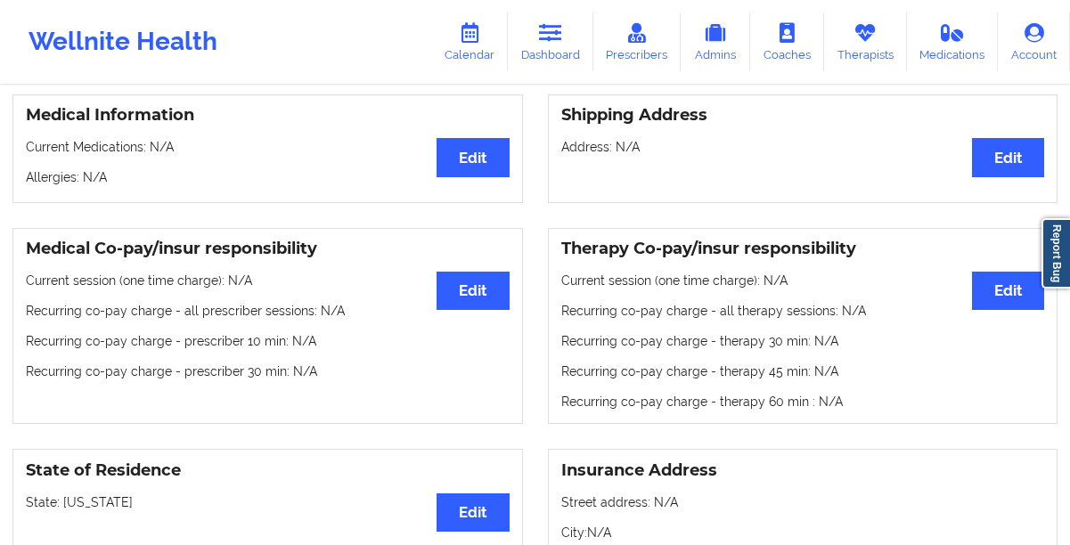
scroll to position [91, 0]
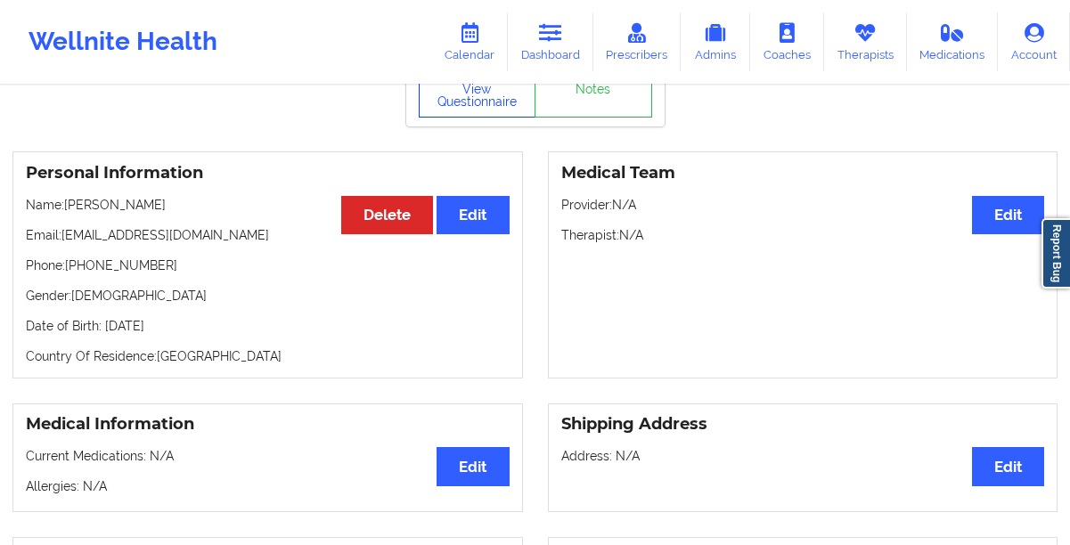
click at [455, 112] on button "View Questionnaire" at bounding box center [478, 95] width 118 height 45
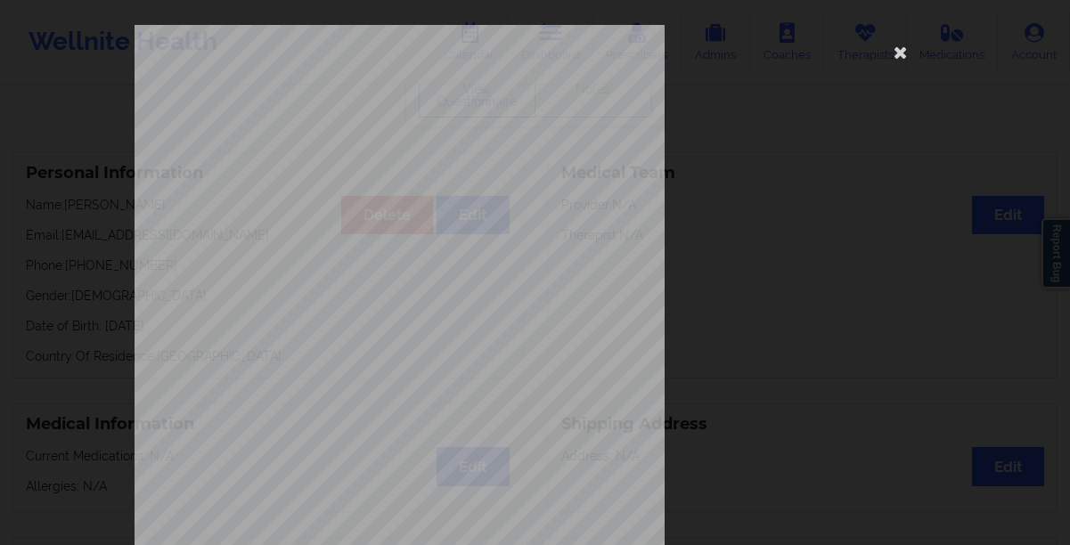
scroll to position [305, 0]
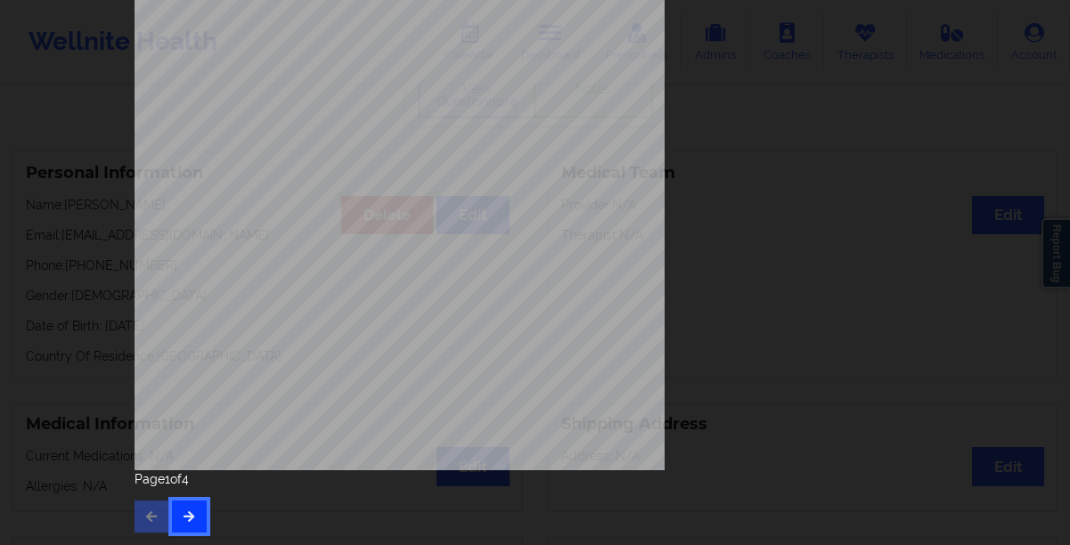
click at [186, 474] on icon "button" at bounding box center [189, 515] width 15 height 11
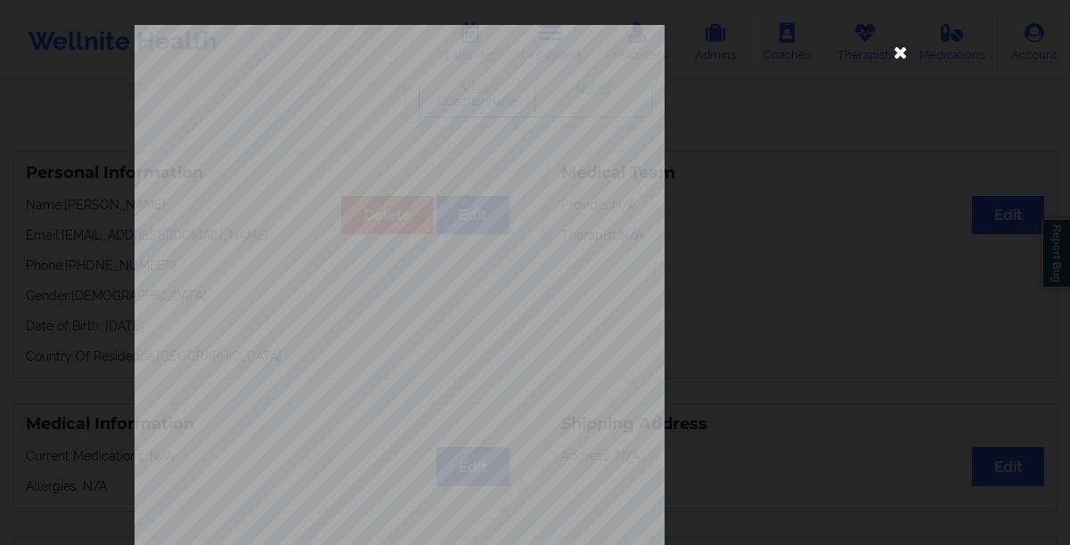
click at [895, 59] on icon at bounding box center [900, 51] width 28 height 28
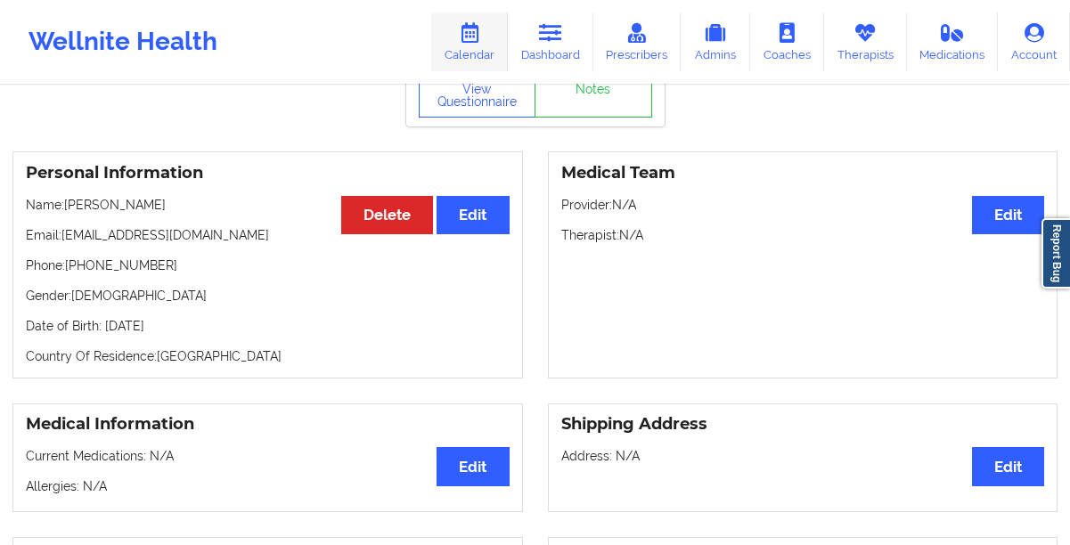
click at [460, 35] on link "Calendar" at bounding box center [469, 41] width 77 height 59
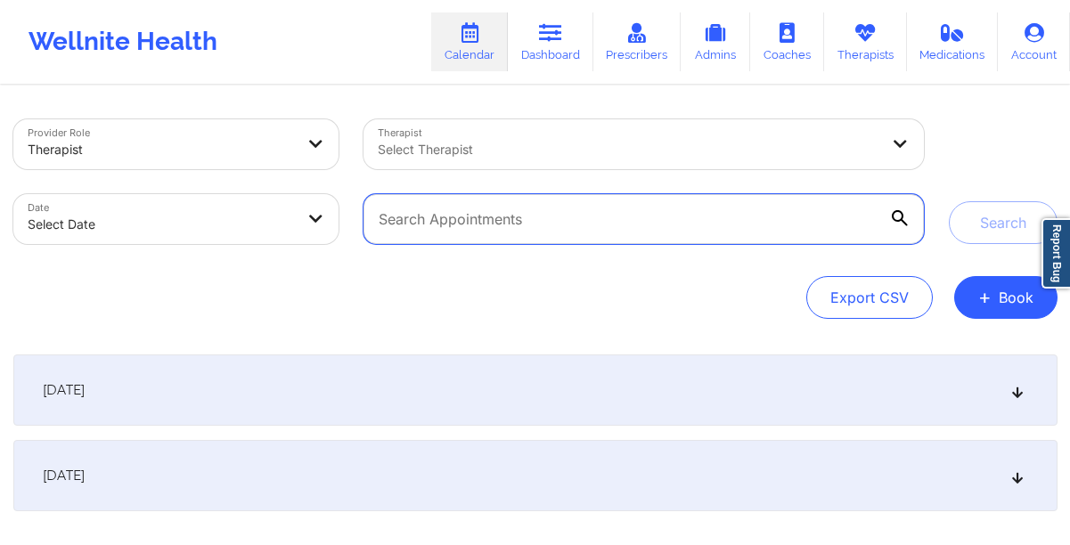
click at [479, 223] on input "text" at bounding box center [642, 219] width 559 height 50
type input "surfield"
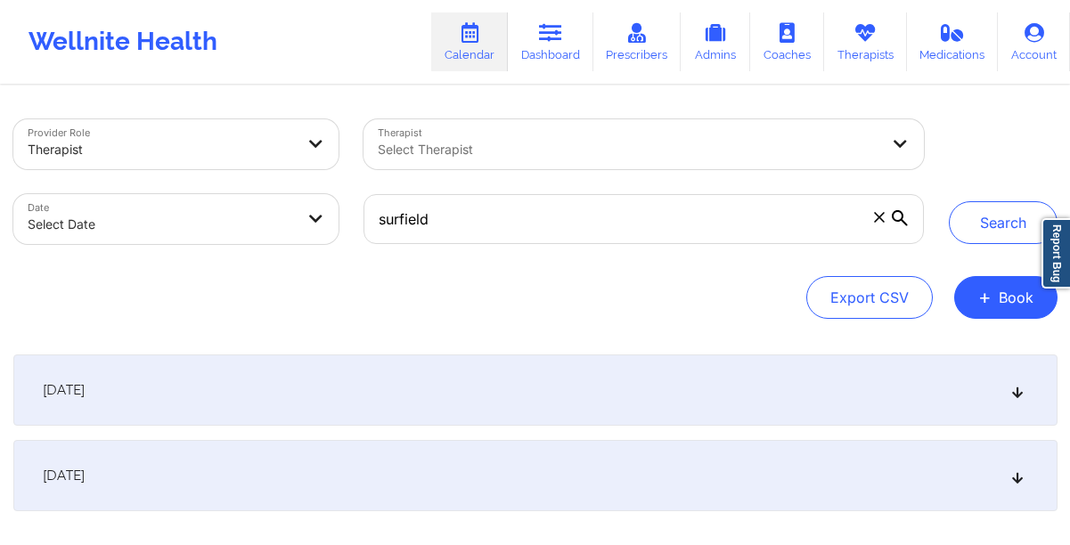
click at [897, 220] on icon at bounding box center [899, 218] width 16 height 16
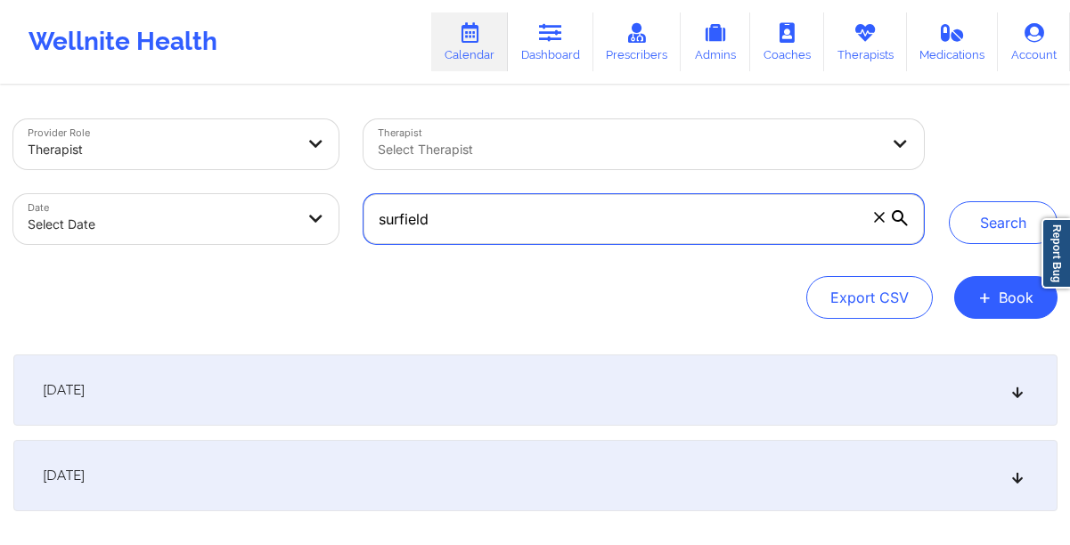
click at [897, 220] on input "surfield" at bounding box center [642, 219] width 559 height 50
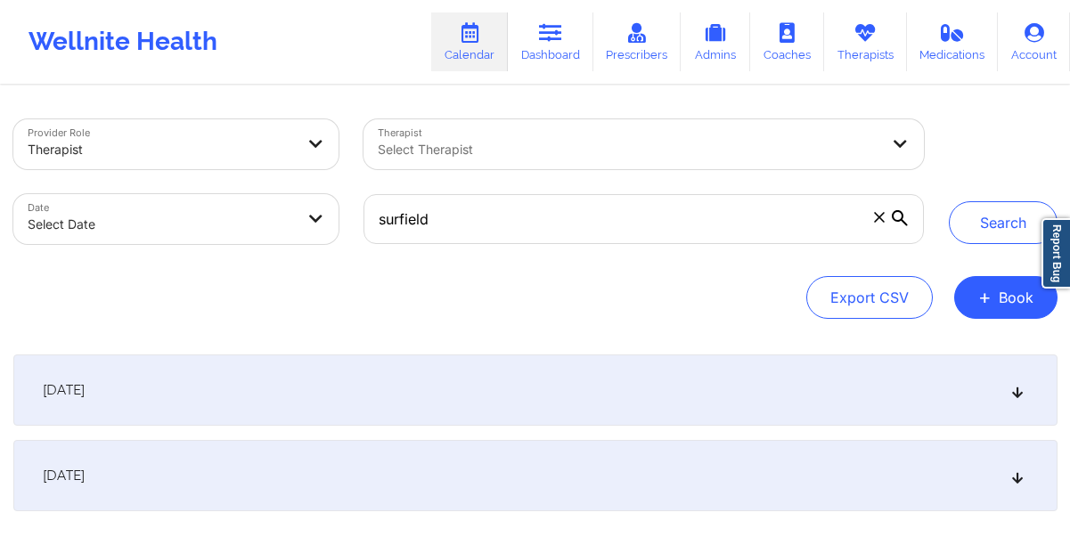
click at [896, 220] on icon at bounding box center [899, 218] width 16 height 16
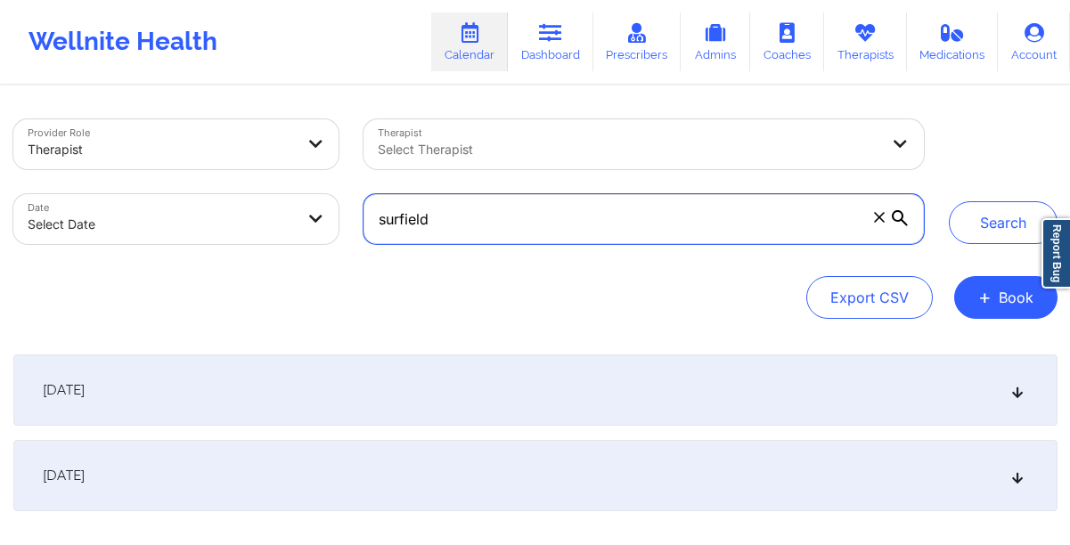
click at [896, 220] on input "surfield" at bounding box center [642, 219] width 559 height 50
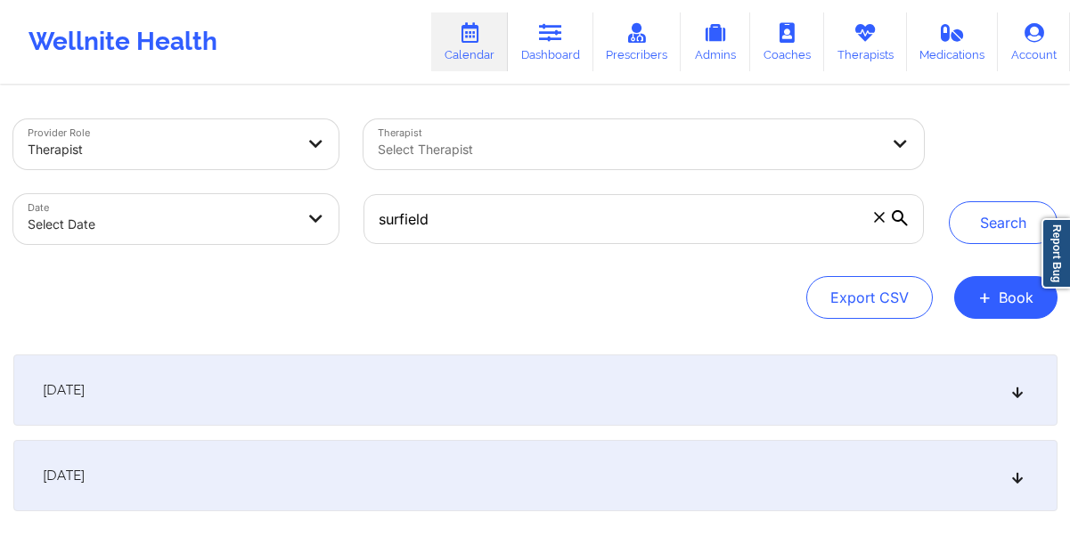
click at [1014, 396] on icon at bounding box center [1016, 390] width 15 height 12
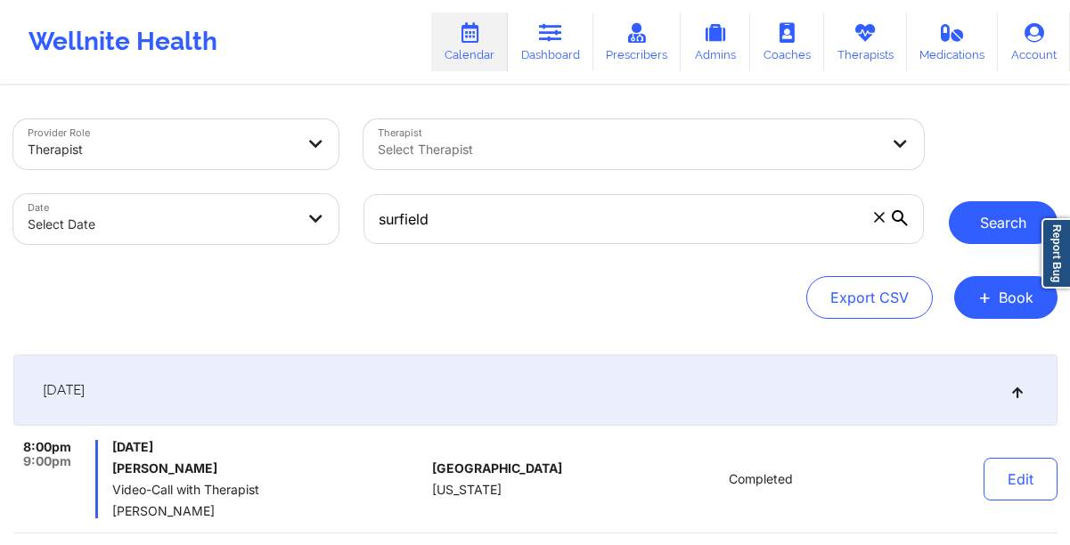
click at [988, 220] on button "Search" at bounding box center [1002, 222] width 109 height 43
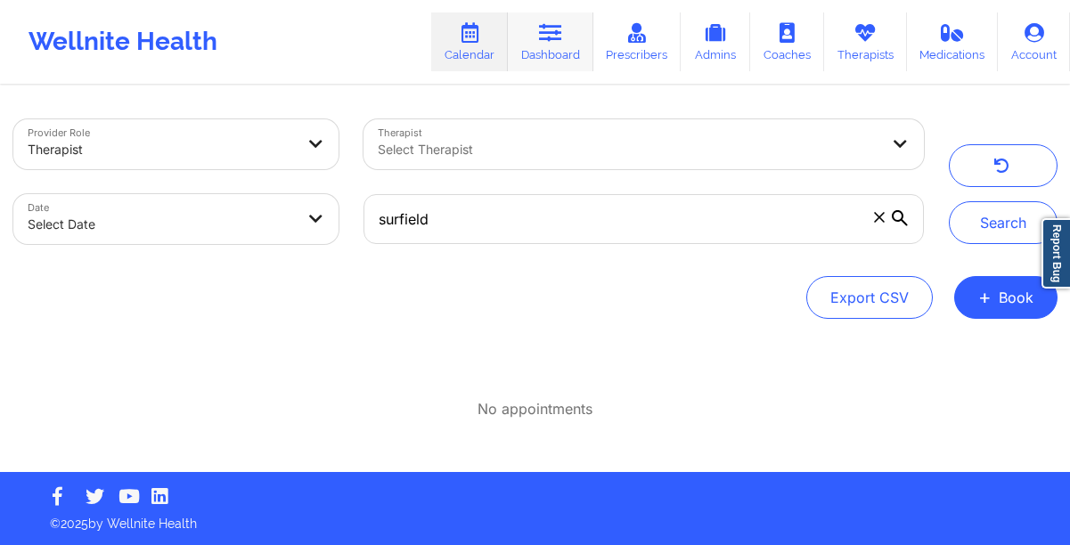
click at [542, 53] on link "Dashboard" at bounding box center [550, 41] width 85 height 59
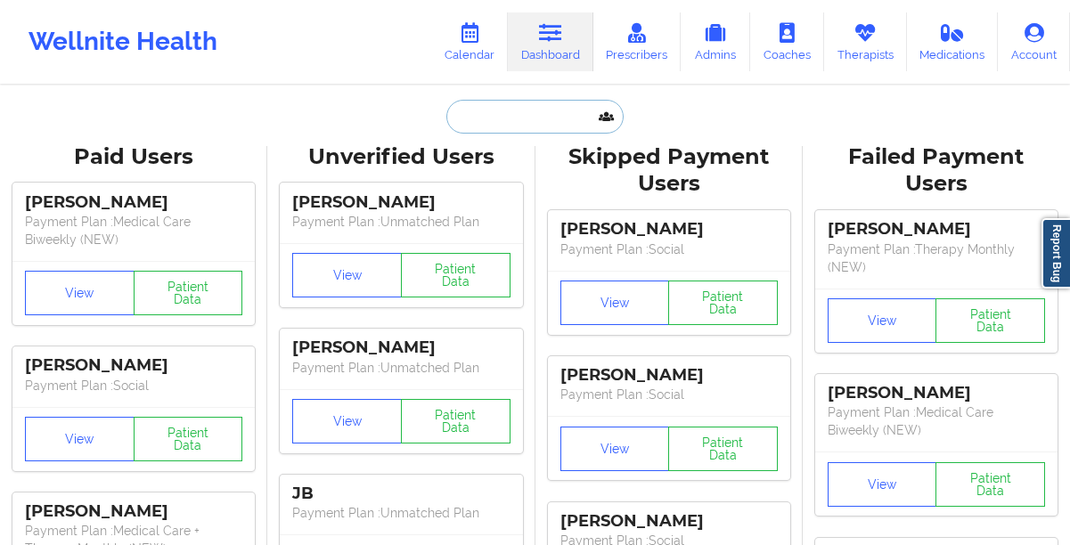
click at [497, 114] on input "text" at bounding box center [534, 117] width 176 height 34
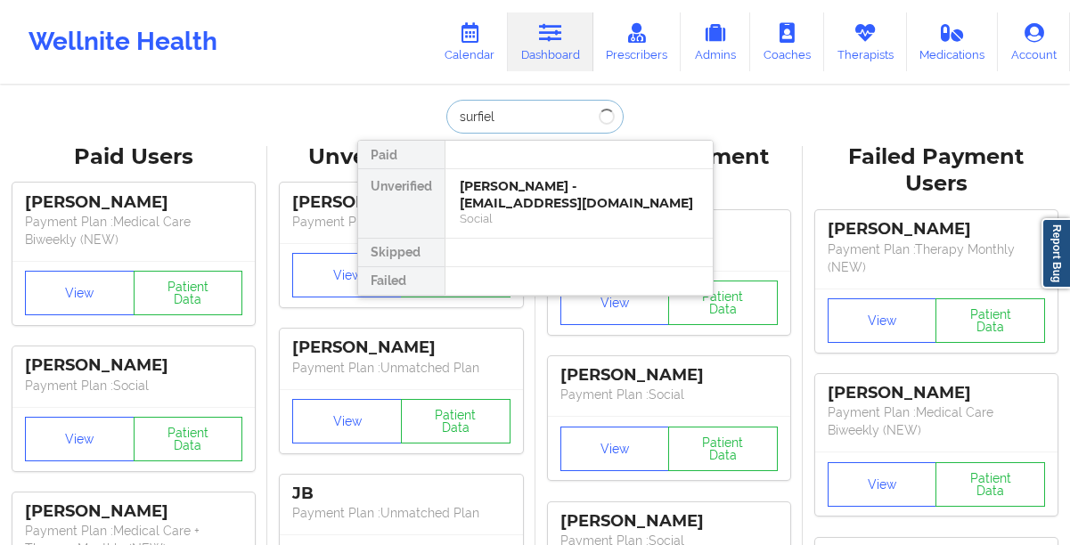
type input "surfield"
click at [537, 207] on div "[PERSON_NAME] - [EMAIL_ADDRESS][DOMAIN_NAME]" at bounding box center [579, 194] width 239 height 33
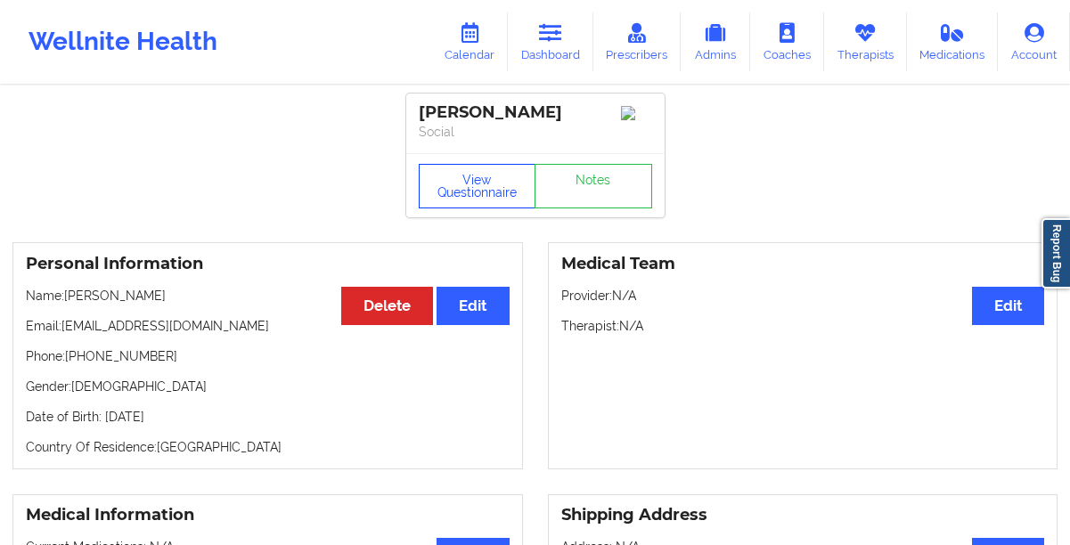
click at [466, 184] on button "View Questionnaire" at bounding box center [478, 186] width 118 height 45
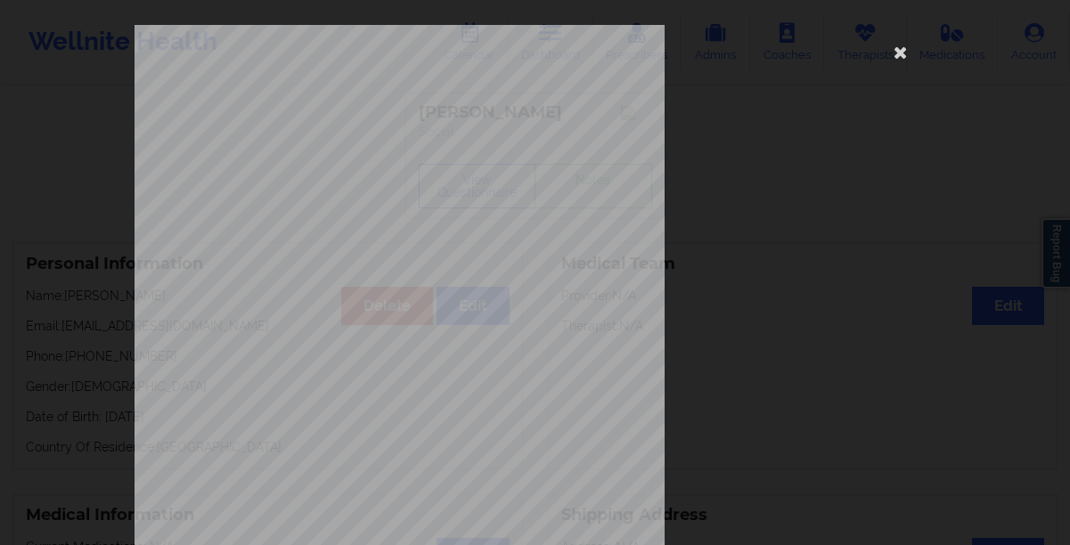
scroll to position [305, 0]
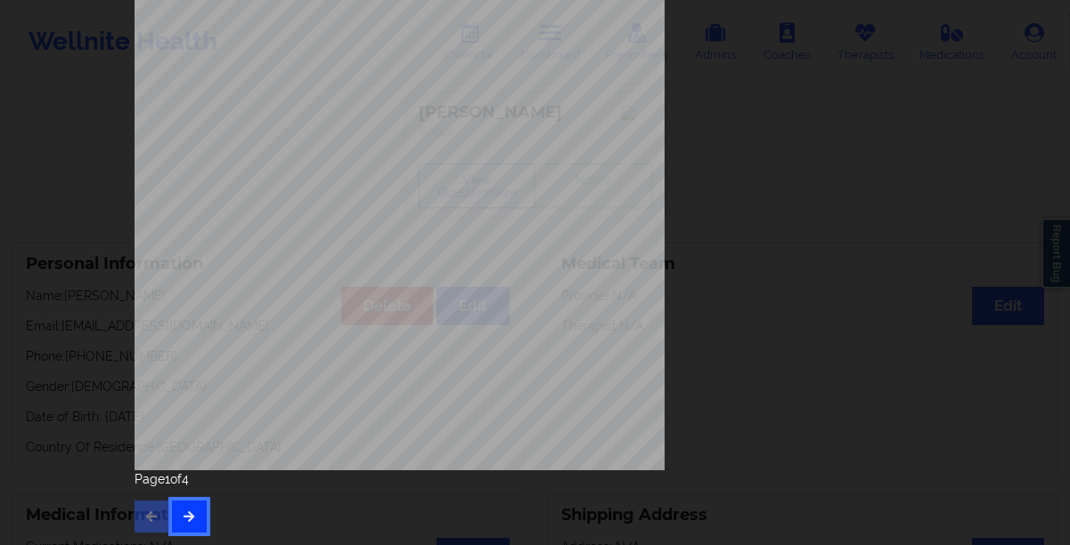
click at [182, 474] on icon "button" at bounding box center [189, 515] width 15 height 11
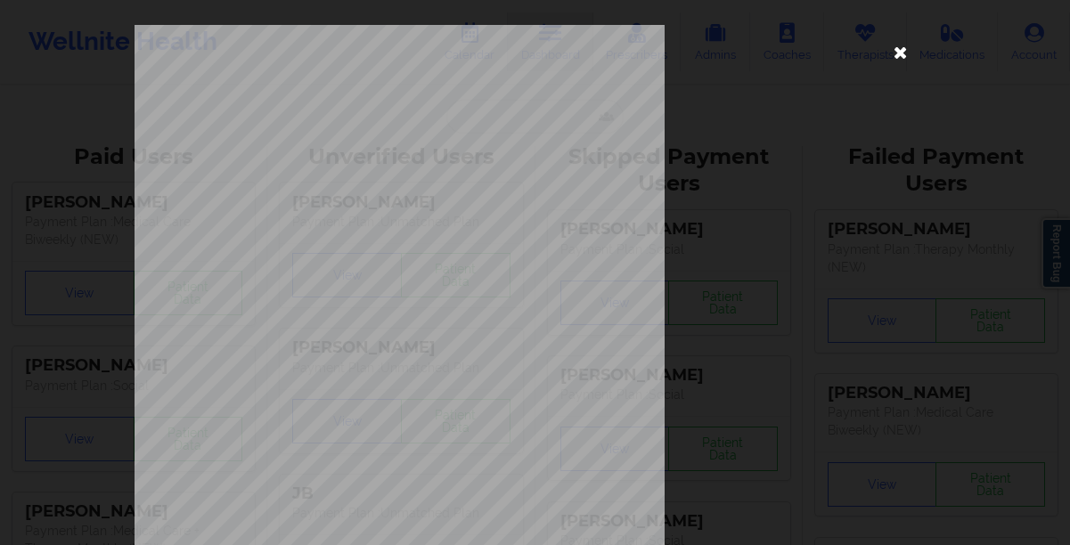
click at [900, 61] on icon at bounding box center [900, 51] width 28 height 28
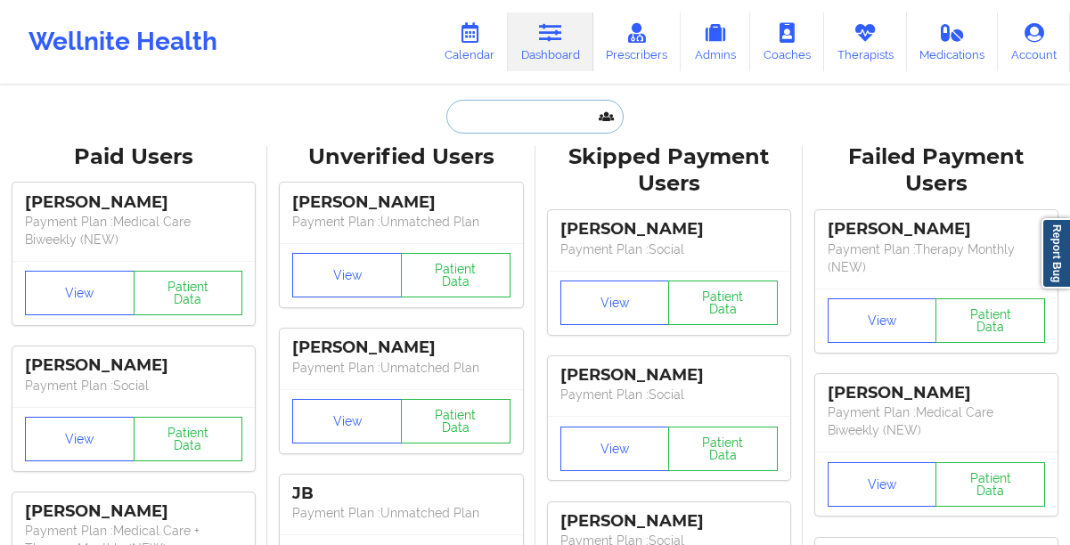
click at [519, 103] on input "text" at bounding box center [534, 117] width 176 height 34
paste input "[PERSON_NAME]"
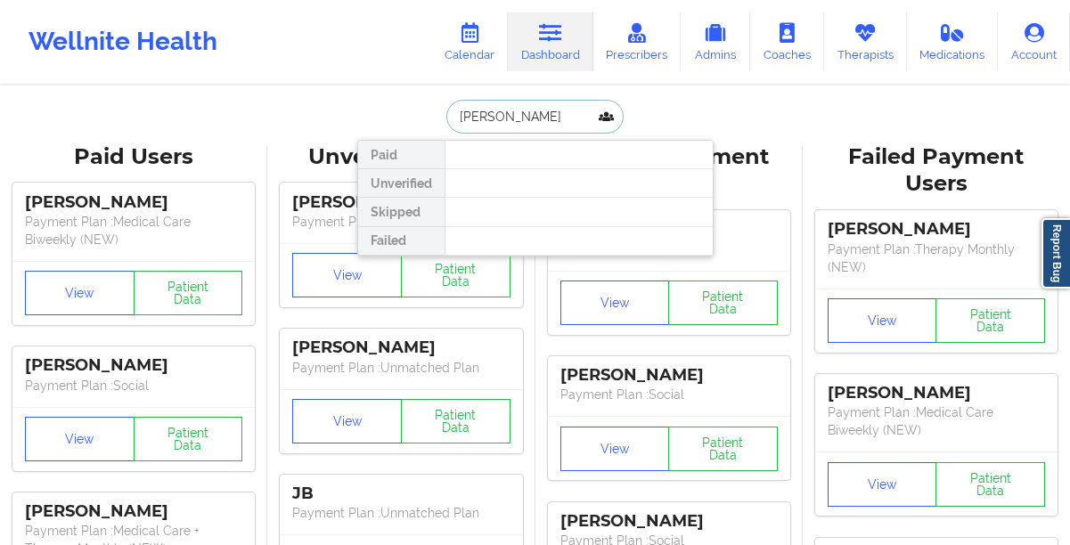
click at [513, 116] on input "[PERSON_NAME]" at bounding box center [534, 117] width 176 height 34
type input "[PERSON_NAME]"
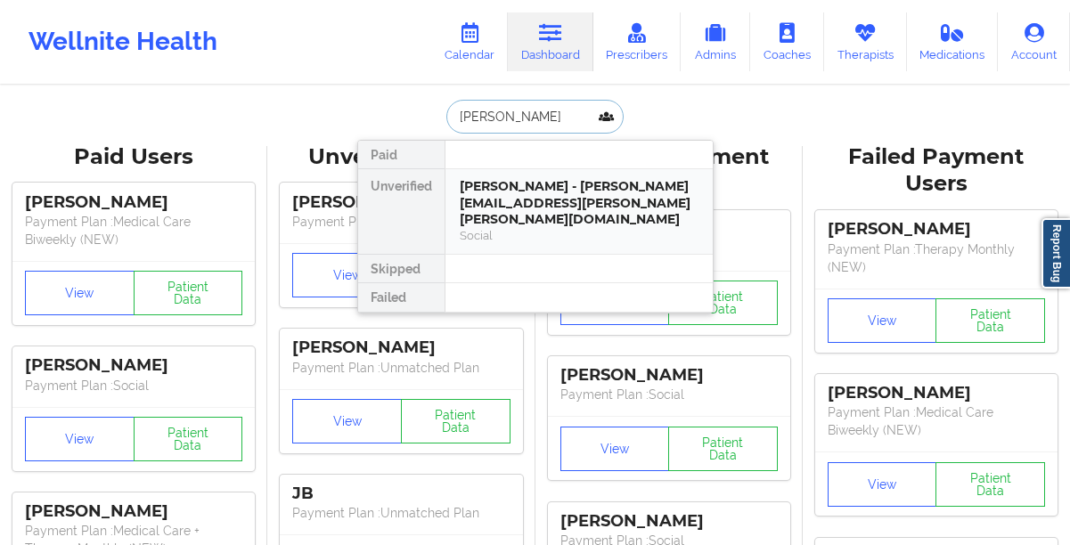
click at [507, 185] on div "[PERSON_NAME] - [PERSON_NAME][EMAIL_ADDRESS][PERSON_NAME][PERSON_NAME][DOMAIN_N…" at bounding box center [579, 203] width 239 height 50
